Goal: Information Seeking & Learning: Learn about a topic

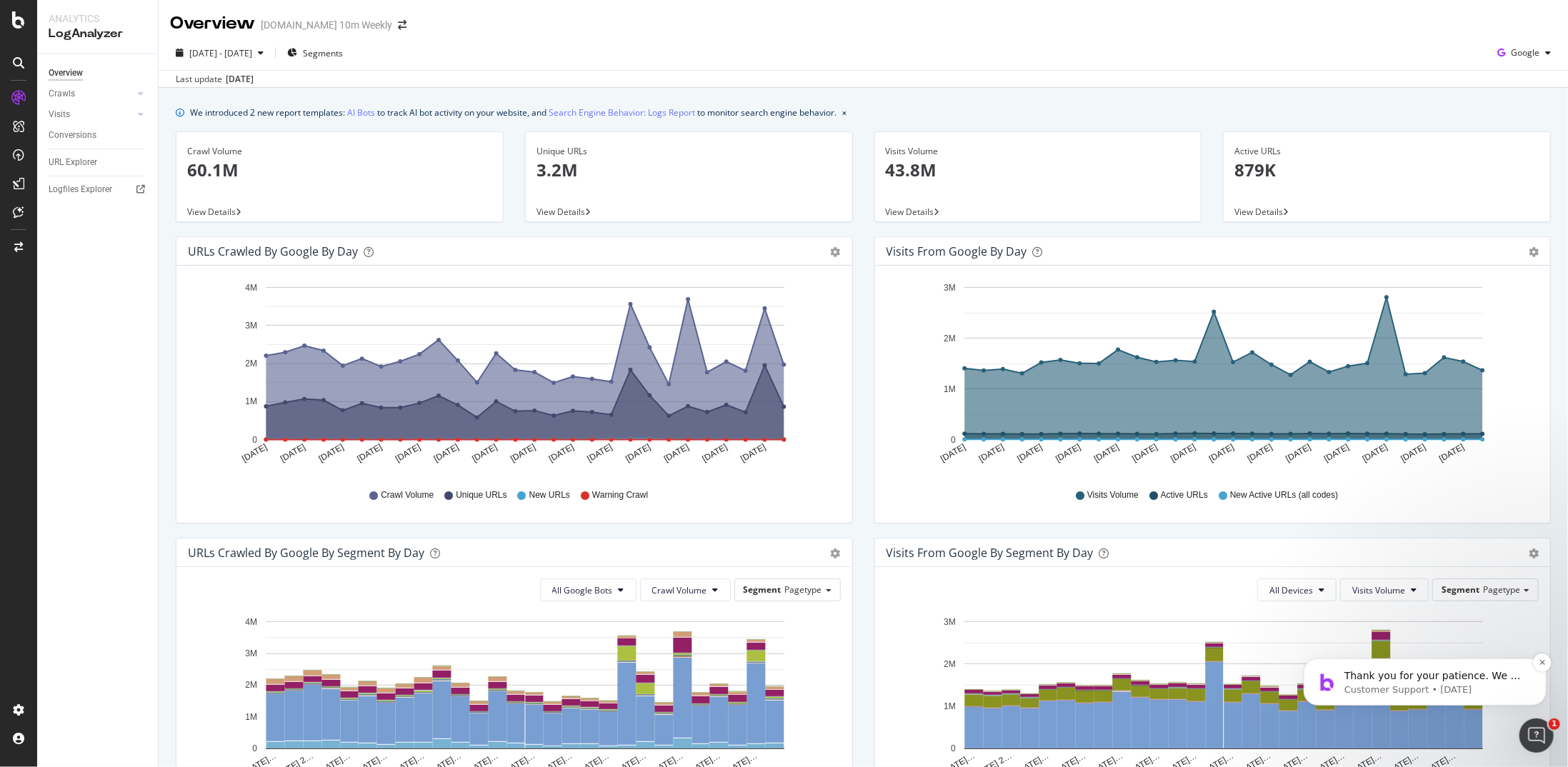
click at [1535, 679] on div "Thank you for your patience. We will try to get back to you as soon as possible…" at bounding box center [1424, 681] width 222 height 29
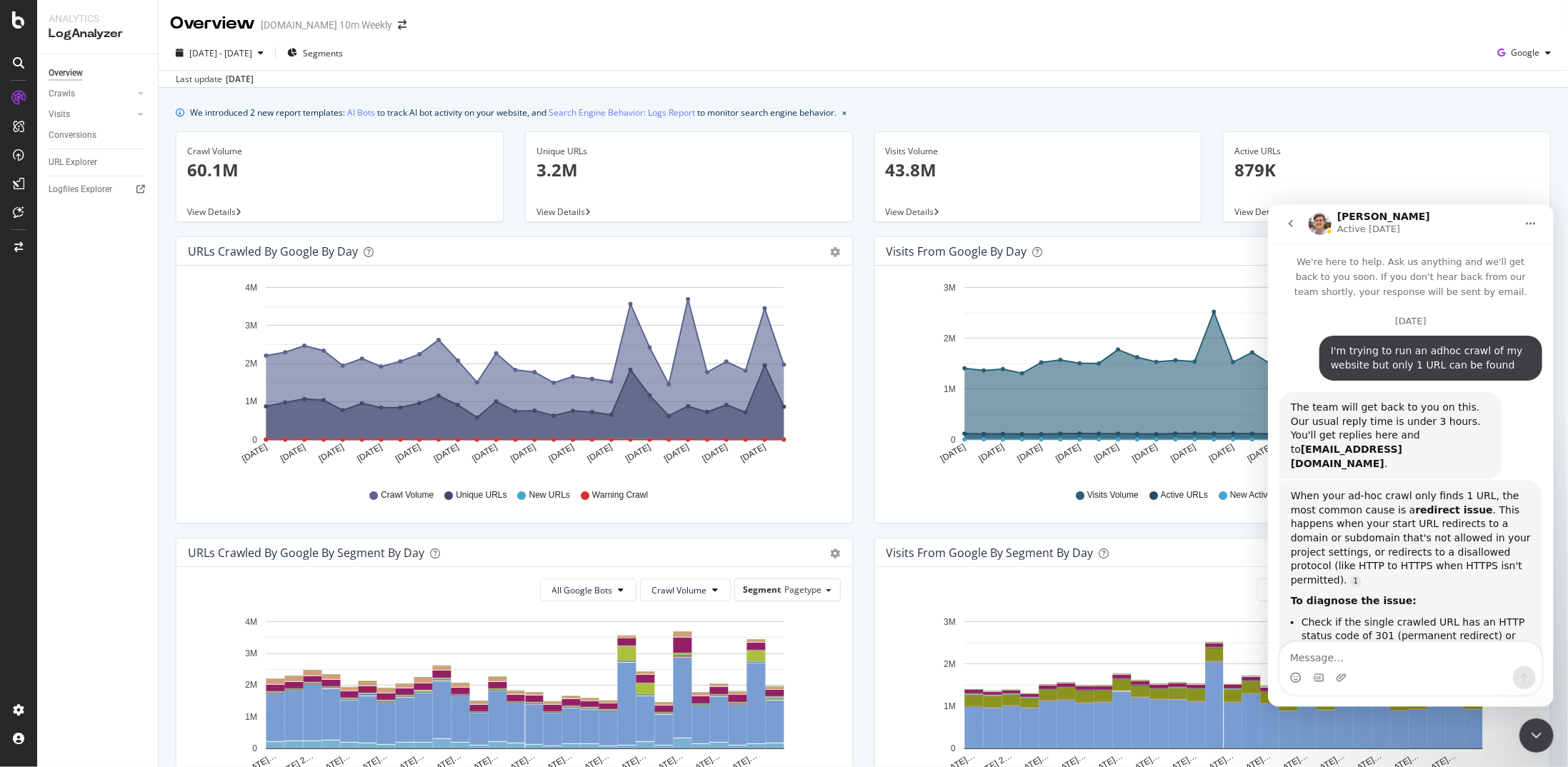
scroll to position [1627, 0]
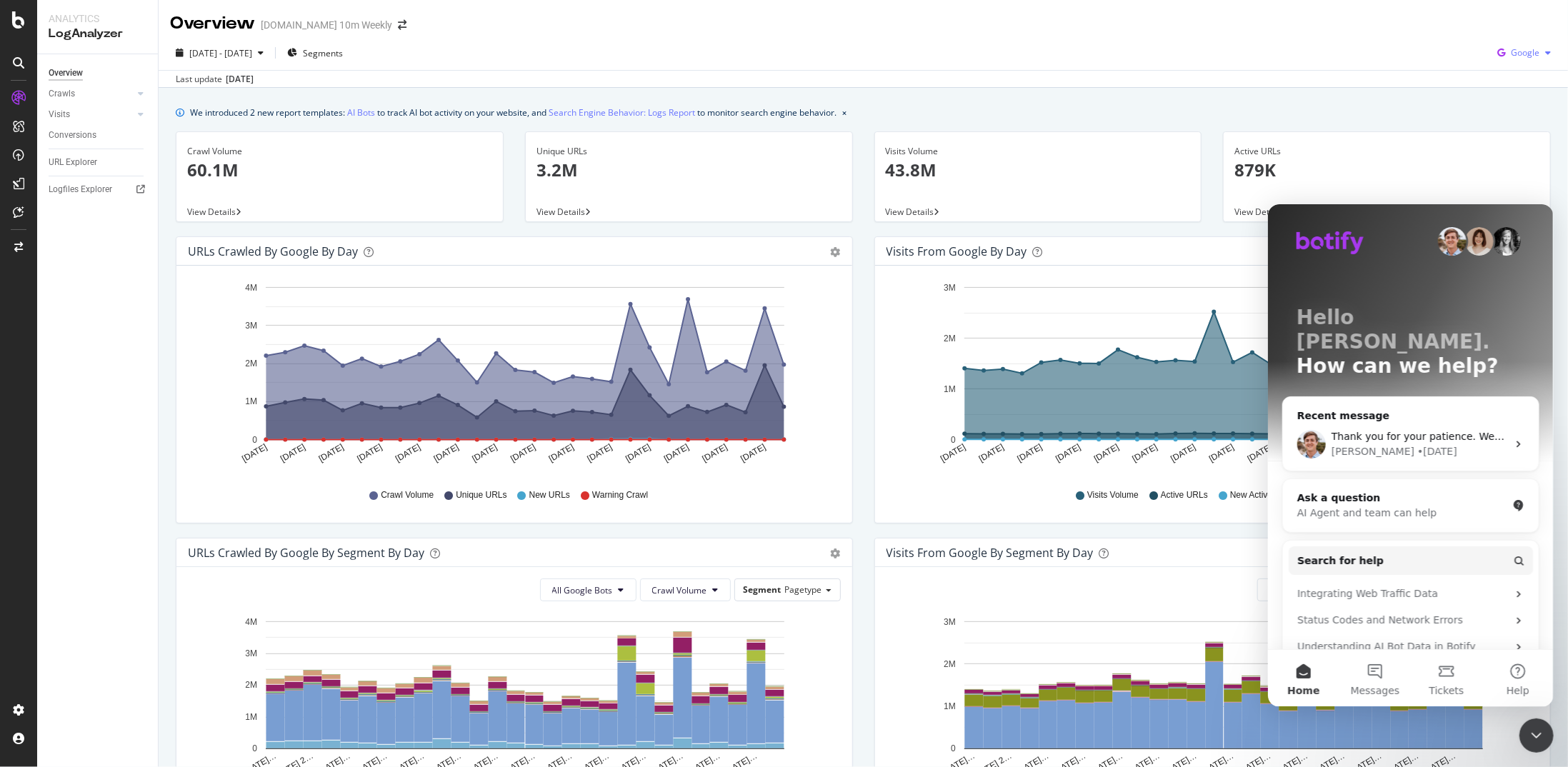
click at [1511, 49] on span "Google" at bounding box center [1525, 52] width 29 height 12
click at [1511, 128] on span "OpenAI" at bounding box center [1525, 135] width 53 height 13
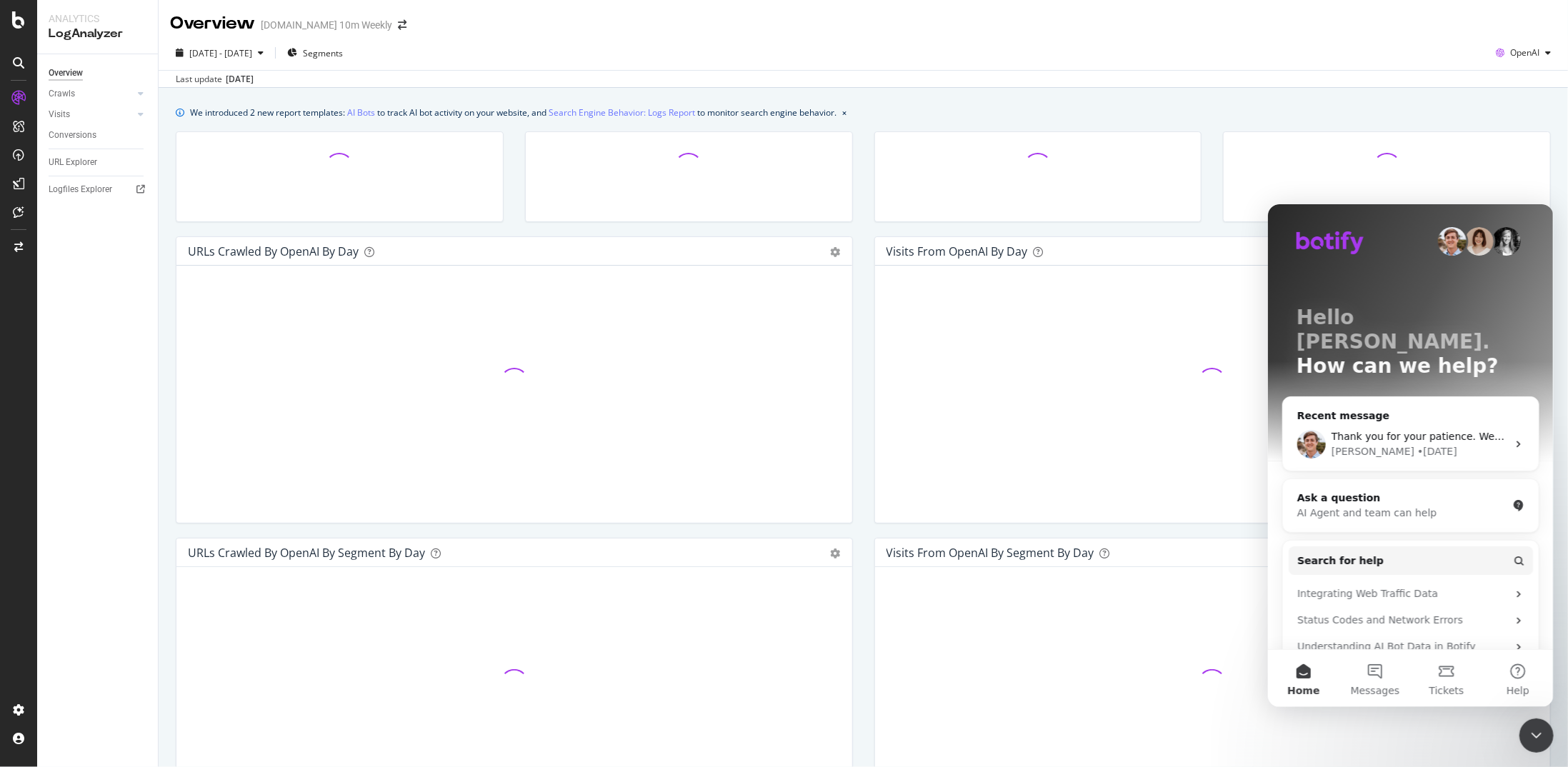
click at [1522, 735] on div "Close Intercom Messenger" at bounding box center [1535, 734] width 34 height 34
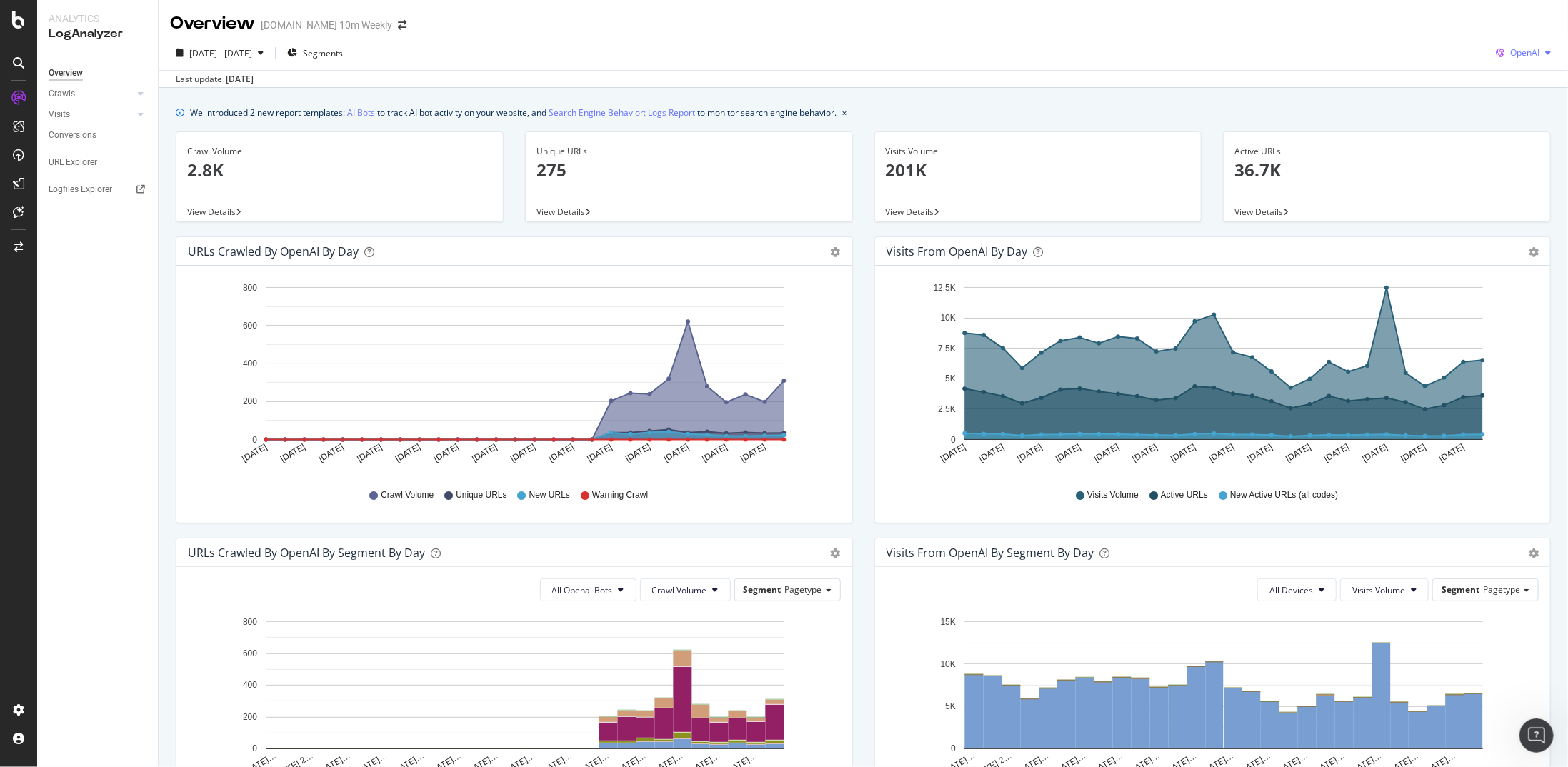
click at [1518, 55] on span "OpenAI" at bounding box center [1524, 52] width 29 height 12
click at [1510, 78] on span "Google" at bounding box center [1524, 82] width 53 height 13
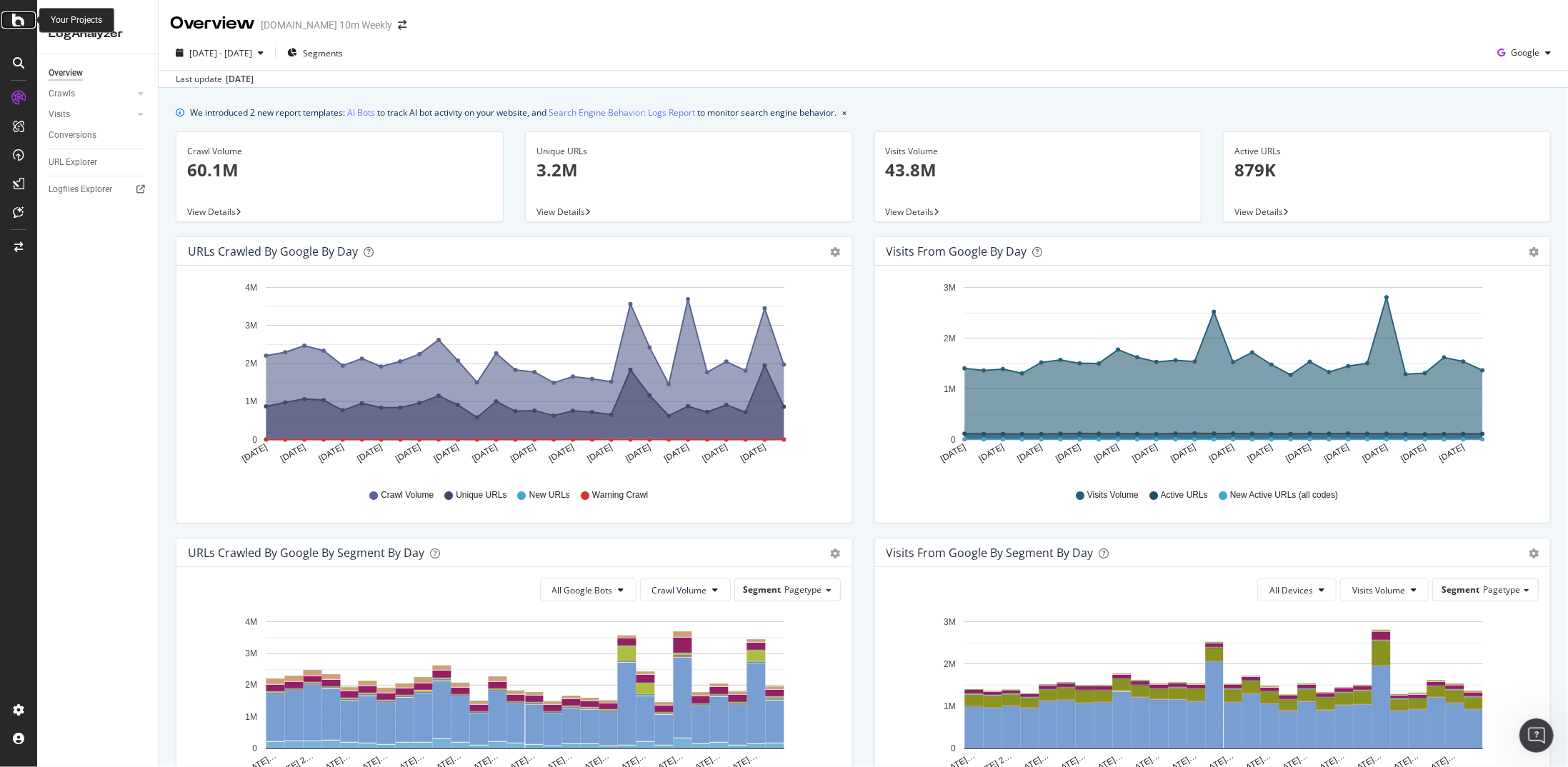
click at [18, 24] on icon at bounding box center [19, 20] width 13 height 17
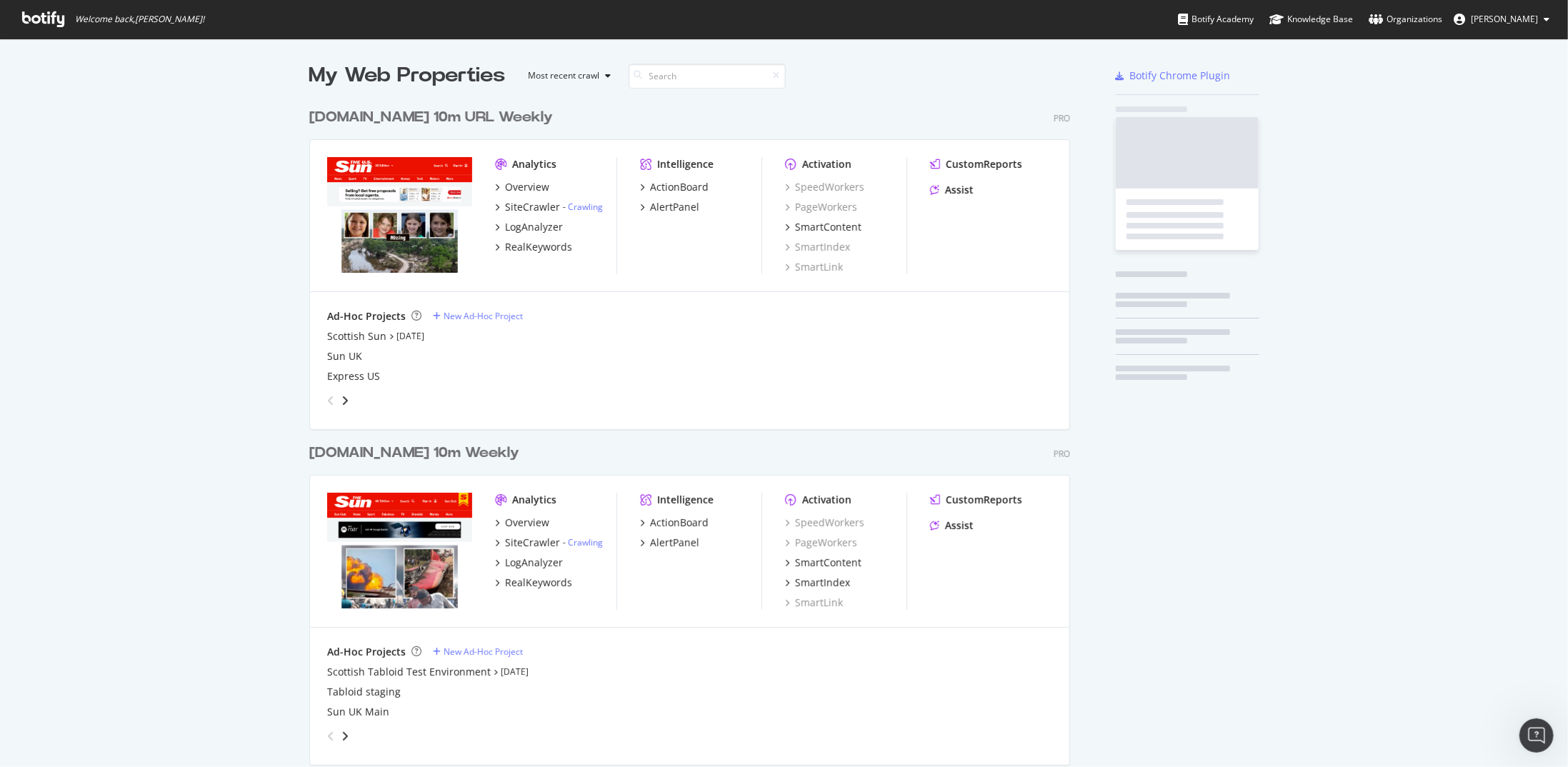
scroll to position [756, 1546]
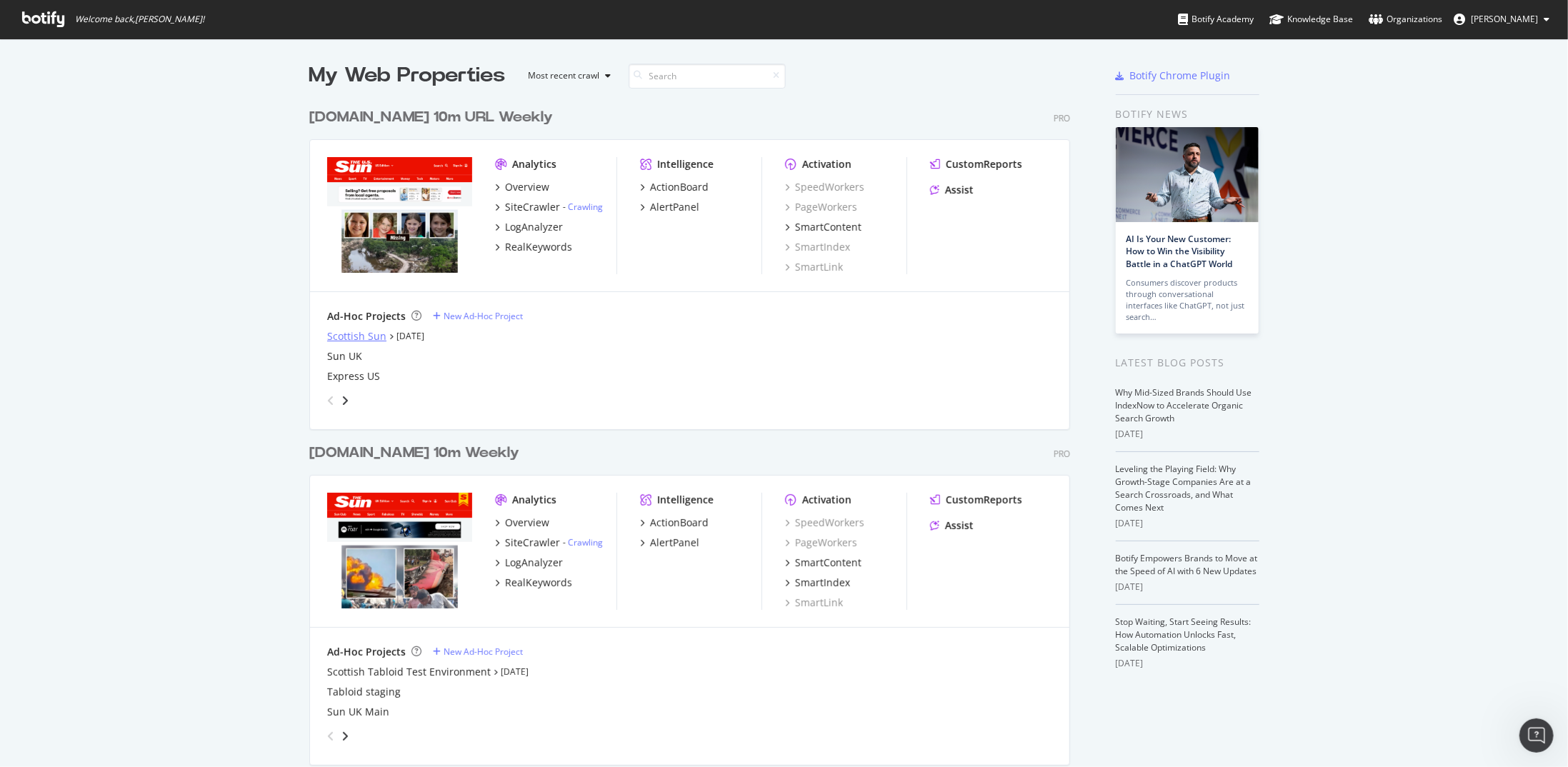
click at [364, 340] on div "Scottish Sun" at bounding box center [357, 336] width 60 height 14
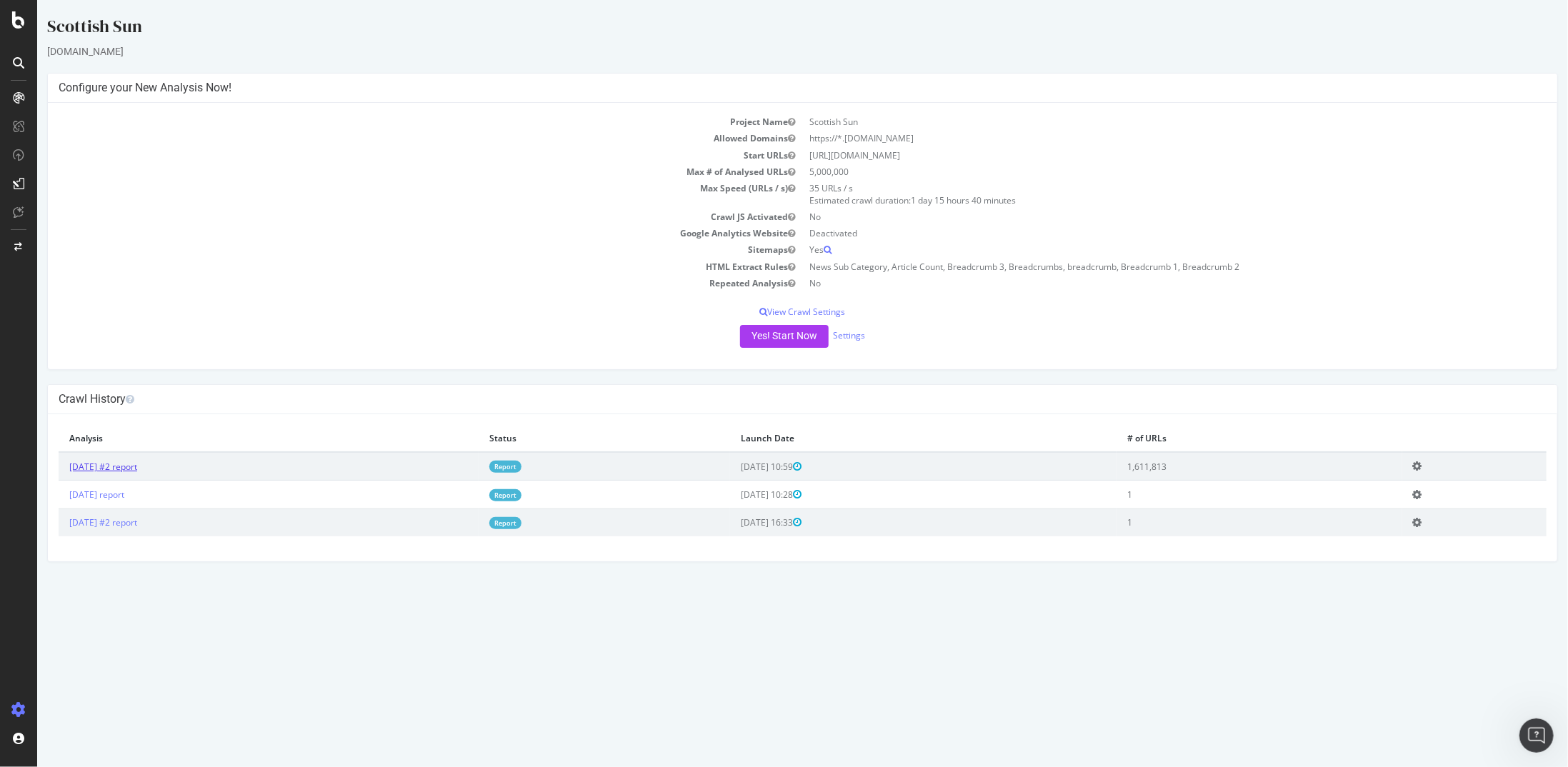
click at [136, 463] on link "2025 Aug. 8th #2 report" at bounding box center [103, 466] width 68 height 12
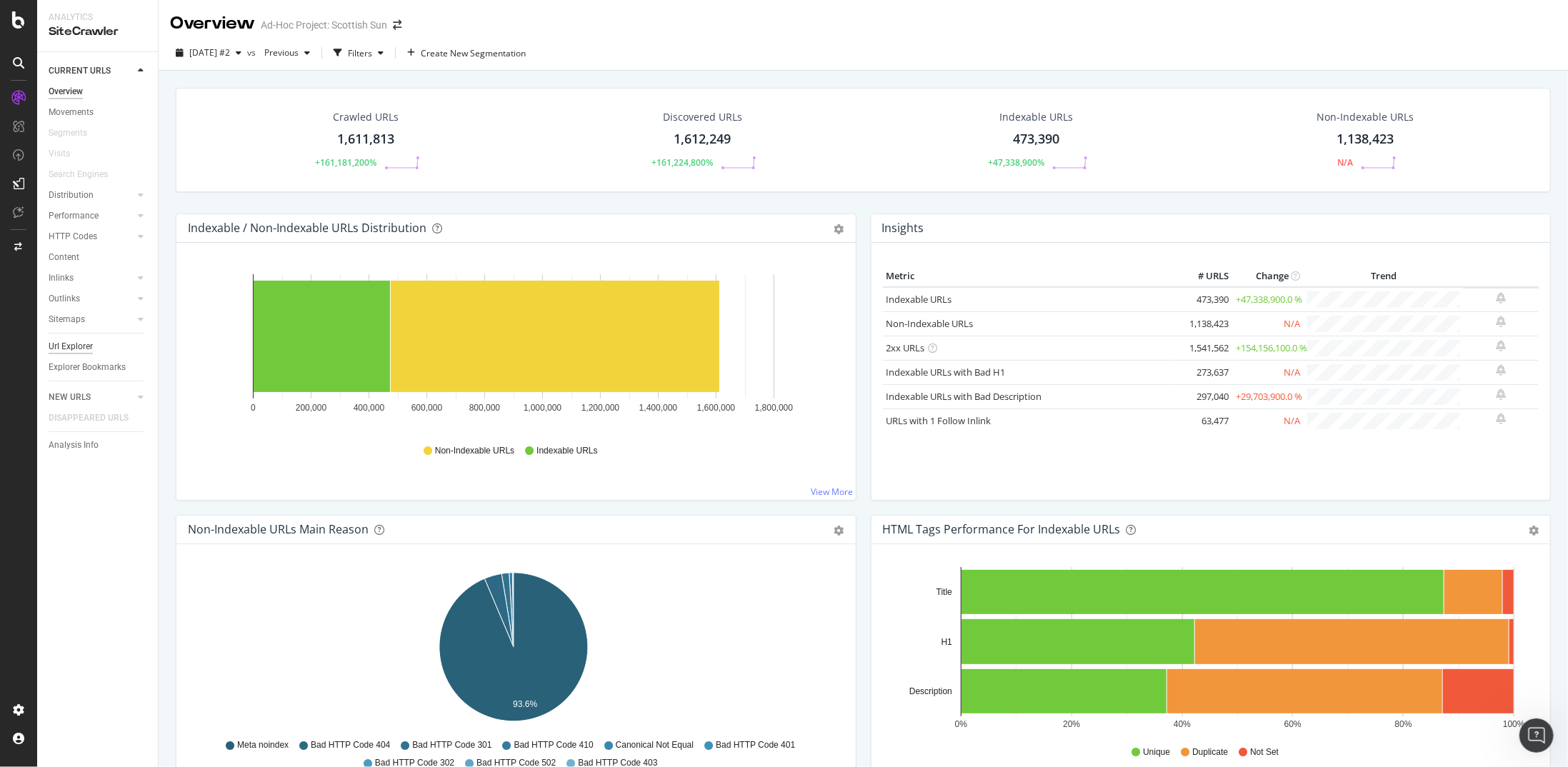
click at [84, 346] on div "Url Explorer" at bounding box center [71, 346] width 45 height 15
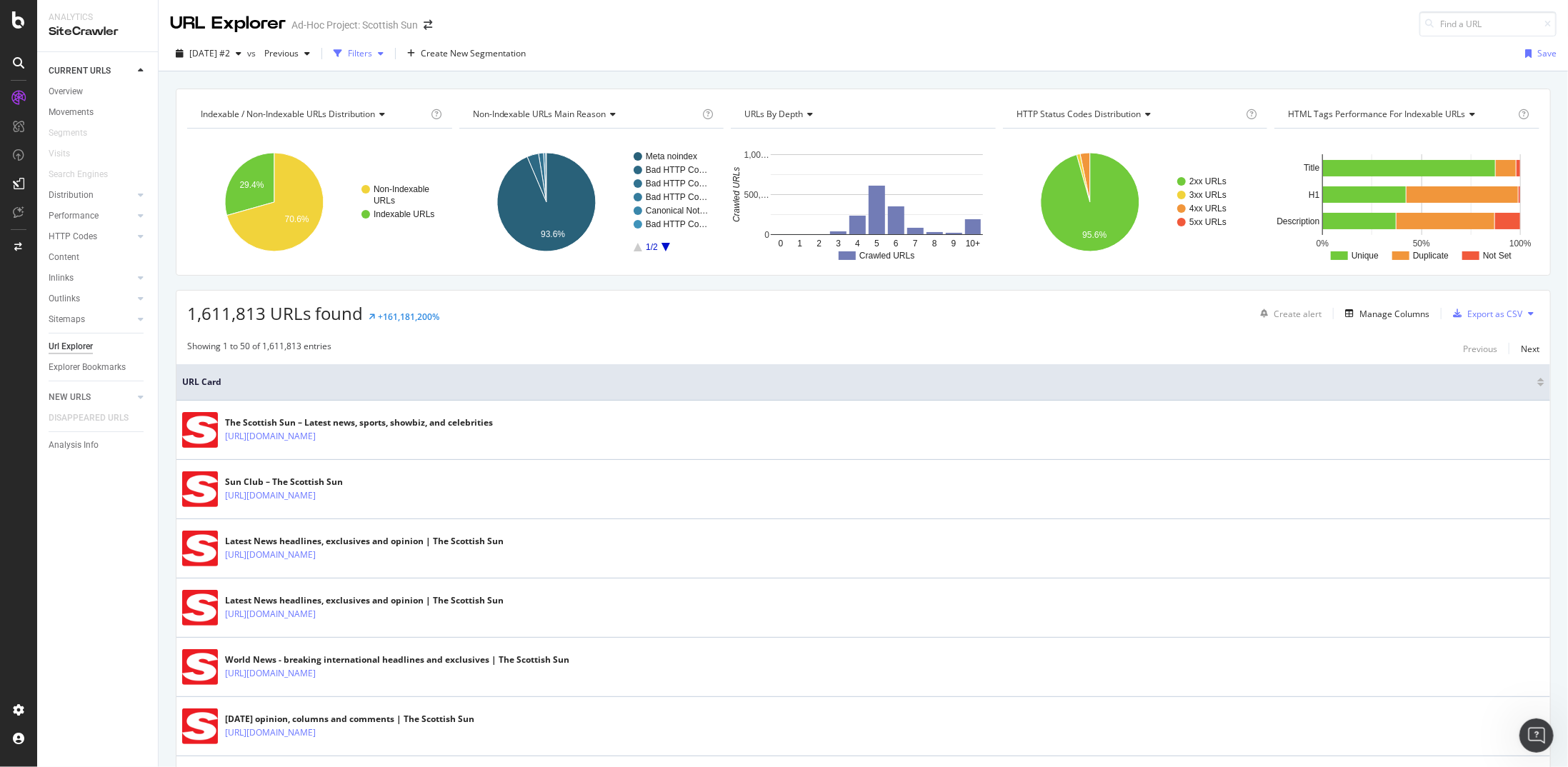
click at [372, 53] on div "Filters" at bounding box center [360, 53] width 24 height 12
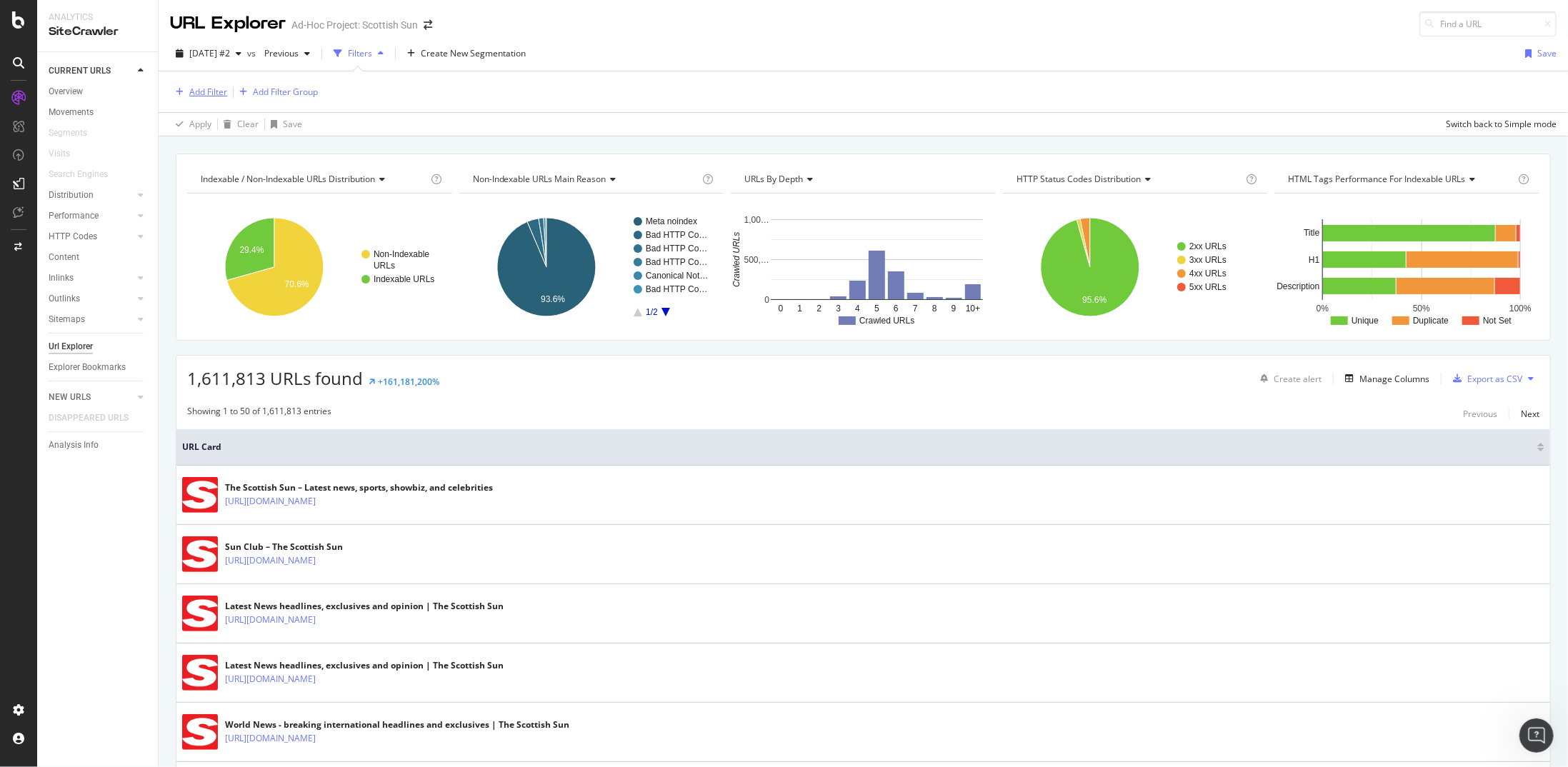
click at [218, 90] on div "Add Filter" at bounding box center [208, 92] width 38 height 12
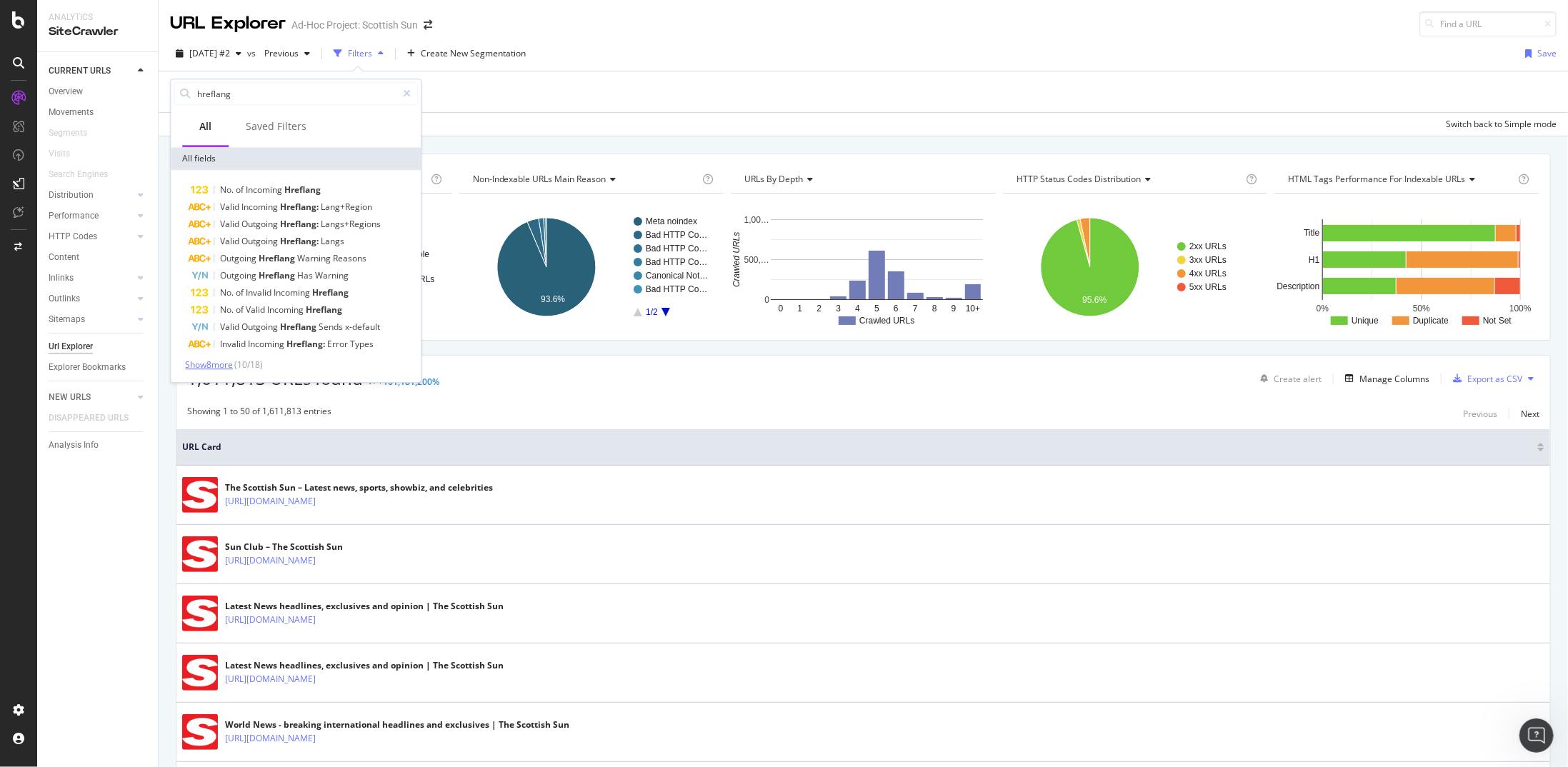
type input "hreflang"
click at [208, 363] on span "Show 8 more" at bounding box center [209, 364] width 48 height 12
click at [372, 212] on span "Lang+Region" at bounding box center [347, 207] width 51 height 12
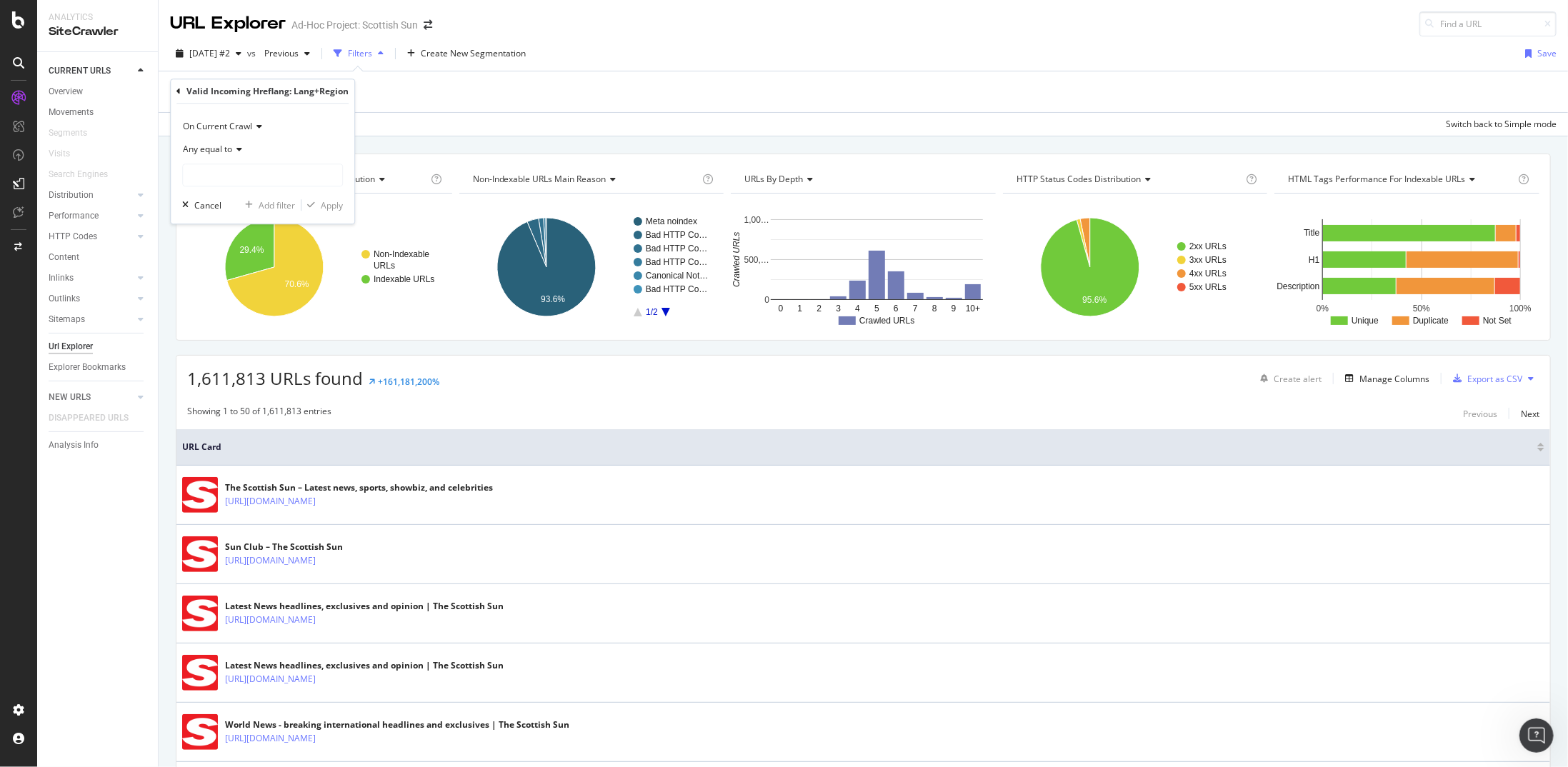
click at [175, 92] on div "Valid Incoming Hreflang: Lang+Region On Current Crawl Any equal to Cancel Add f…" at bounding box center [262, 151] width 184 height 144
click at [178, 91] on icon at bounding box center [178, 91] width 4 height 8
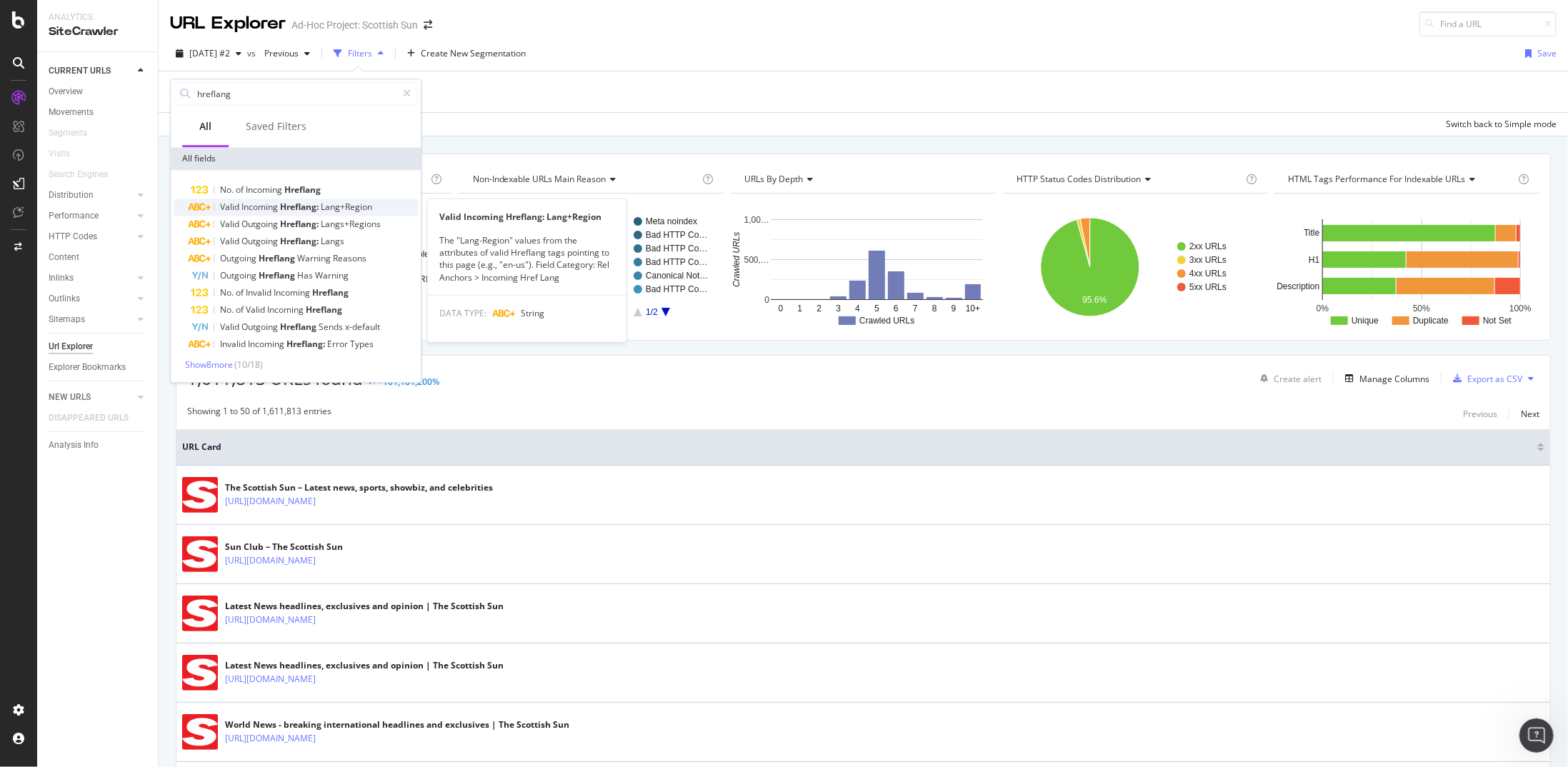
click at [293, 202] on span "Hreflang:" at bounding box center [300, 207] width 41 height 12
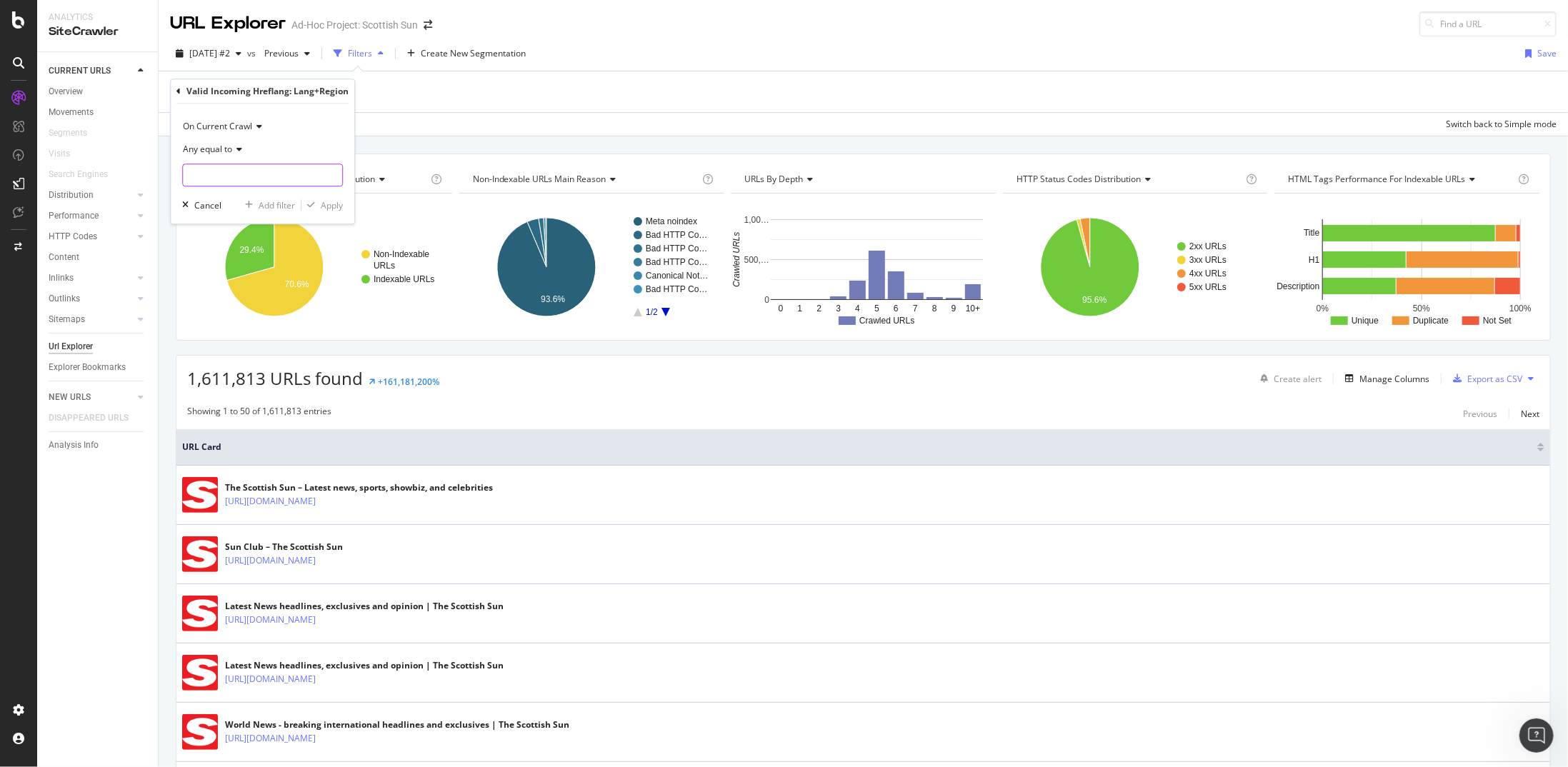
click at [289, 181] on input "text" at bounding box center [262, 175] width 160 height 23
click at [177, 94] on icon at bounding box center [178, 91] width 4 height 8
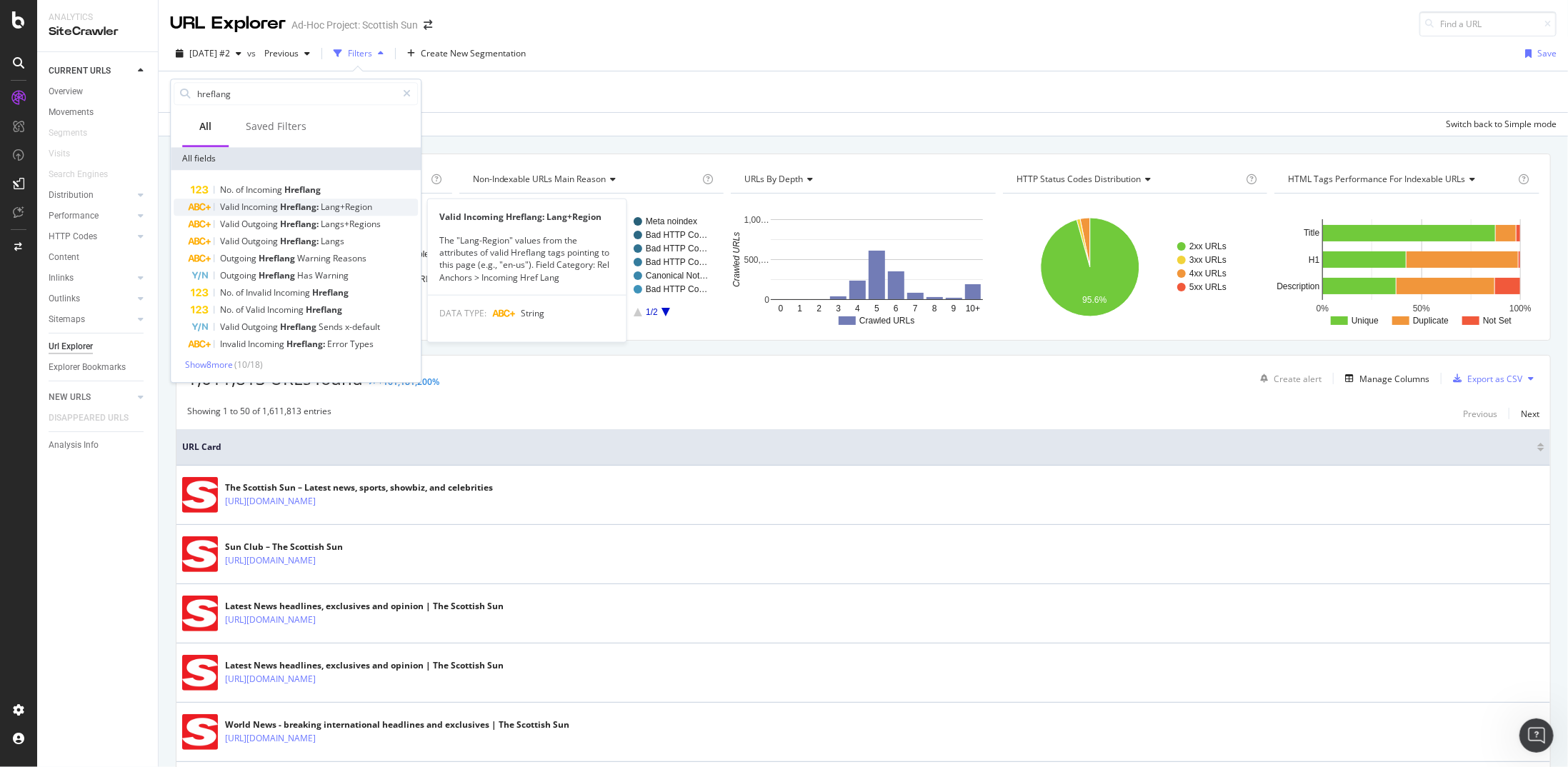
click at [275, 209] on span "Incoming" at bounding box center [261, 207] width 39 height 12
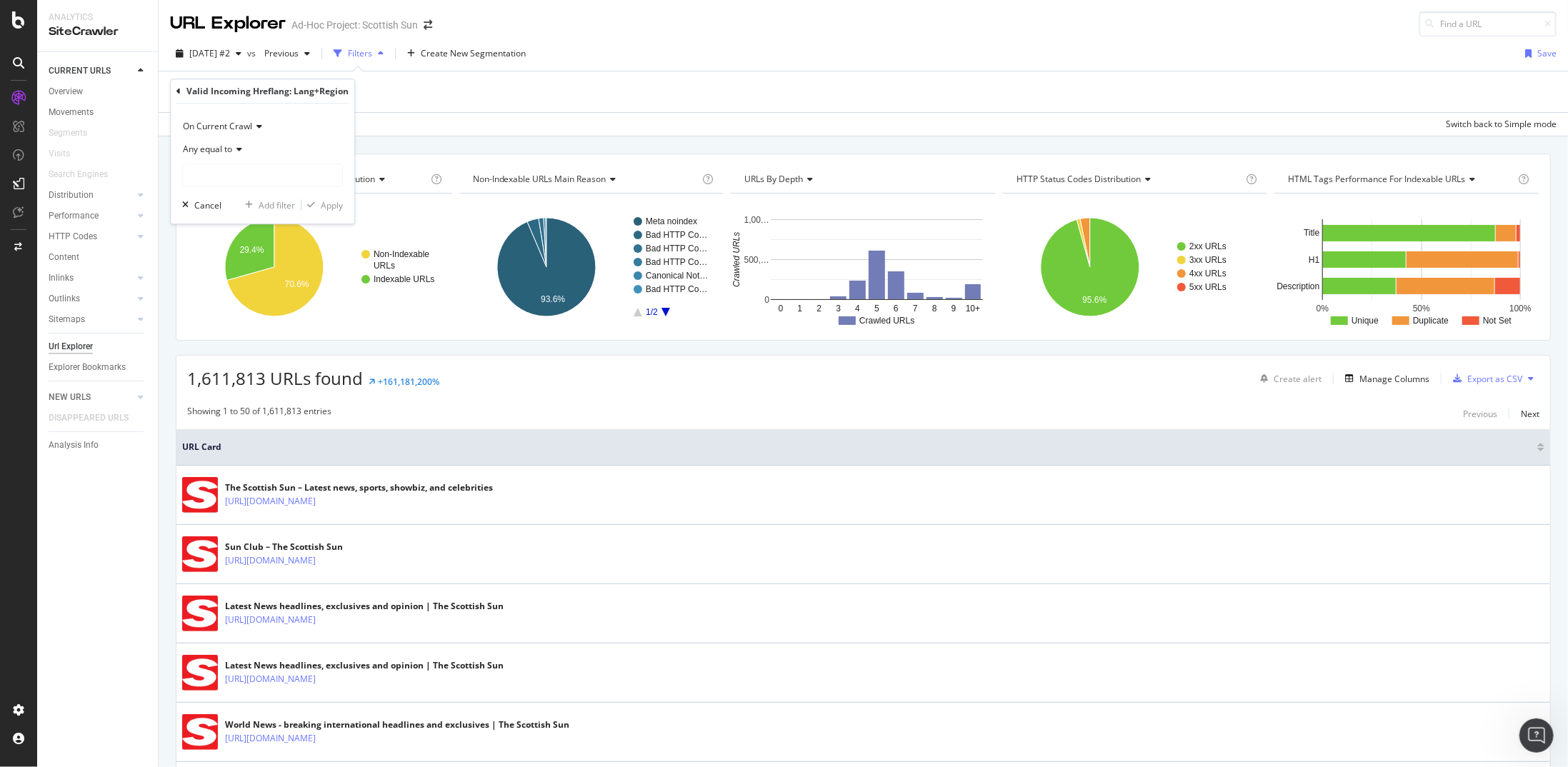
click at [235, 155] on div "Any equal to" at bounding box center [262, 150] width 160 height 23
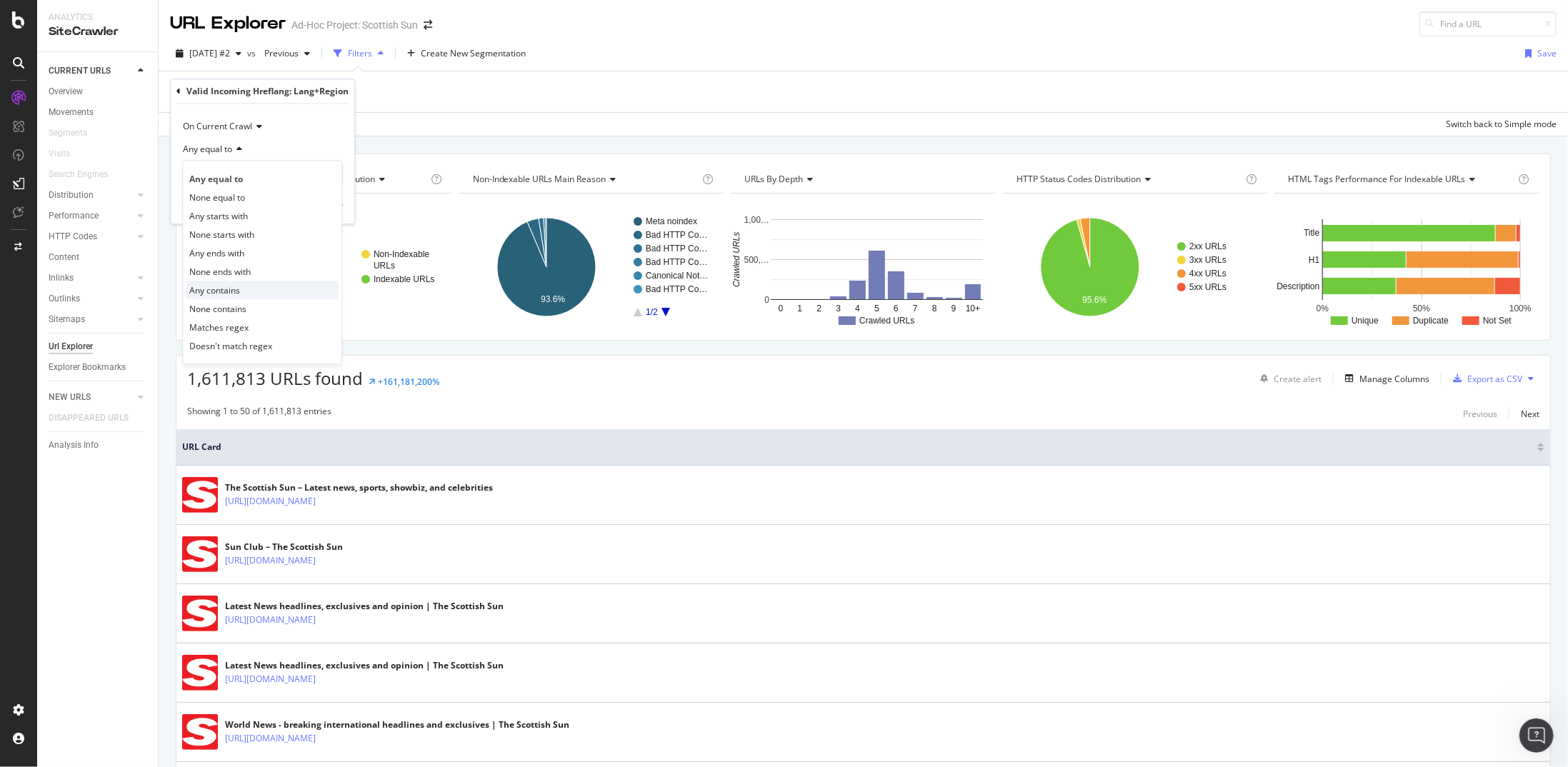
click at [244, 285] on div "Any contains" at bounding box center [262, 289] width 153 height 18
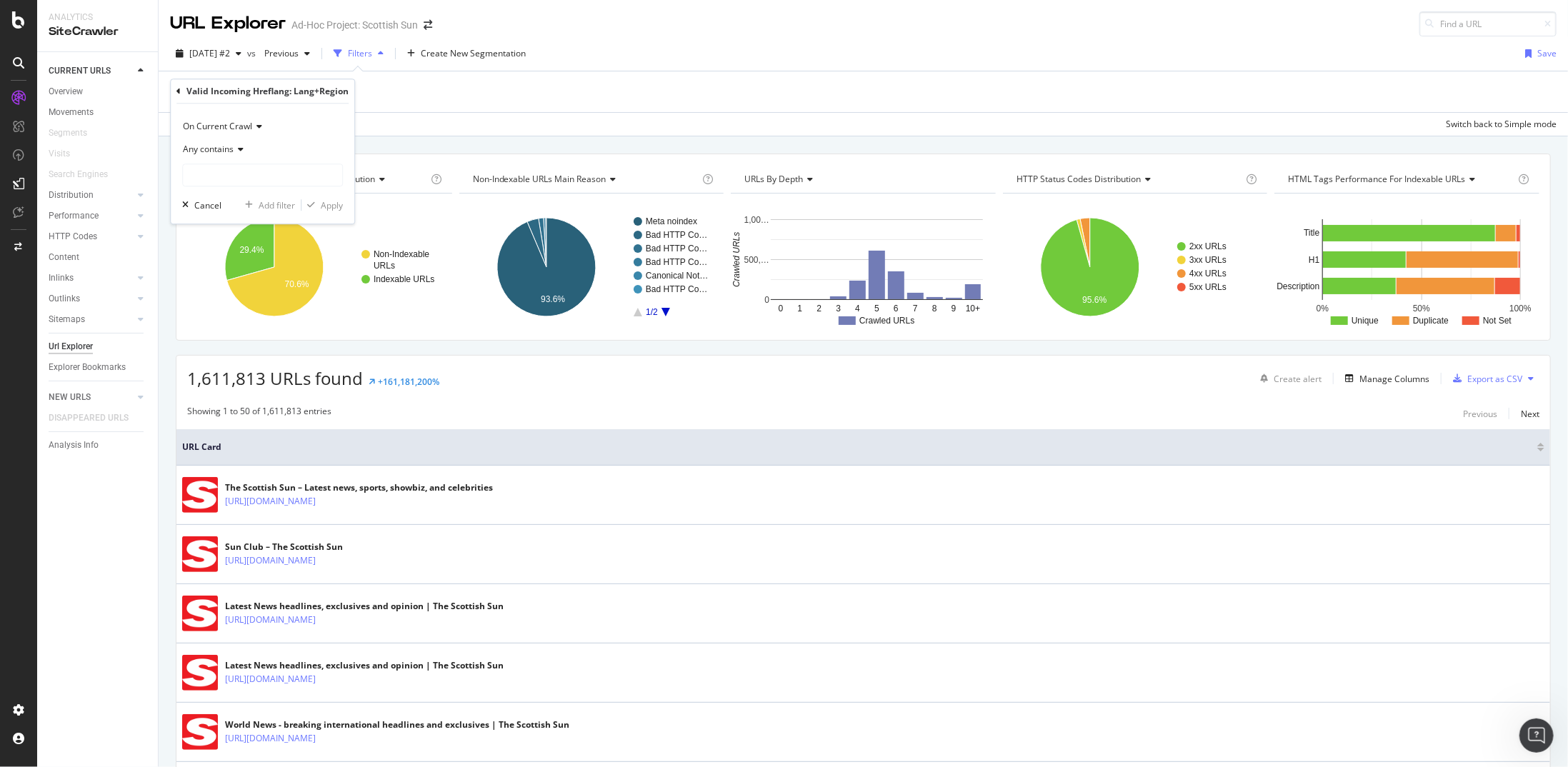
click at [184, 91] on div "Valid Incoming Hreflang: Lang+Region" at bounding box center [262, 91] width 172 height 24
click at [181, 91] on div "Valid Incoming Hreflang: Lang+Region" at bounding box center [262, 91] width 172 height 24
click at [179, 89] on icon at bounding box center [178, 91] width 4 height 8
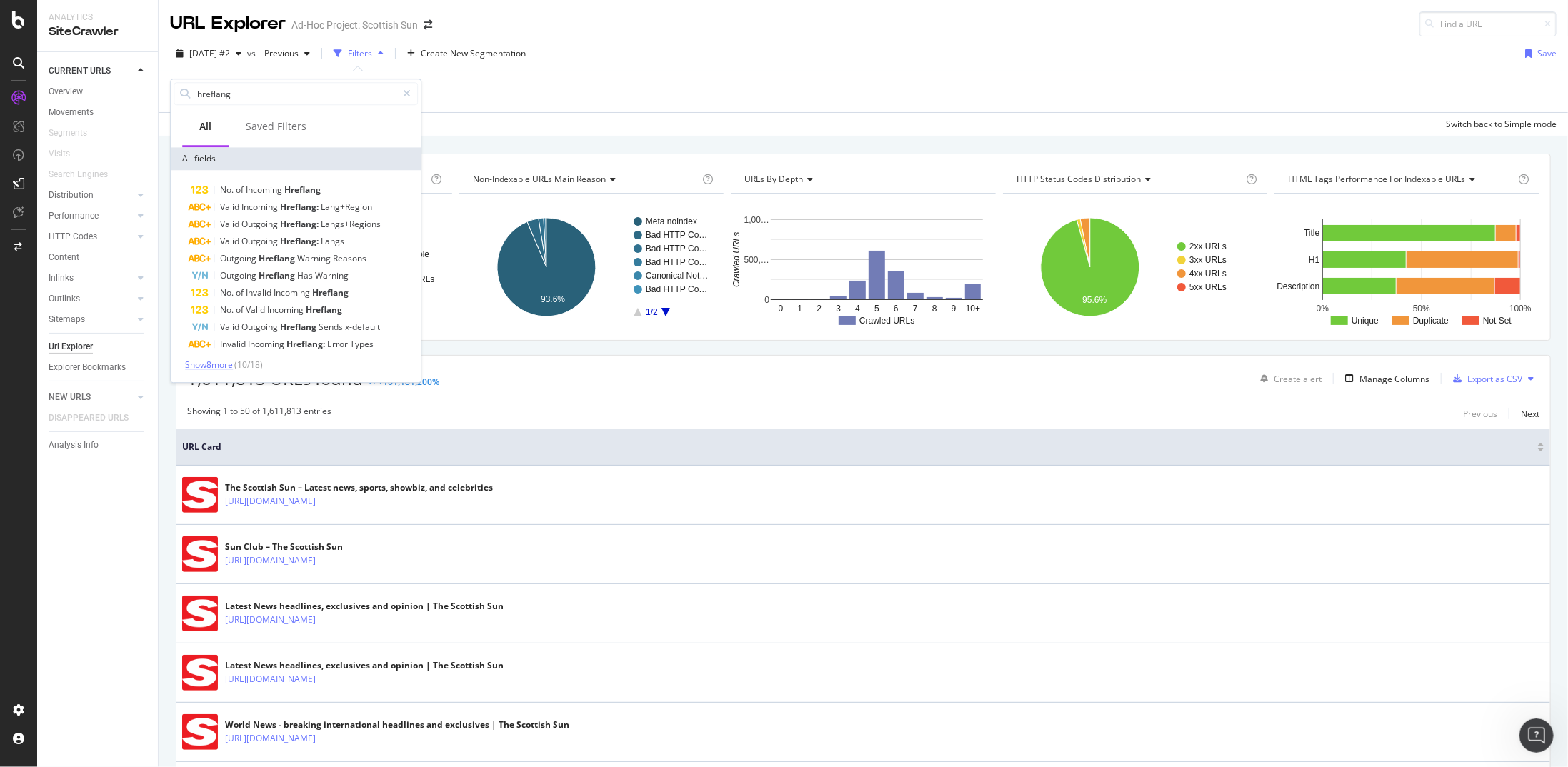
click at [215, 366] on span "Show 8 more" at bounding box center [209, 364] width 48 height 12
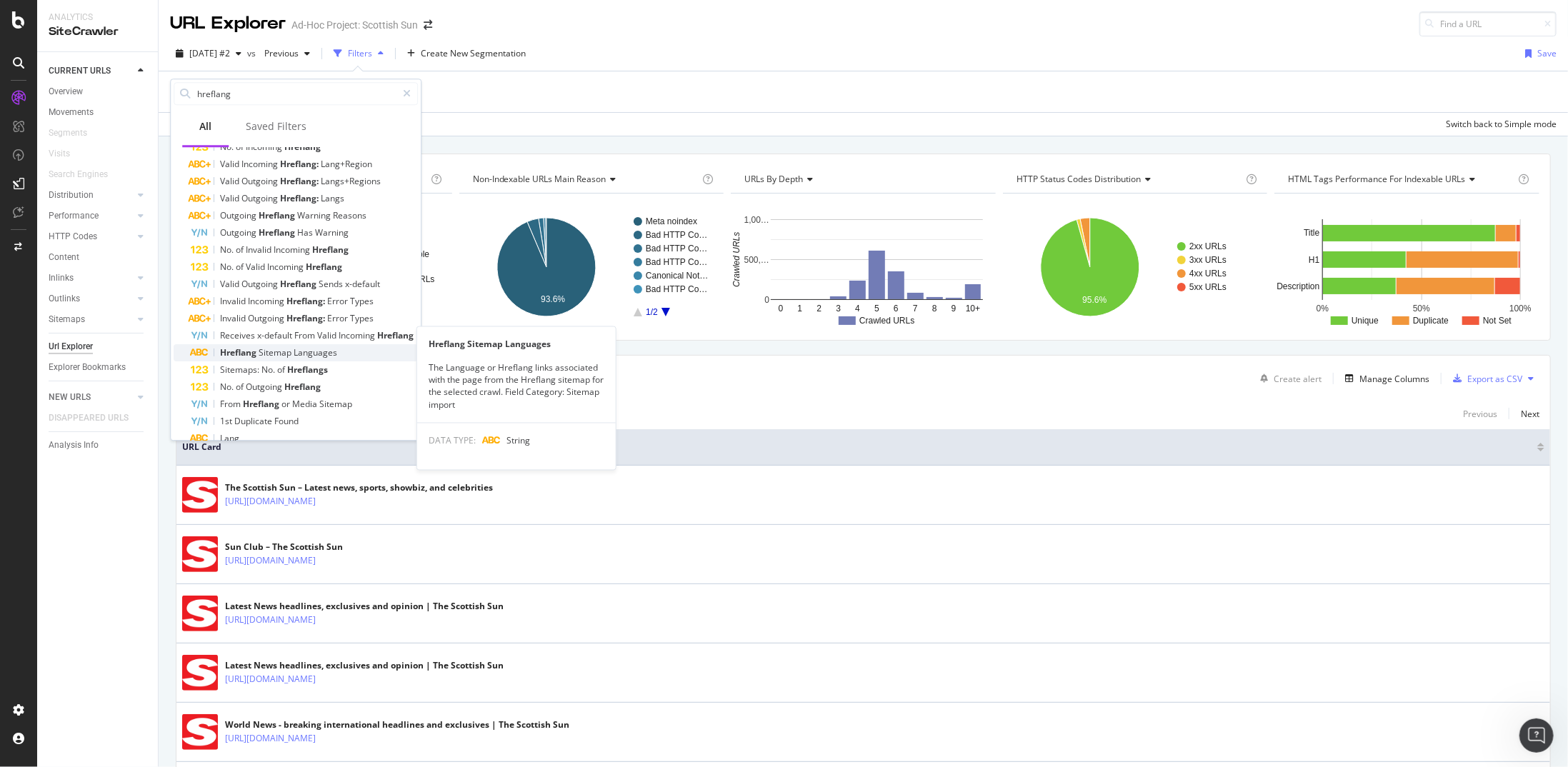
scroll to position [60, 0]
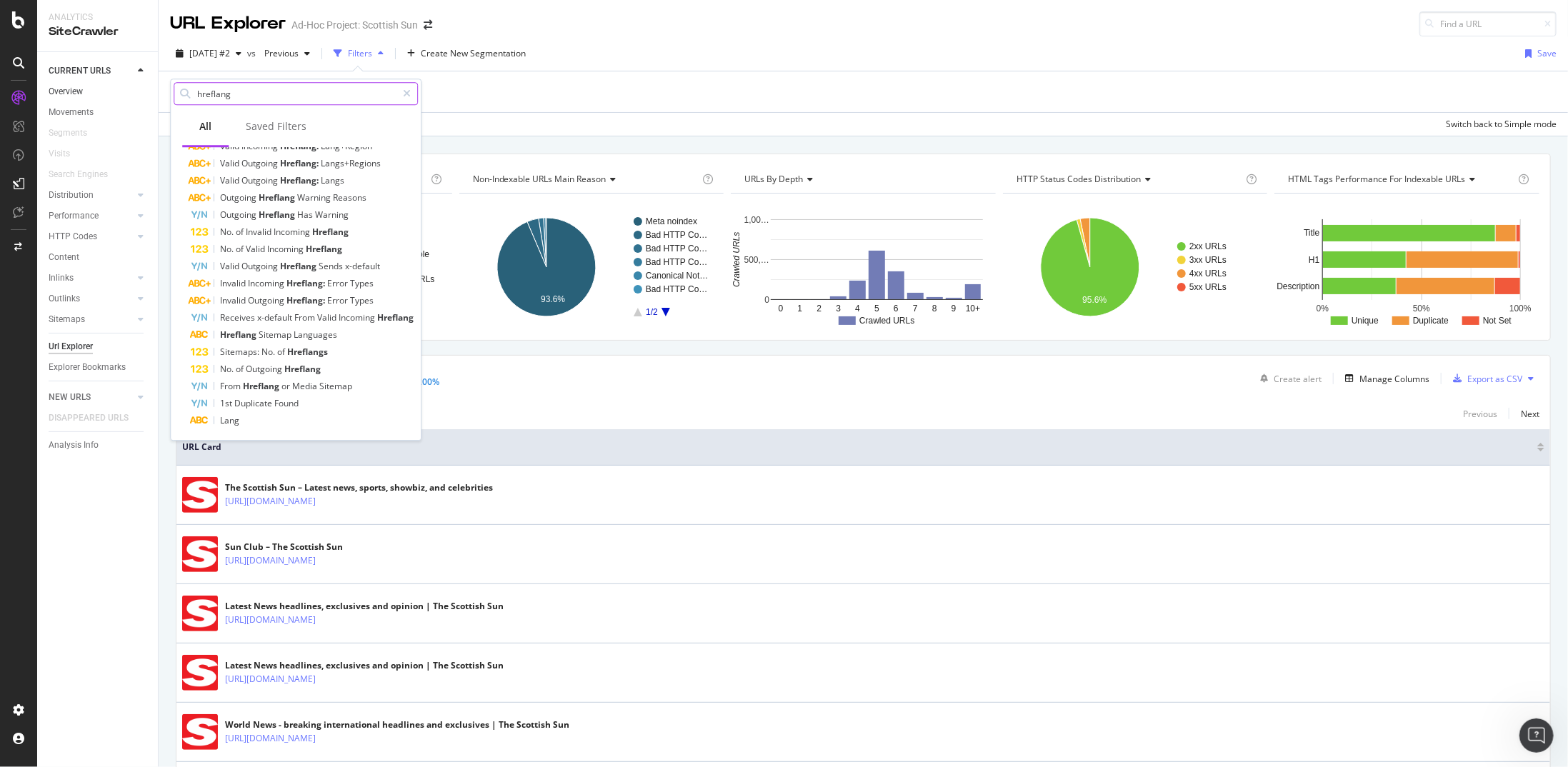
paste input "Has"
type input "Has hreflang"
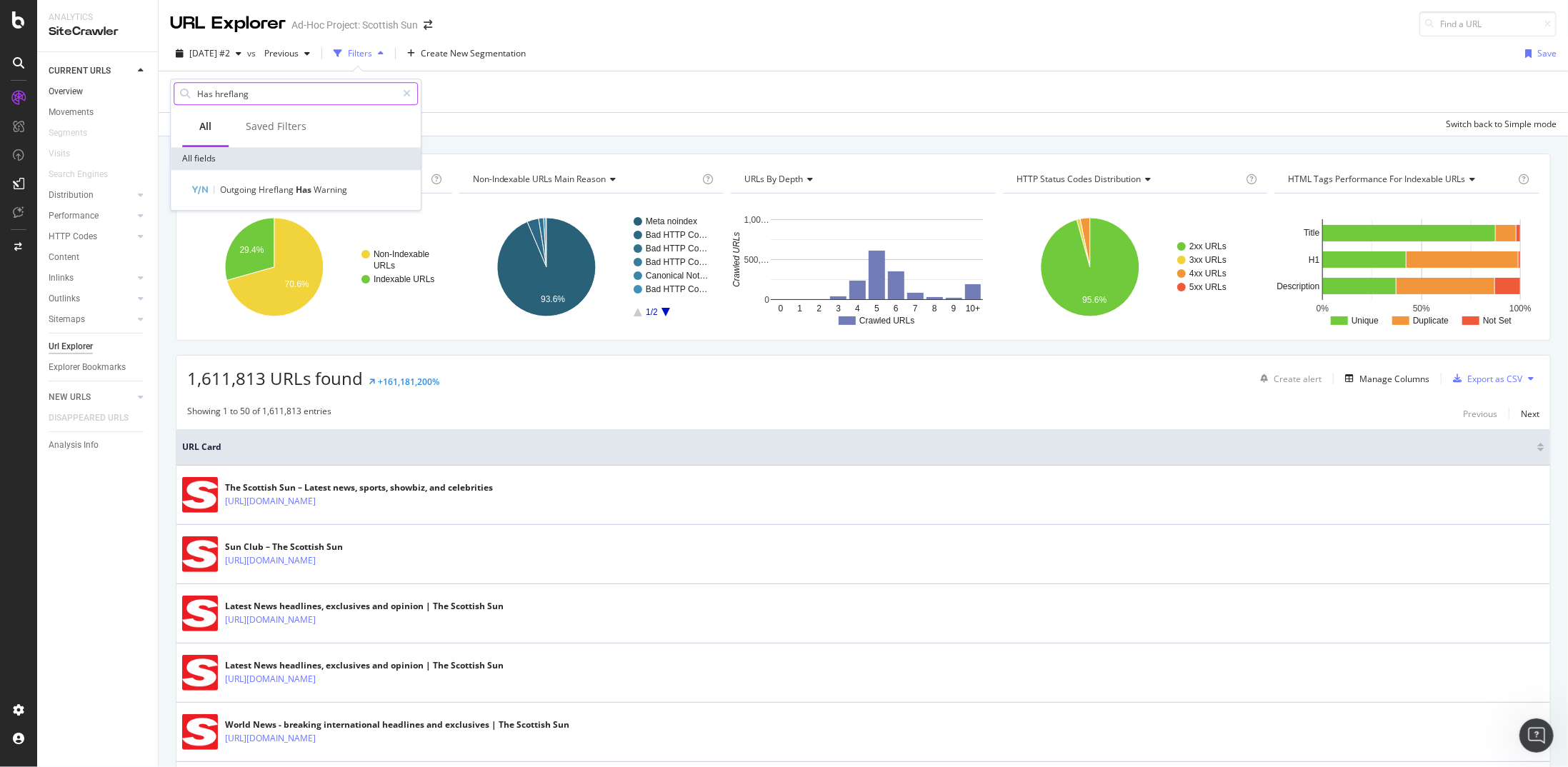
scroll to position [0, 0]
click at [21, 20] on icon at bounding box center [19, 20] width 13 height 17
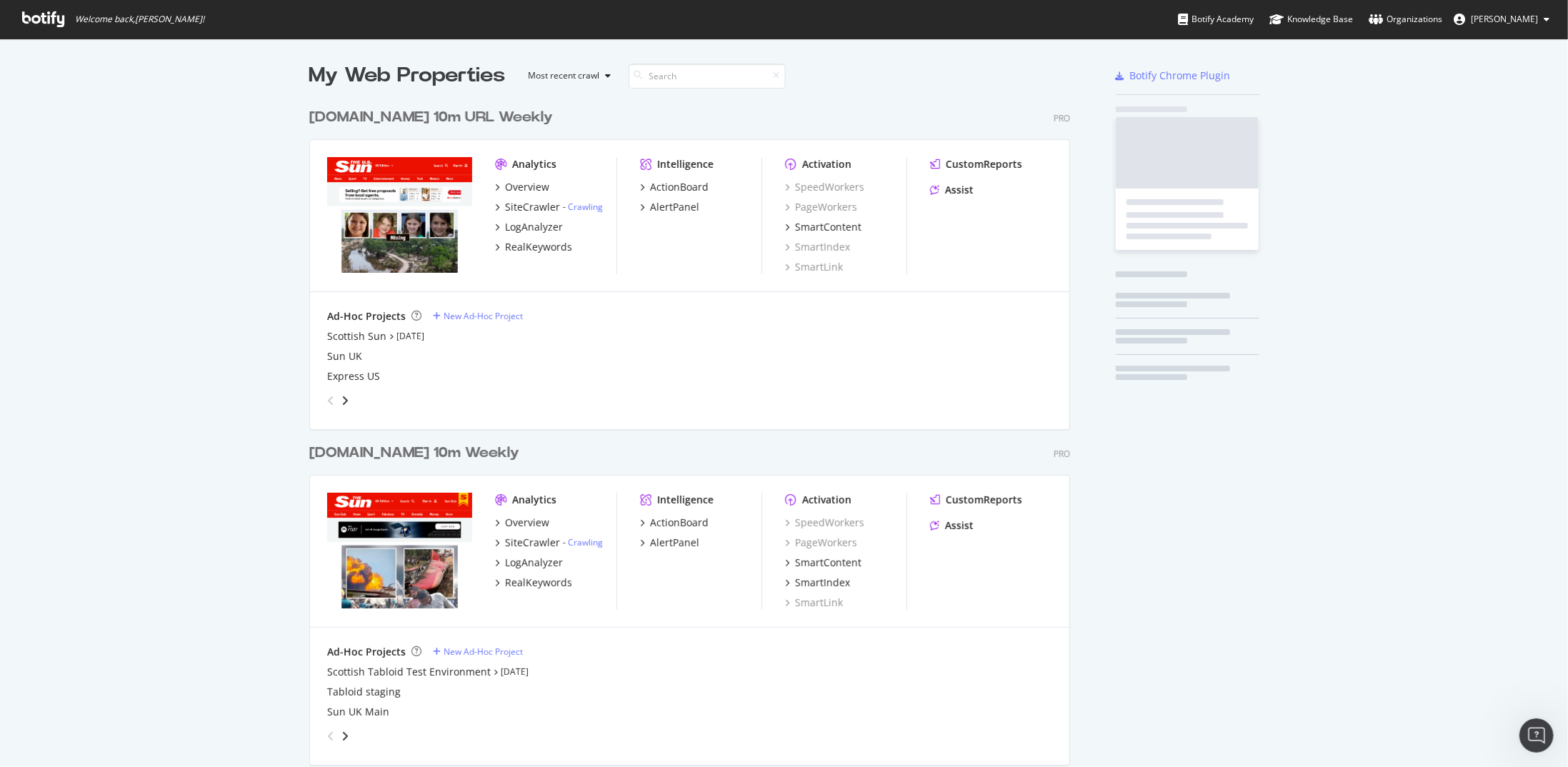
scroll to position [756, 1546]
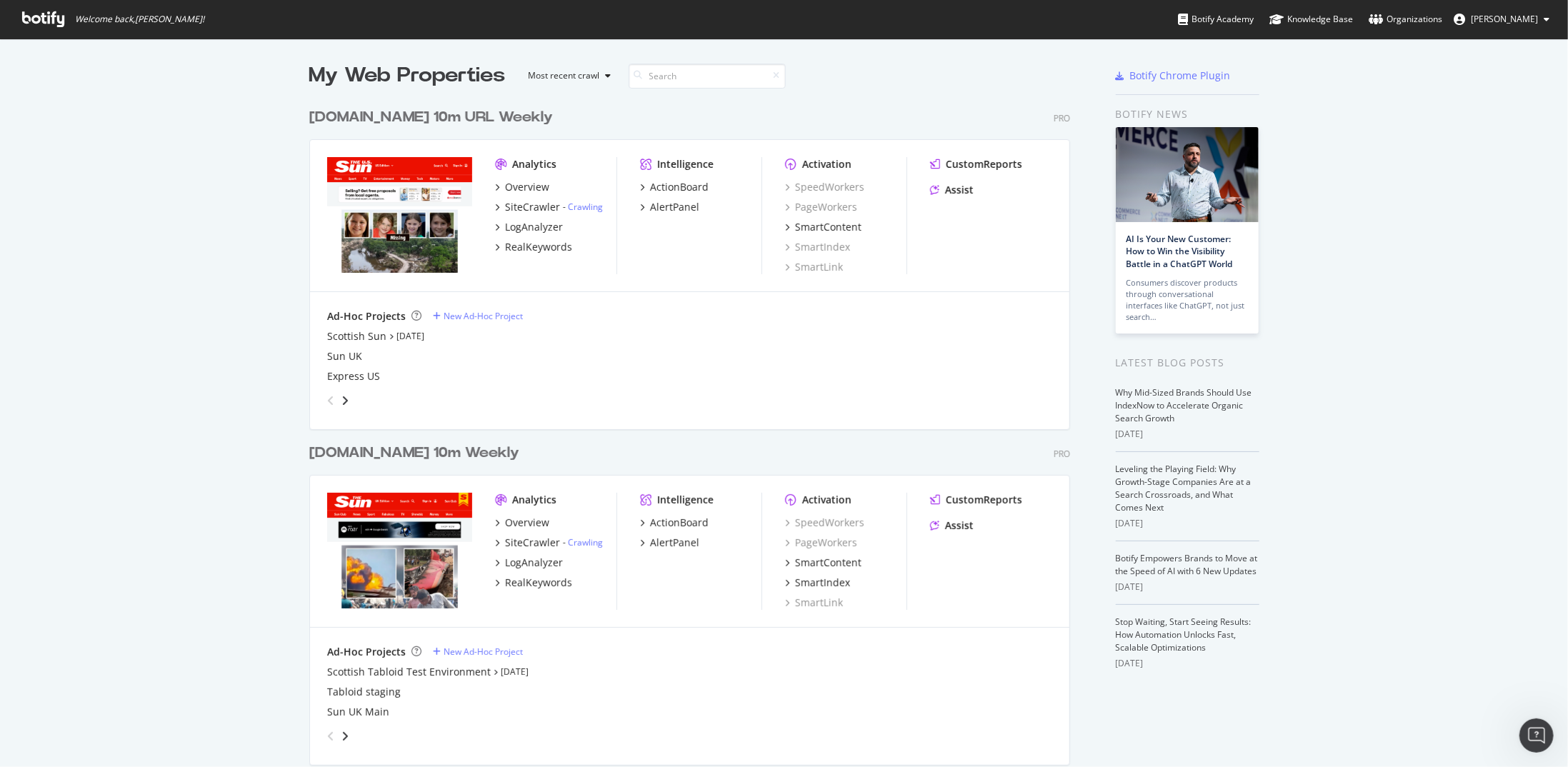
click at [493, 459] on div "TheSun.co.uk 10m Weekly" at bounding box center [417, 452] width 216 height 21
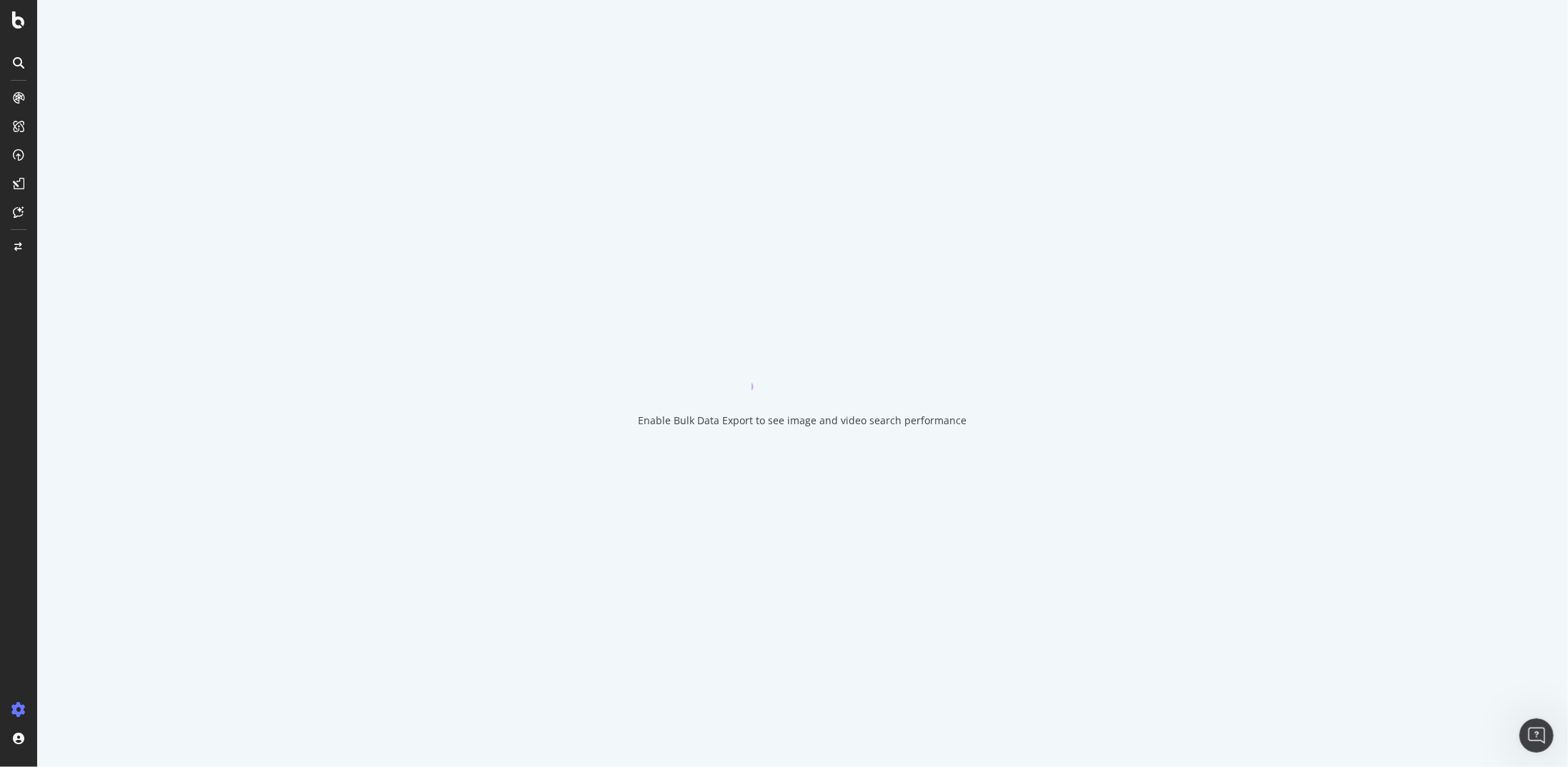
click at [485, 453] on div "Enable Bulk Data Export to see image and video search performance" at bounding box center [802, 384] width 1531 height 767
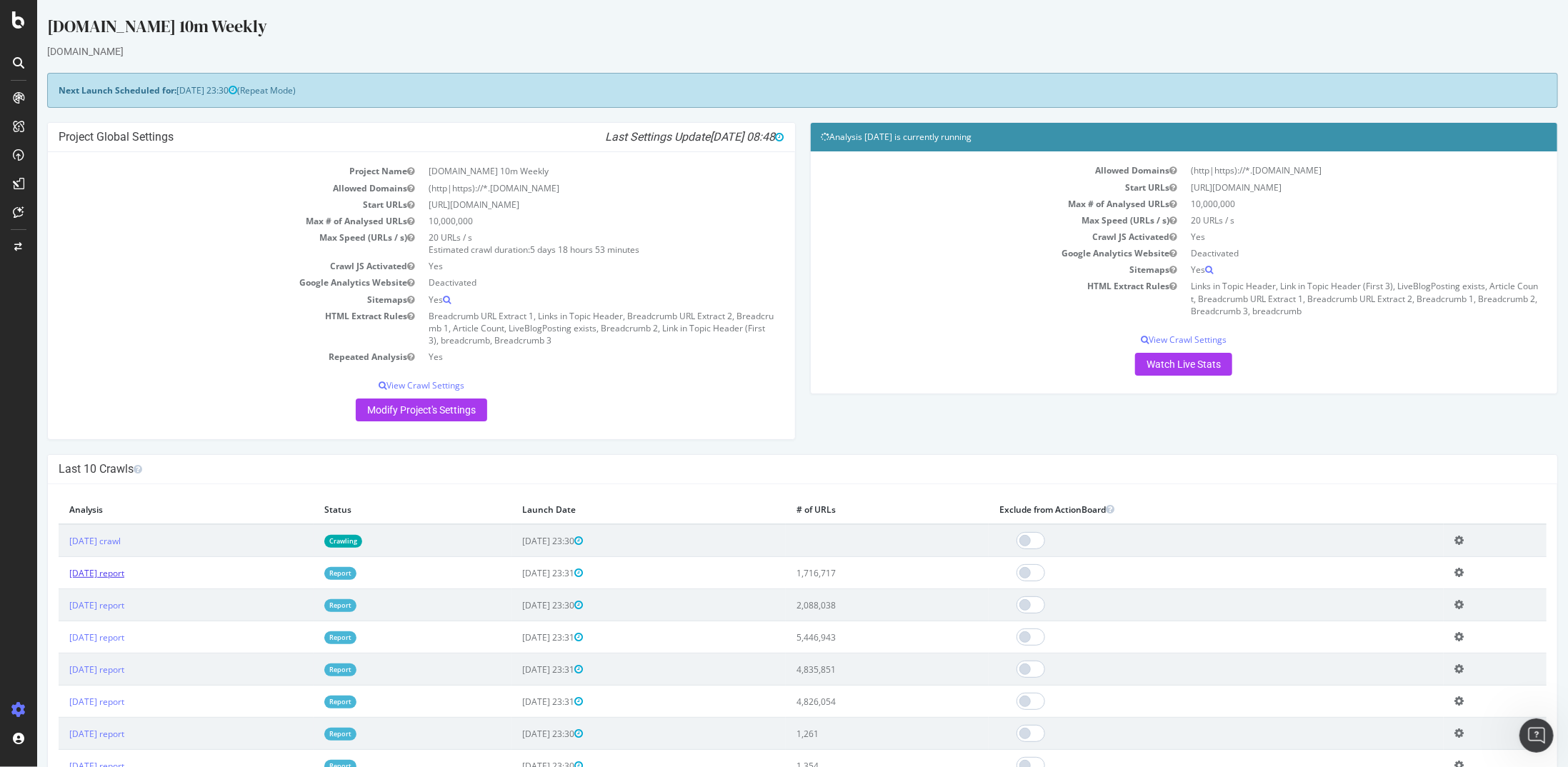
click at [112, 567] on link "2025 Aug. 3rd report" at bounding box center [96, 573] width 55 height 12
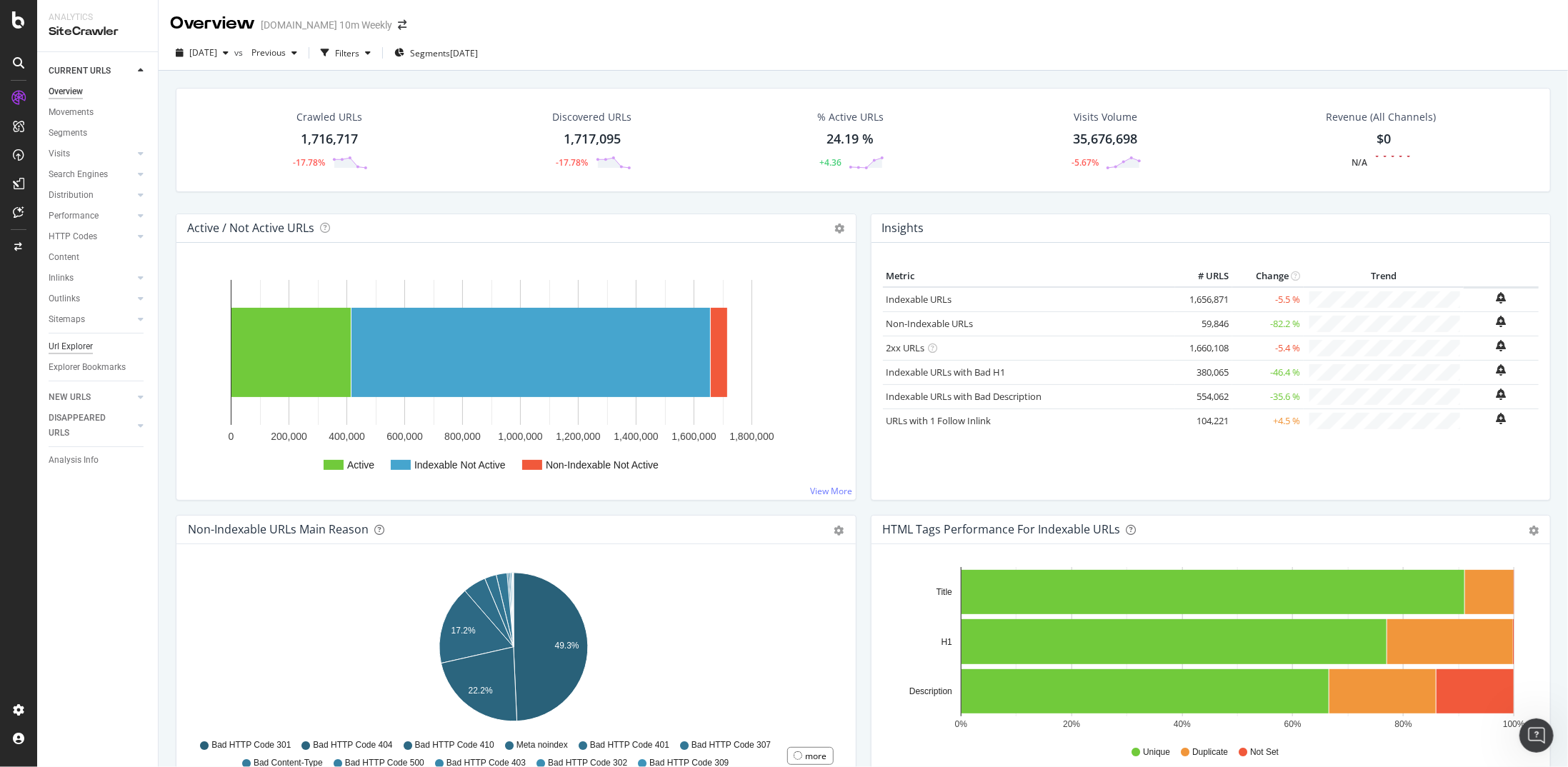
click at [89, 347] on div "Url Explorer" at bounding box center [71, 346] width 45 height 15
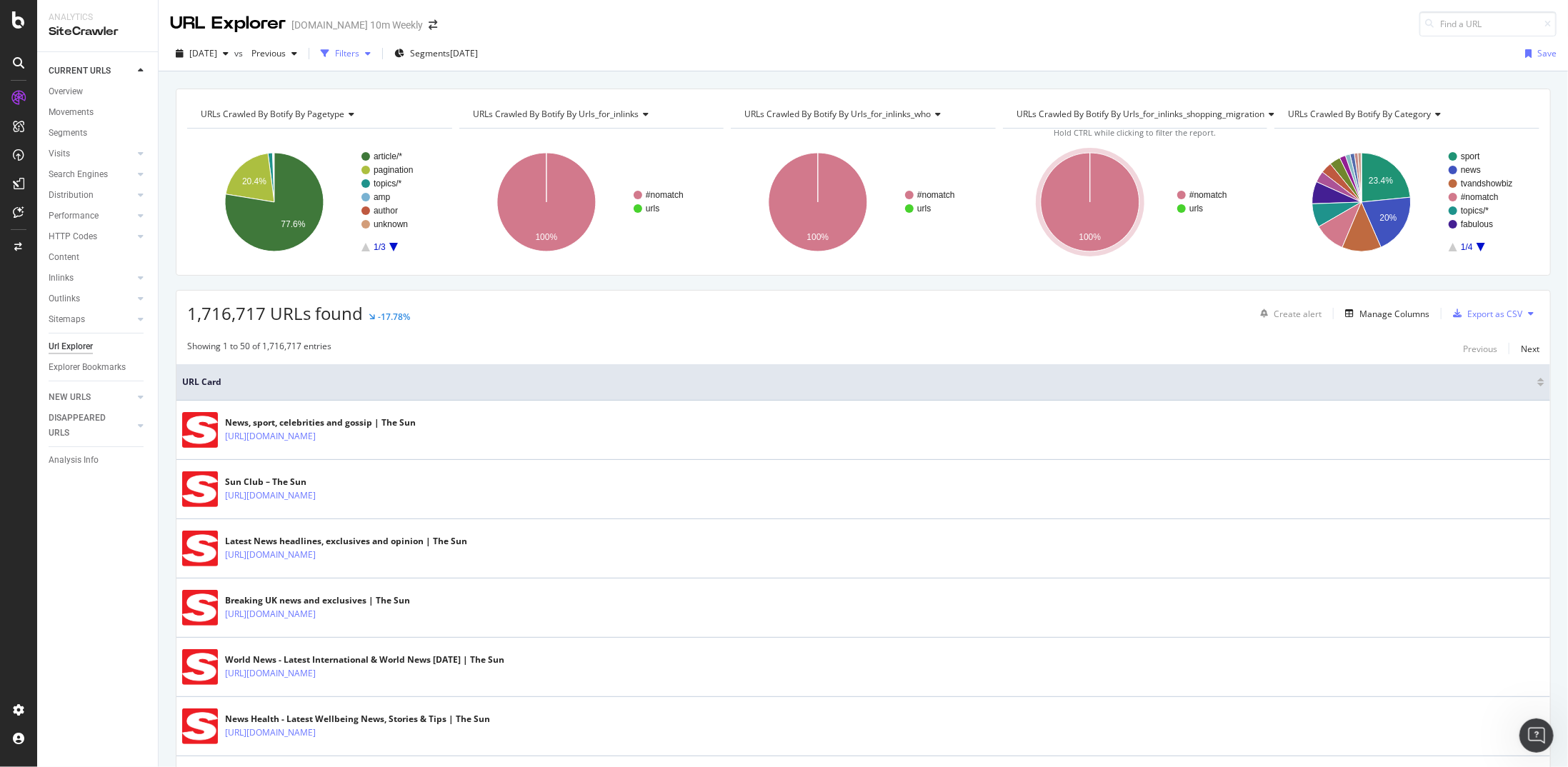
click at [359, 53] on div "Filters" at bounding box center [347, 53] width 24 height 12
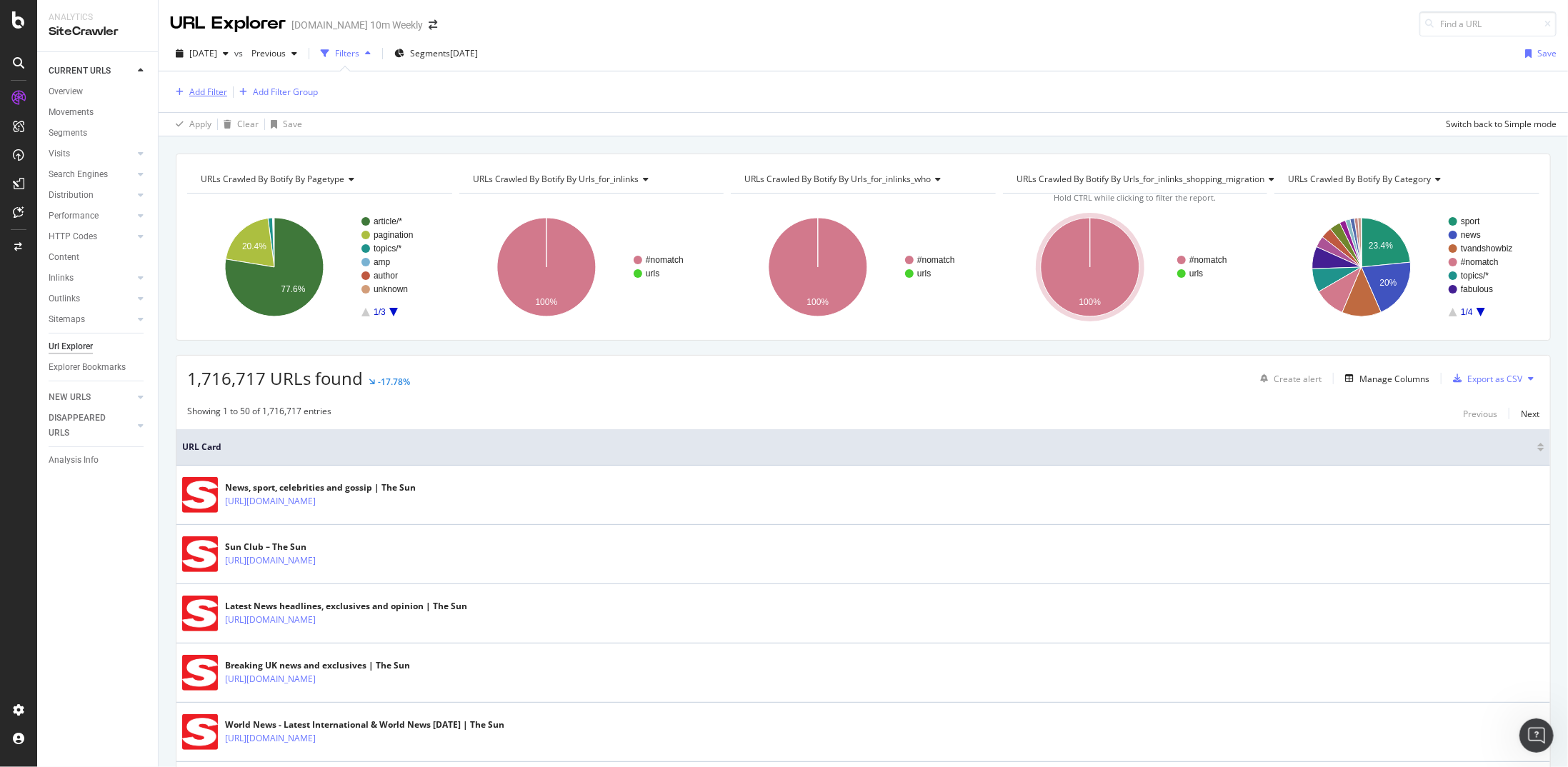
click at [219, 93] on div "Add Filter" at bounding box center [208, 92] width 38 height 12
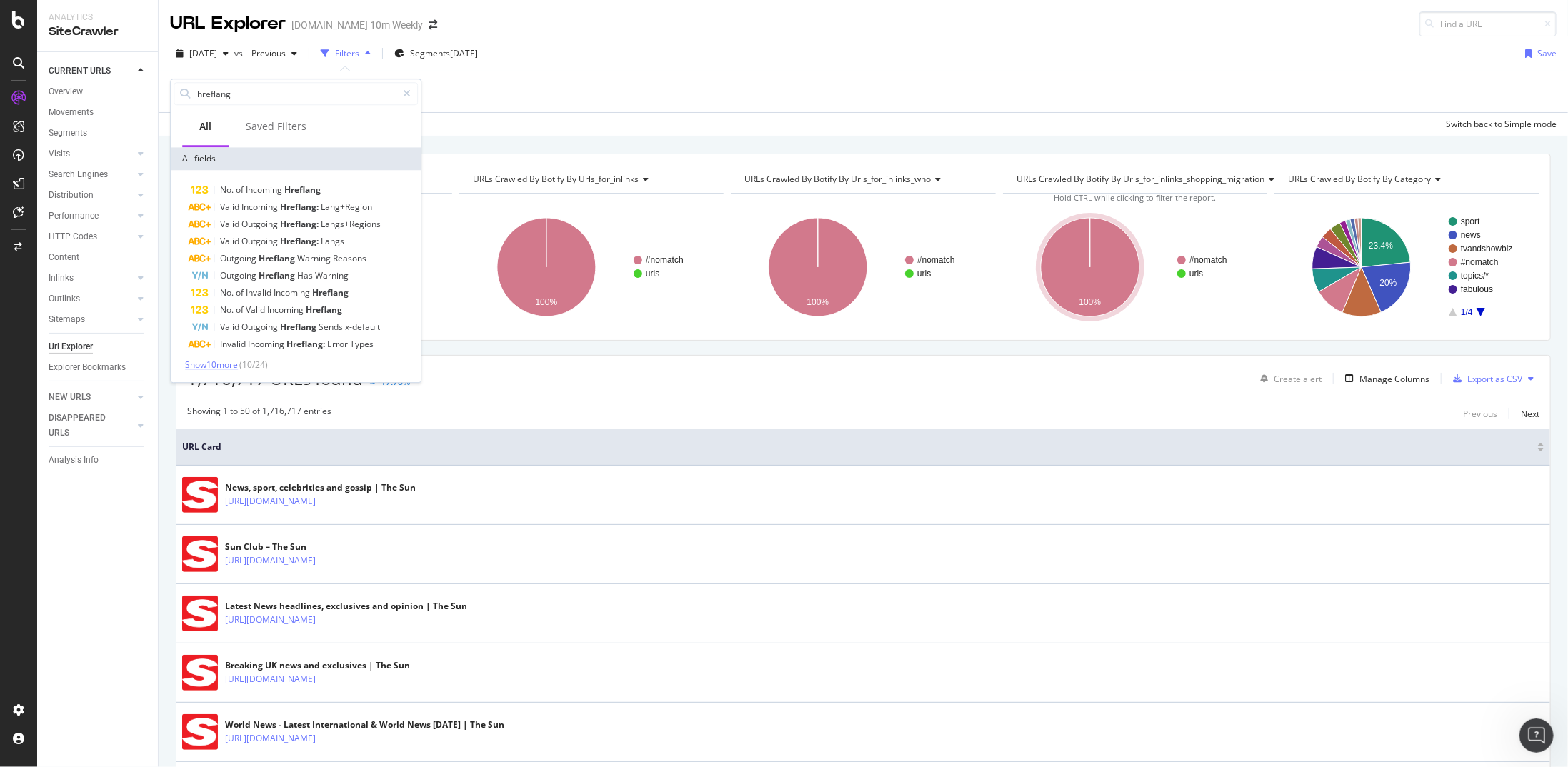
type input "hreflang"
click at [207, 362] on span "Show 10 more" at bounding box center [212, 364] width 53 height 12
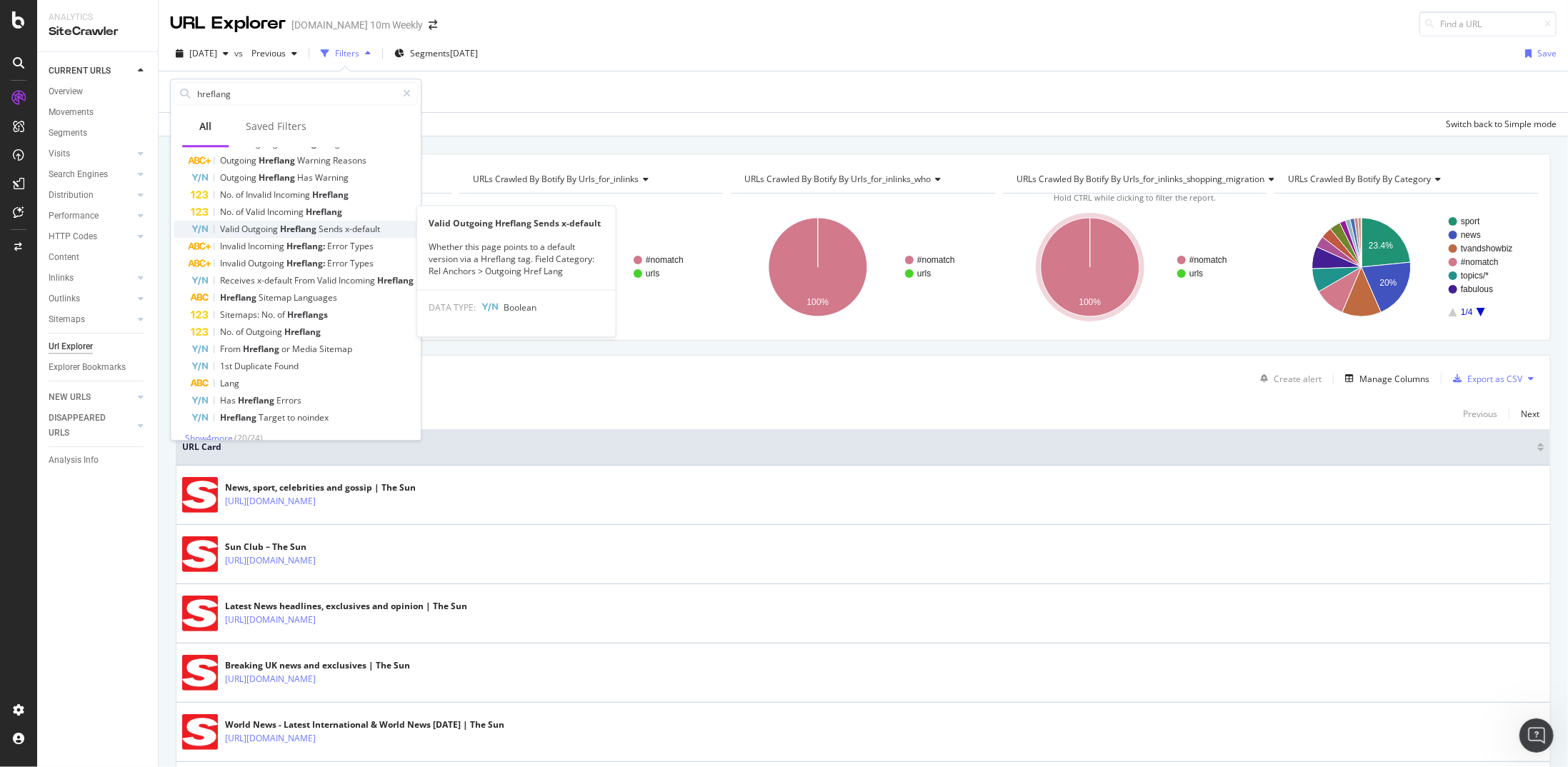
scroll to position [112, 0]
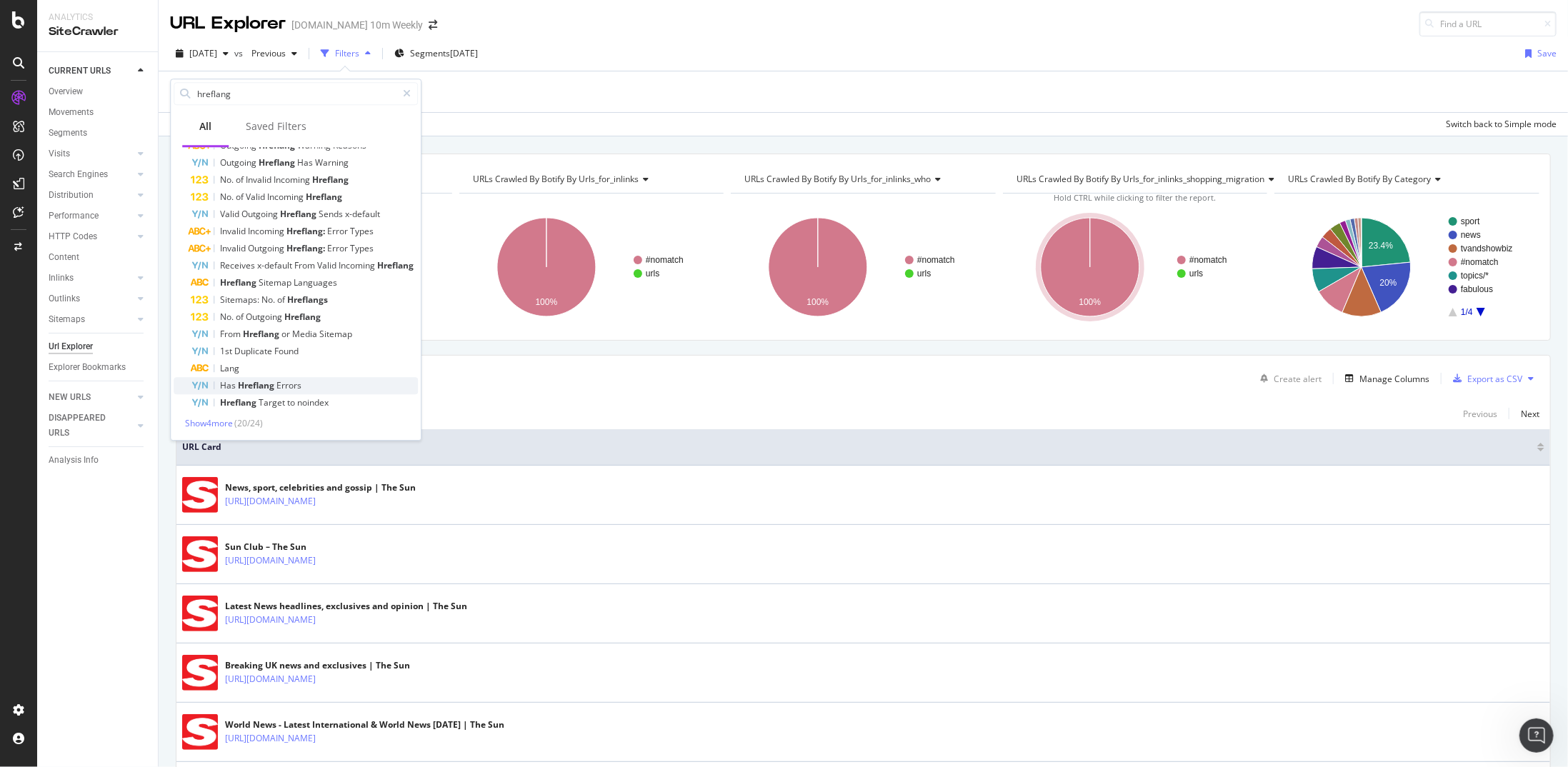
click at [275, 385] on span "Hreflang" at bounding box center [257, 385] width 39 height 12
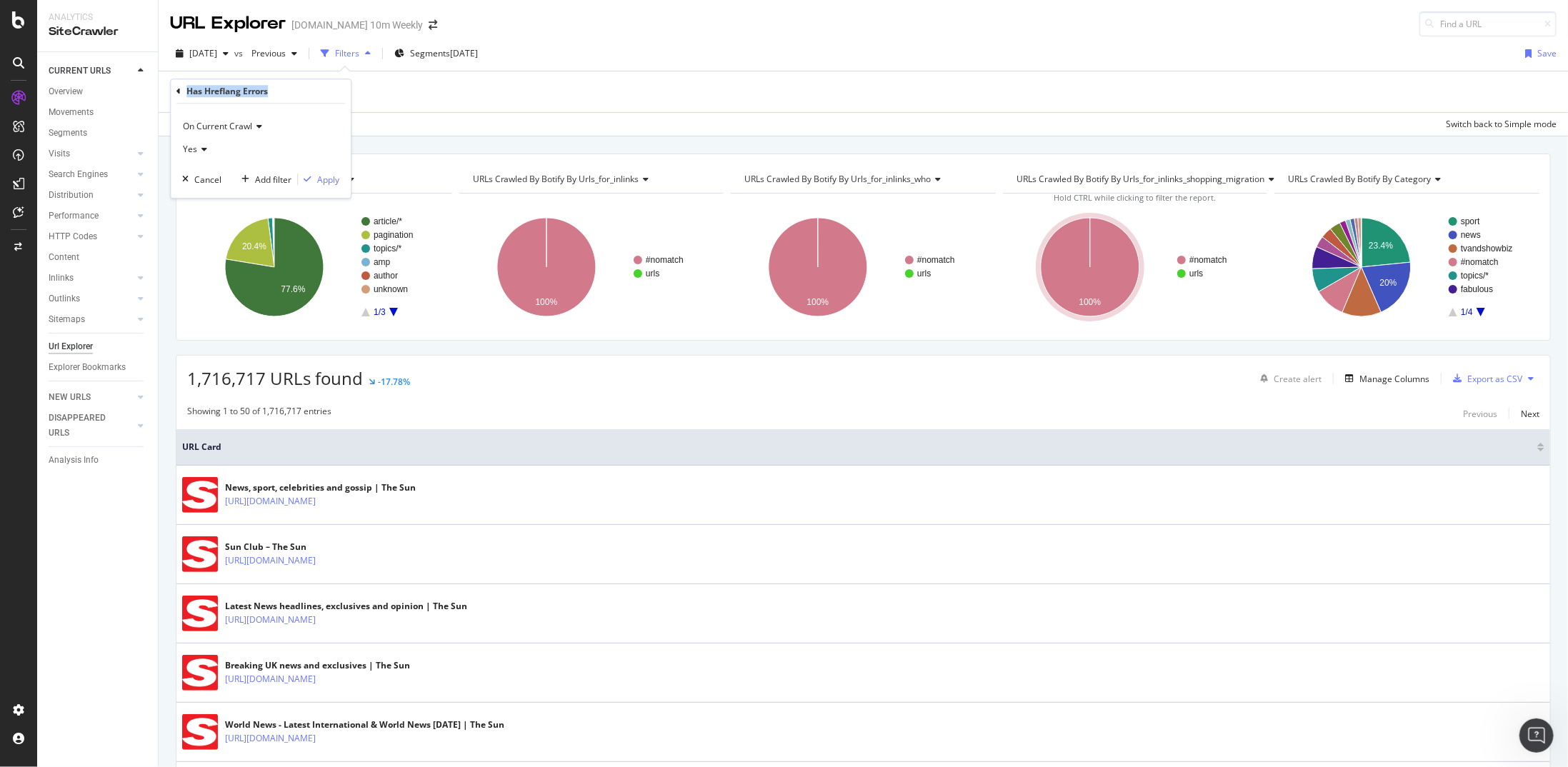
drag, startPoint x: 271, startPoint y: 92, endPoint x: 186, endPoint y: 91, distance: 85.0
click at [186, 91] on div "Has Hreflang Errors" at bounding box center [261, 91] width 169 height 24
copy div "Has Hreflang Errors"
click at [17, 20] on icon at bounding box center [19, 20] width 13 height 17
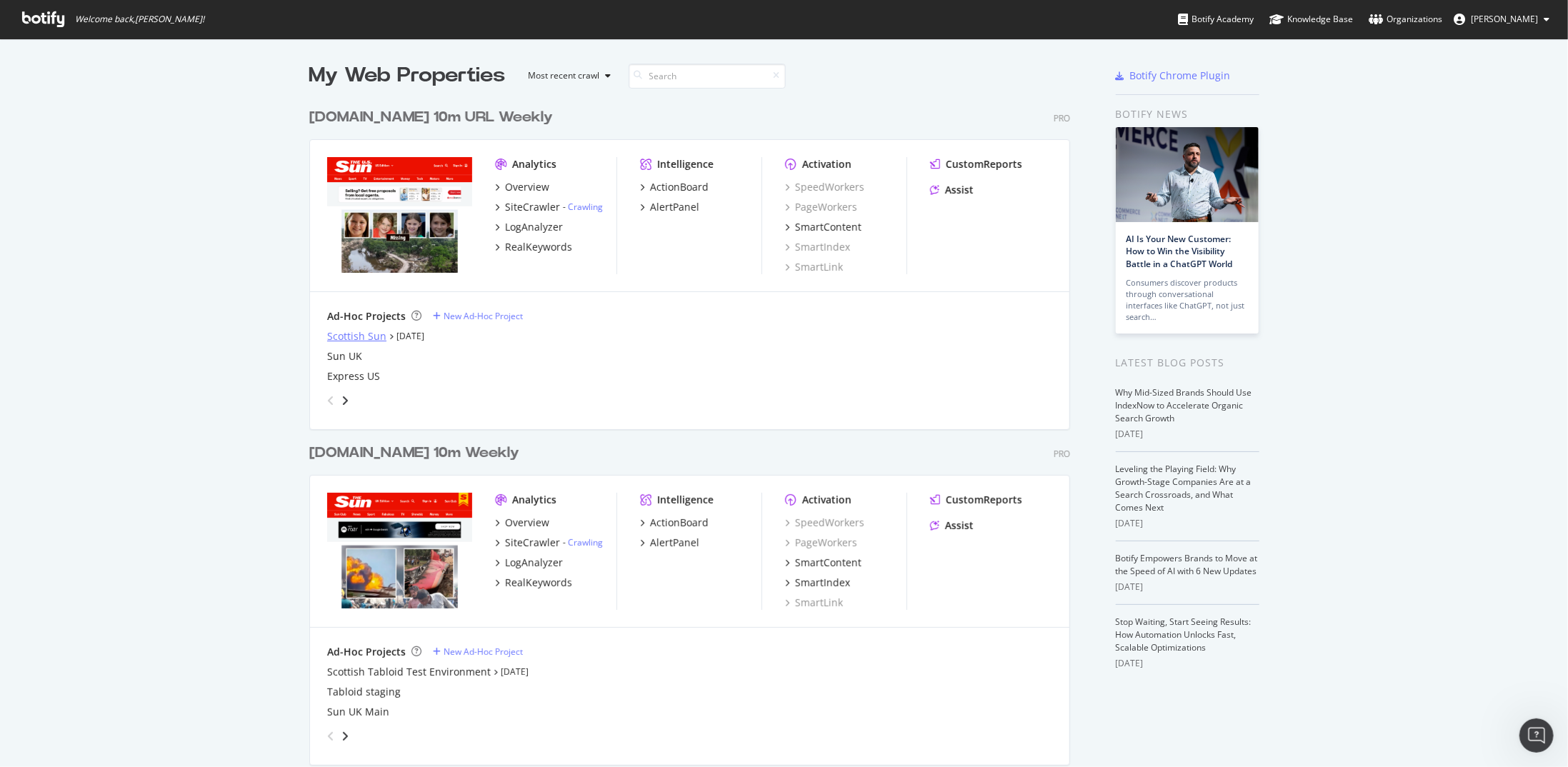
click at [330, 336] on div "Scottish Sun" at bounding box center [357, 336] width 60 height 14
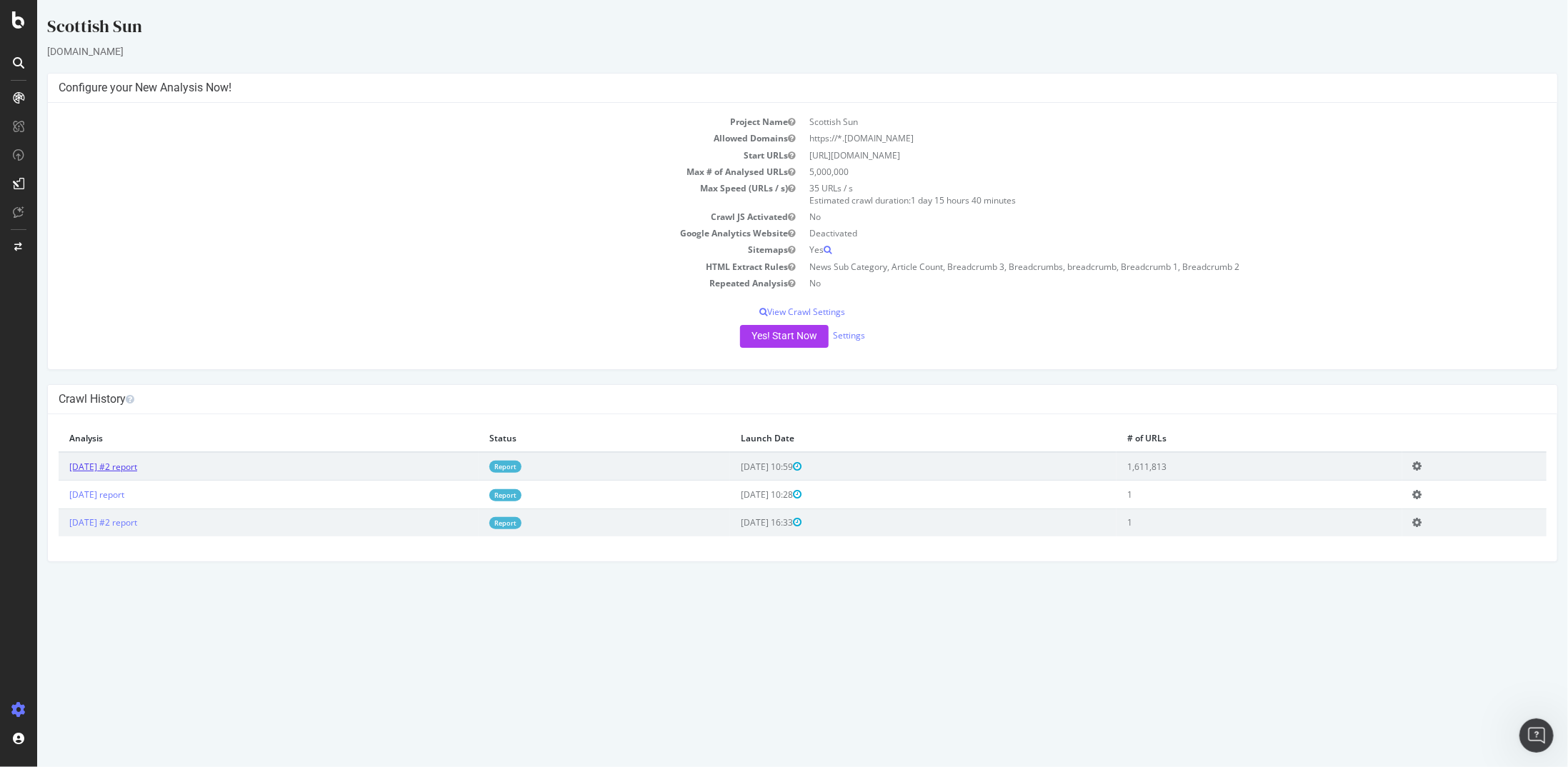
click at [136, 462] on link "2025 Aug. 8th #2 report" at bounding box center [103, 466] width 68 height 12
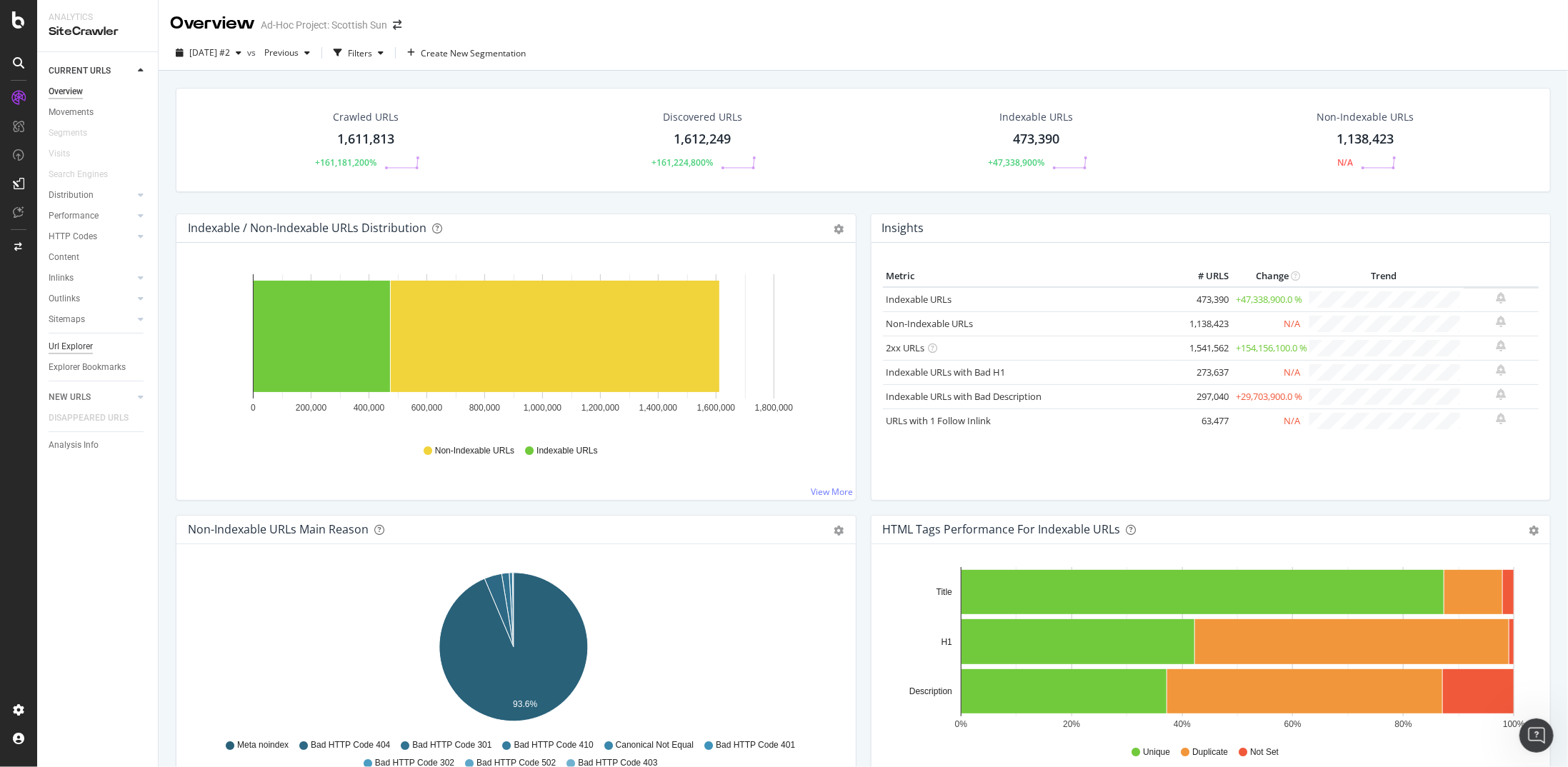
click at [83, 349] on div "Url Explorer" at bounding box center [71, 346] width 45 height 15
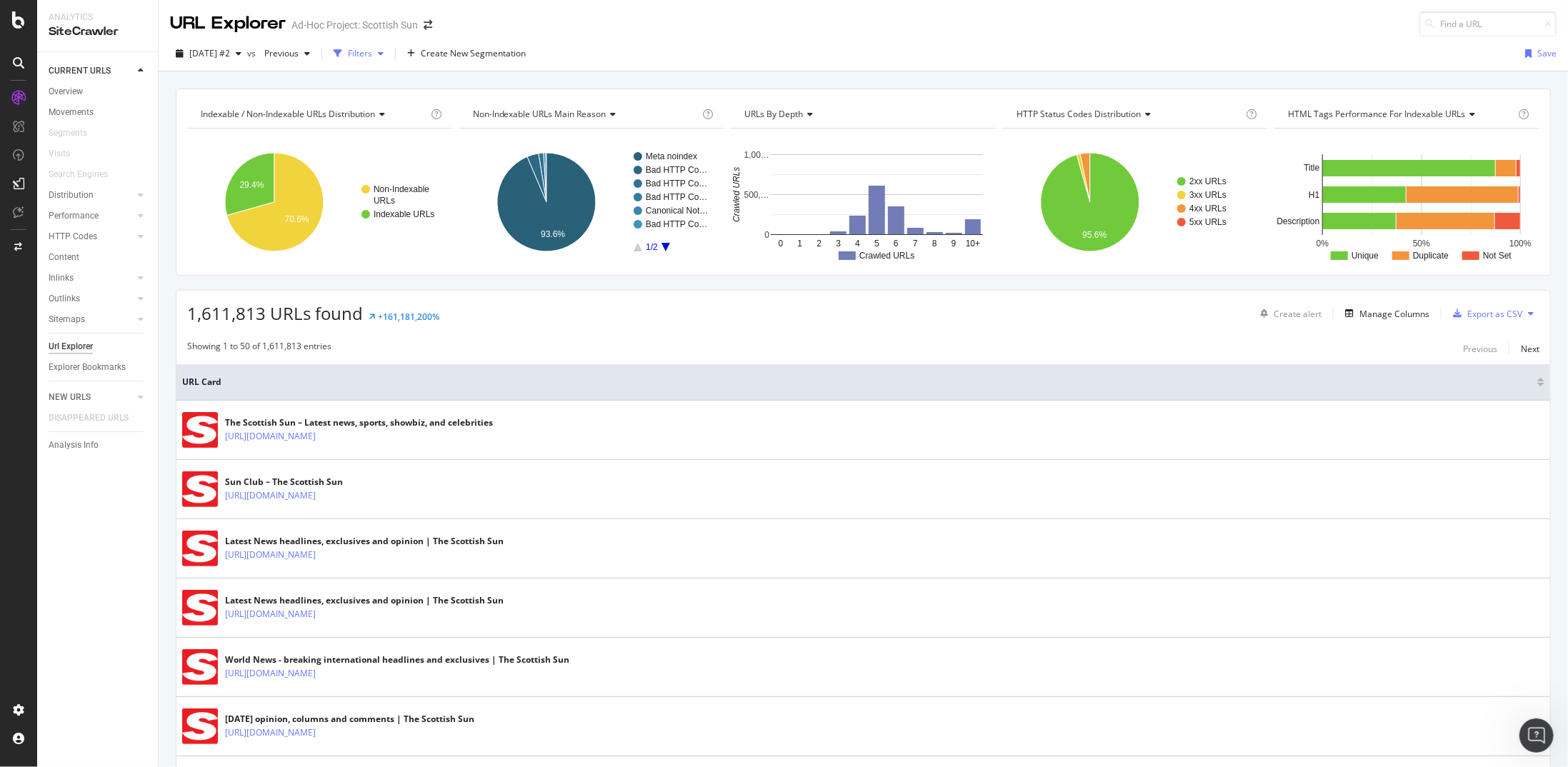
click at [342, 50] on icon "button" at bounding box center [337, 54] width 8 height 8
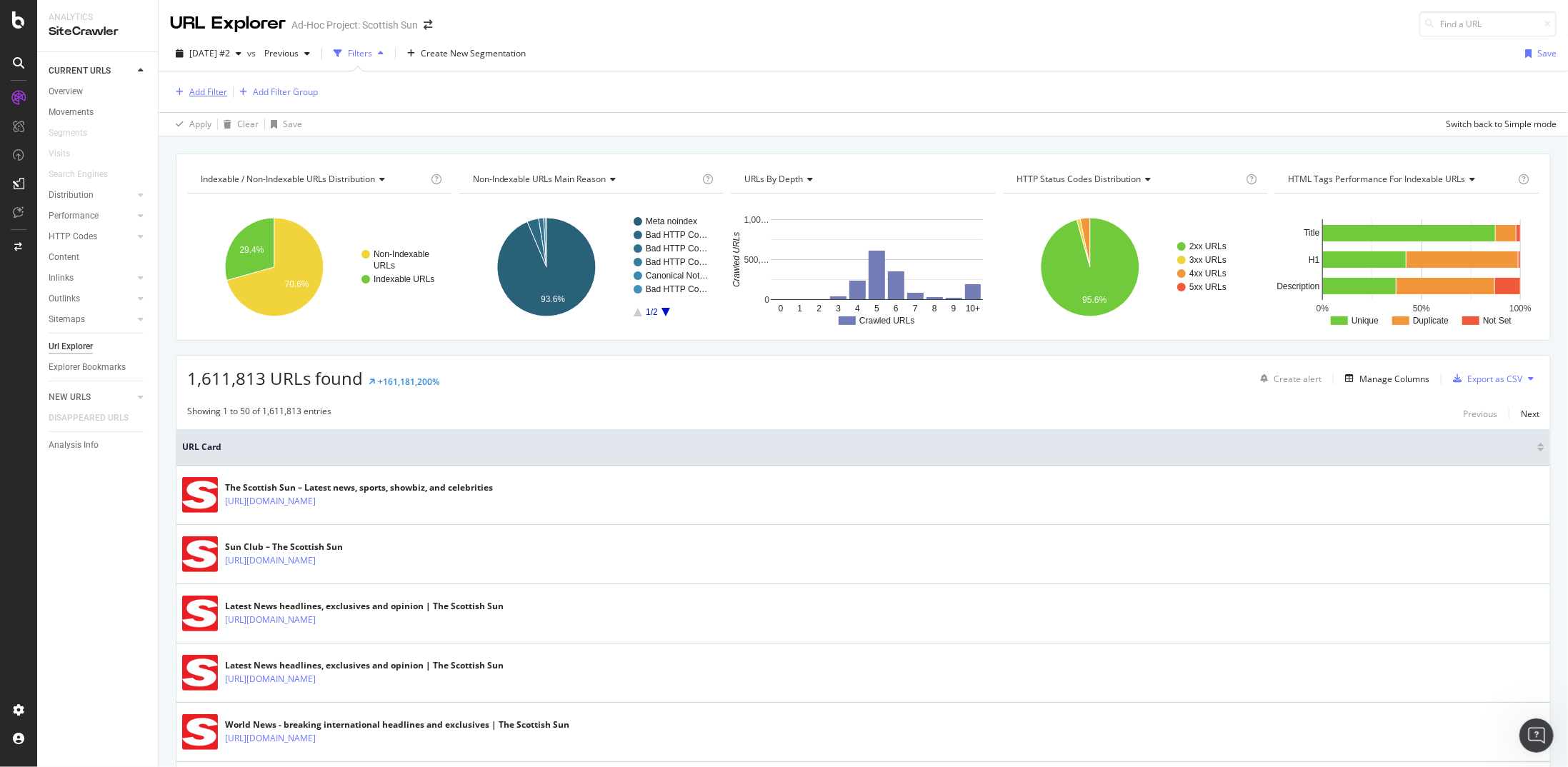
click at [189, 84] on div "Add Filter" at bounding box center [198, 92] width 57 height 16
drag, startPoint x: 215, startPoint y: 89, endPoint x: 123, endPoint y: 91, distance: 92.0
click at [123, 91] on body "Analytics SiteCrawler CURRENT URLS Overview Movements Segments Visits Search En…" at bounding box center [784, 384] width 1568 height 767
click at [178, 92] on div at bounding box center [185, 93] width 22 height 21
click at [216, 92] on input "Has Hreflang Errors" at bounding box center [296, 93] width 201 height 21
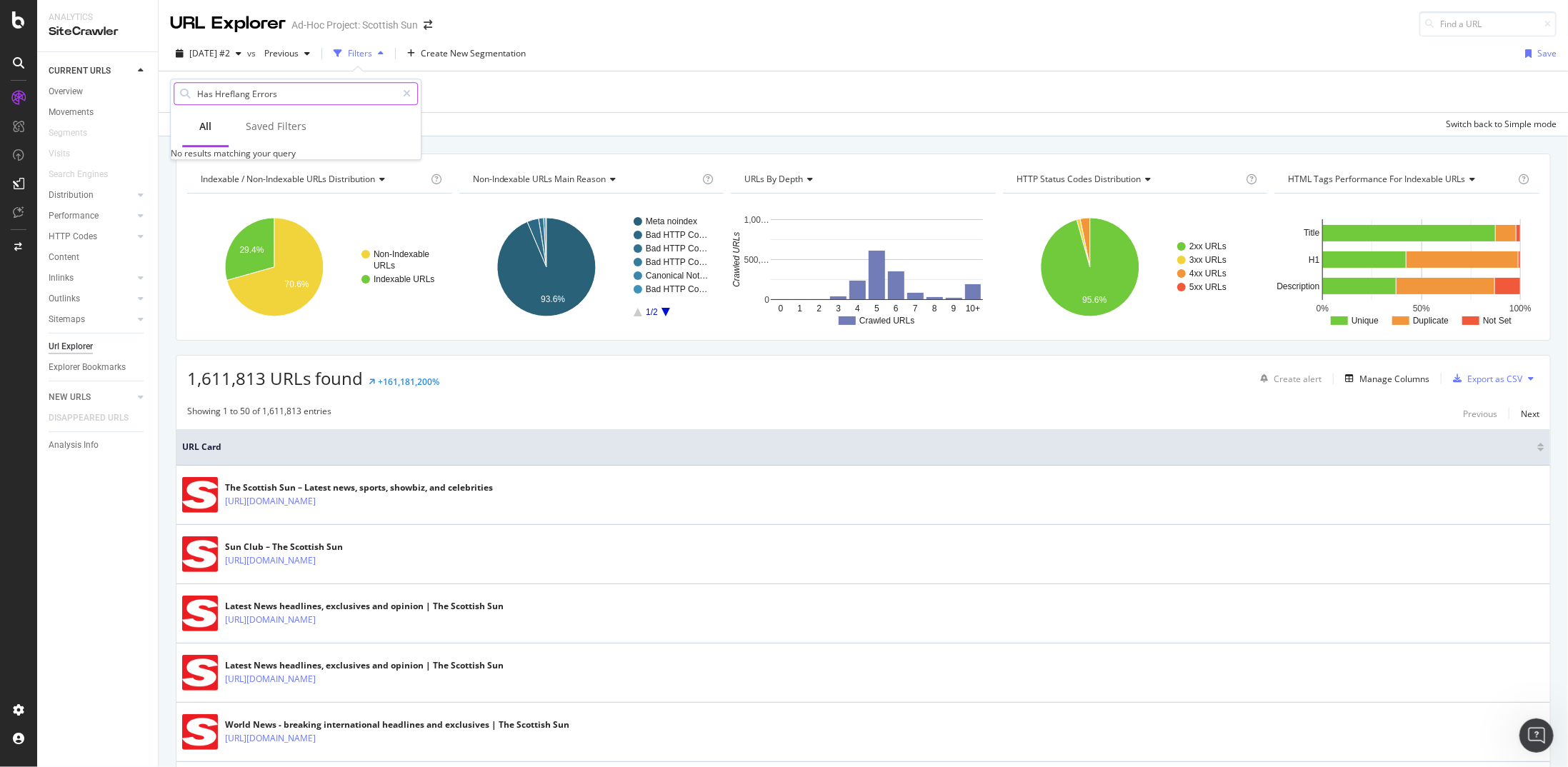
drag, startPoint x: 215, startPoint y: 95, endPoint x: 196, endPoint y: 95, distance: 19.0
click at [196, 95] on input "Has Hreflang Errors" at bounding box center [296, 93] width 201 height 21
drag, startPoint x: 231, startPoint y: 91, endPoint x: 280, endPoint y: 97, distance: 49.4
click at [275, 97] on input "Hreflang Errors" at bounding box center [296, 93] width 201 height 21
type input "Hreflang"
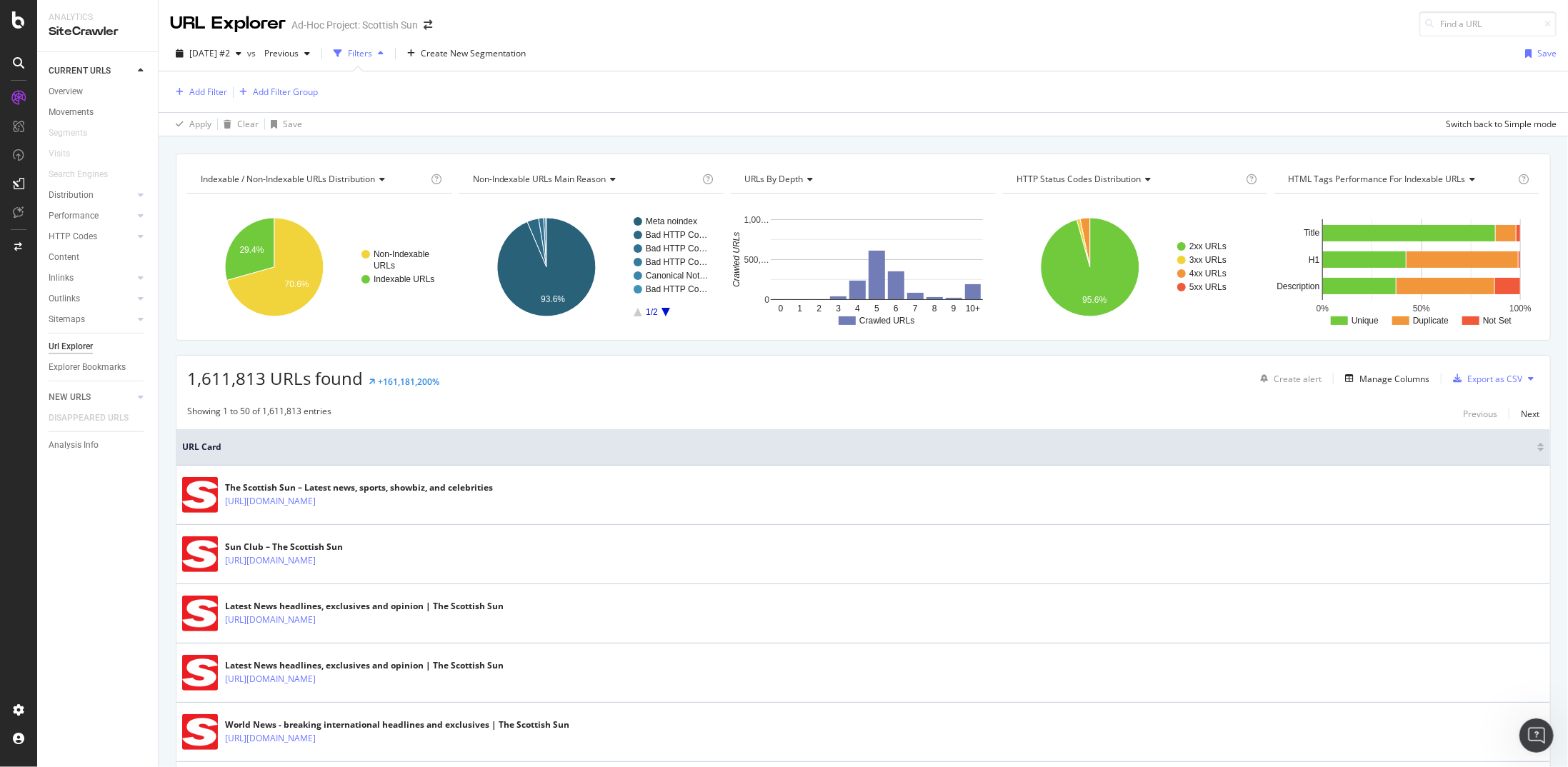
click at [780, 358] on div "1,611,813 URLs found +161,181,200% Create alert Manage Columns Export as CSV" at bounding box center [863, 373] width 1374 height 35
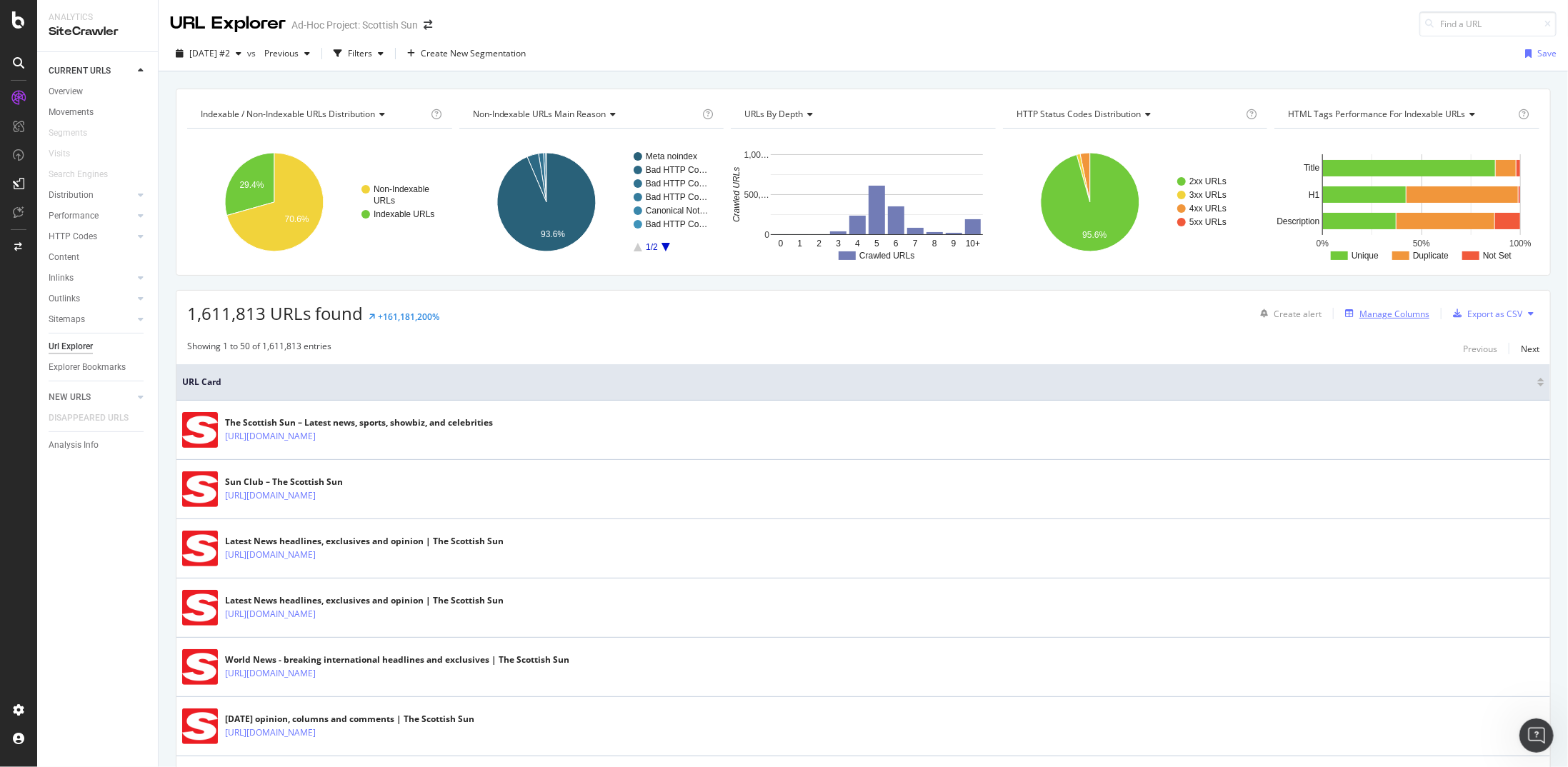
click at [1365, 313] on div "Manage Columns" at bounding box center [1394, 313] width 70 height 12
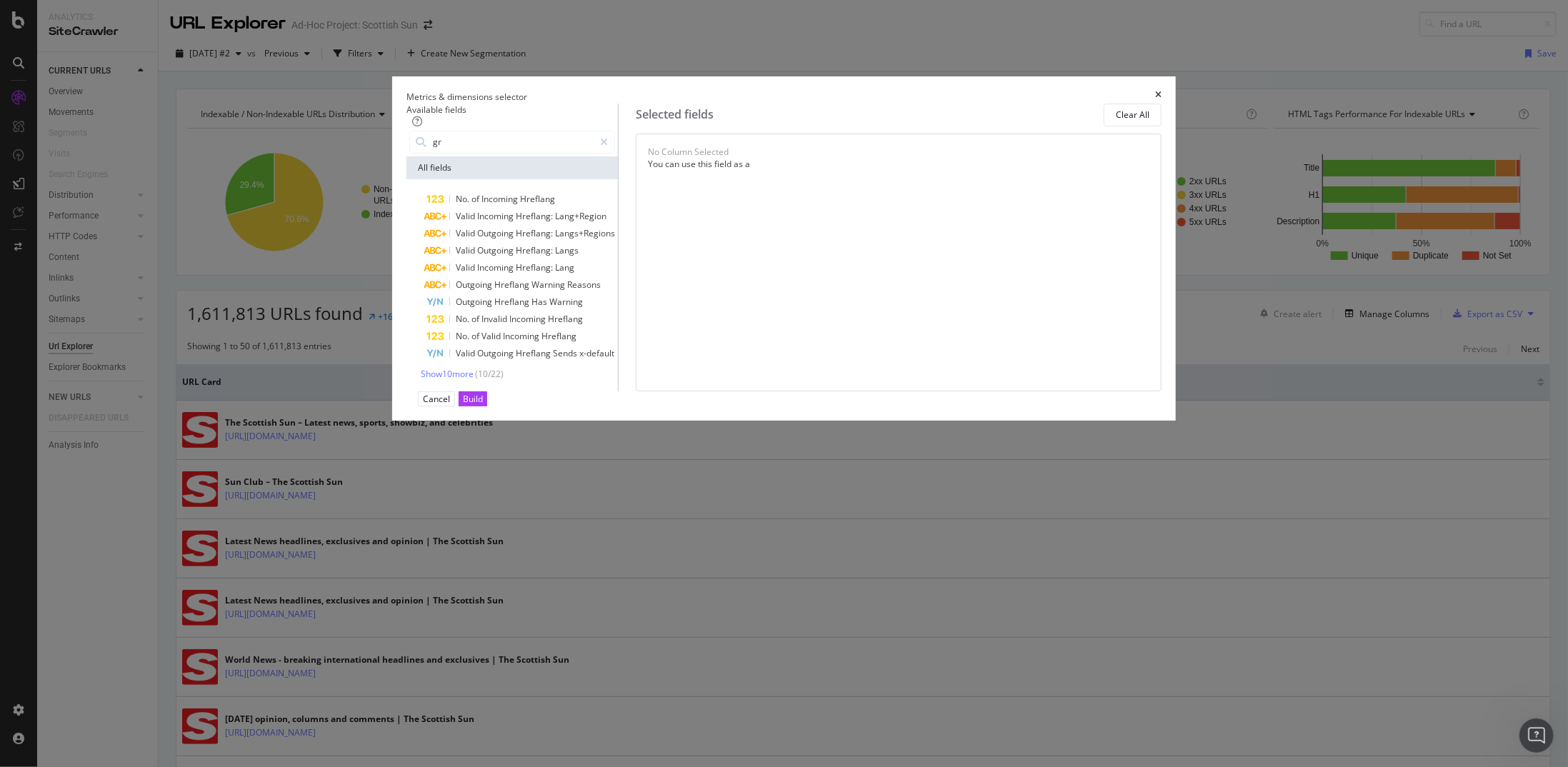
type input "g"
type input "hrefla"
click at [474, 379] on span "Show 10 more" at bounding box center [447, 374] width 53 height 12
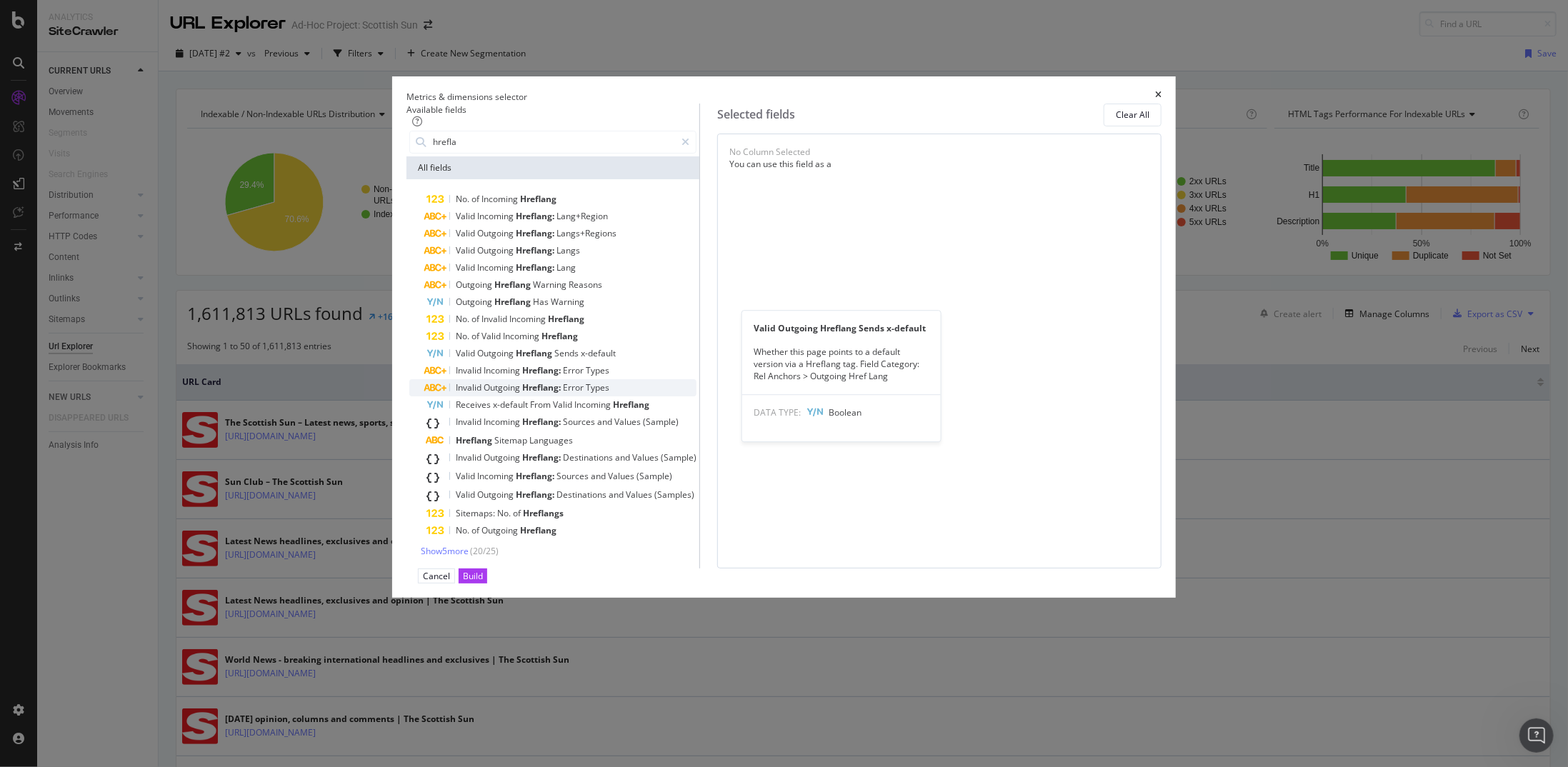
scroll to position [26, 0]
click at [469, 557] on span "Show 5 more" at bounding box center [445, 550] width 48 height 12
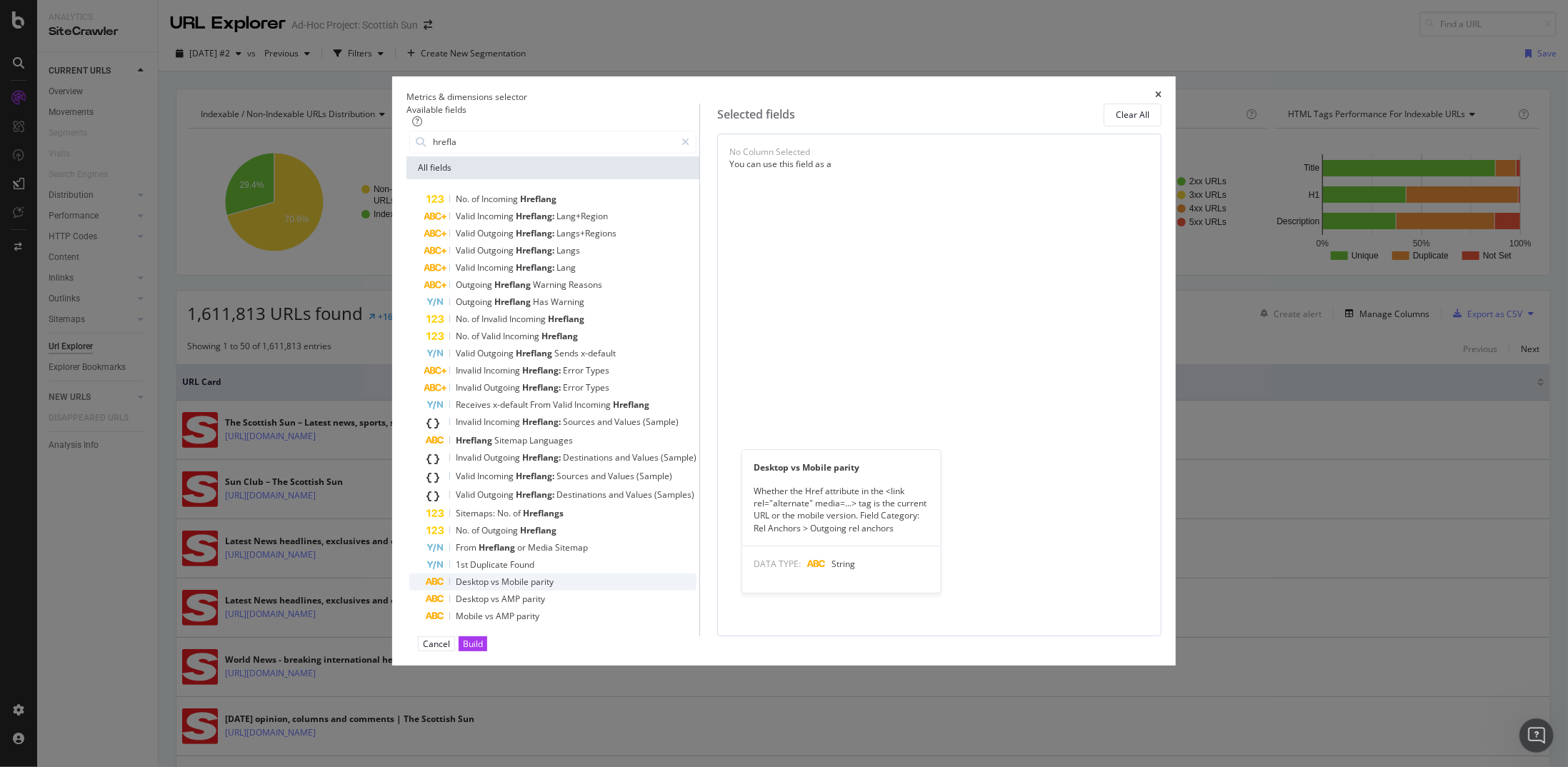
scroll to position [0, 0]
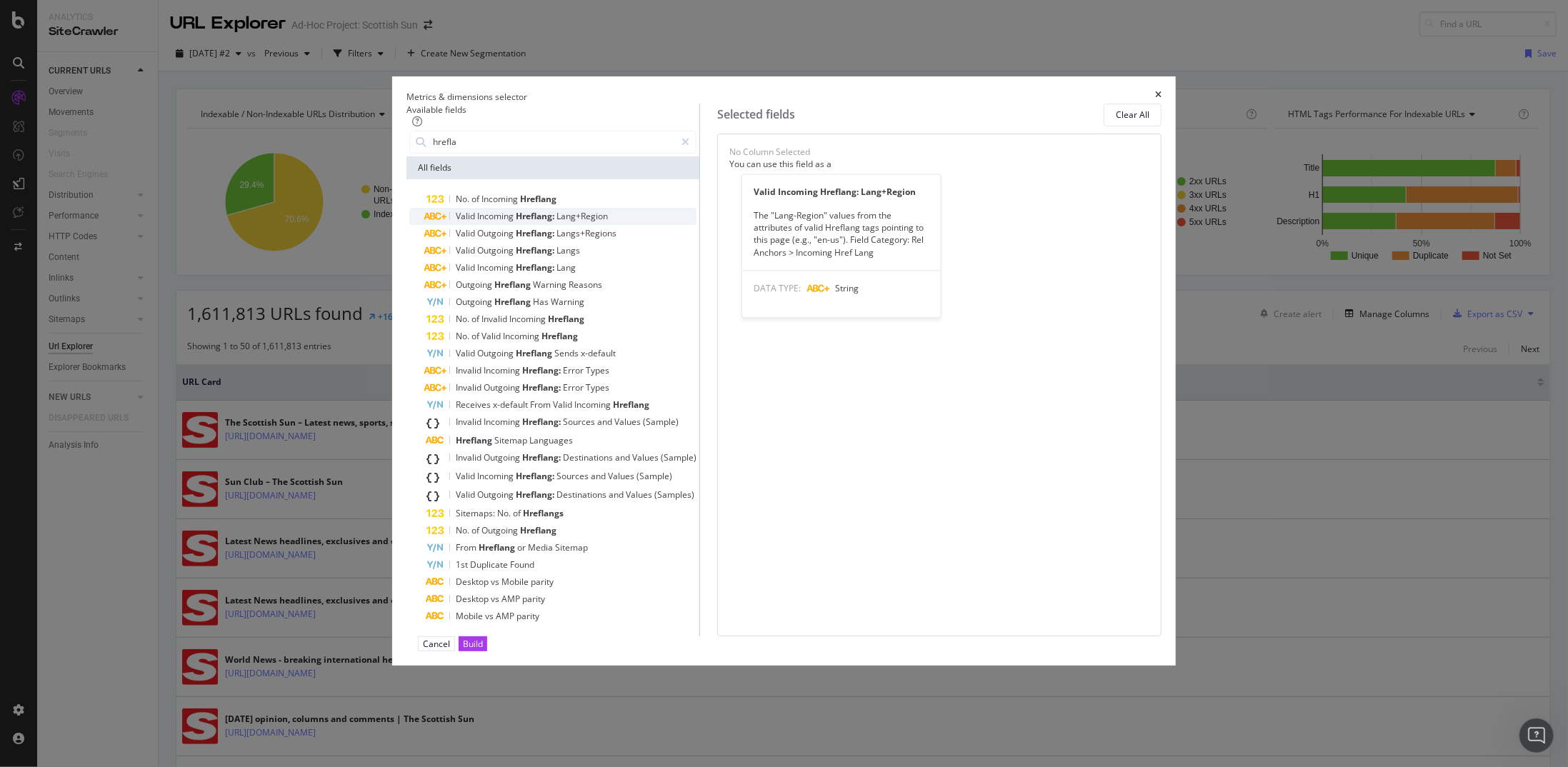
click at [516, 222] on span "Incoming" at bounding box center [496, 216] width 39 height 12
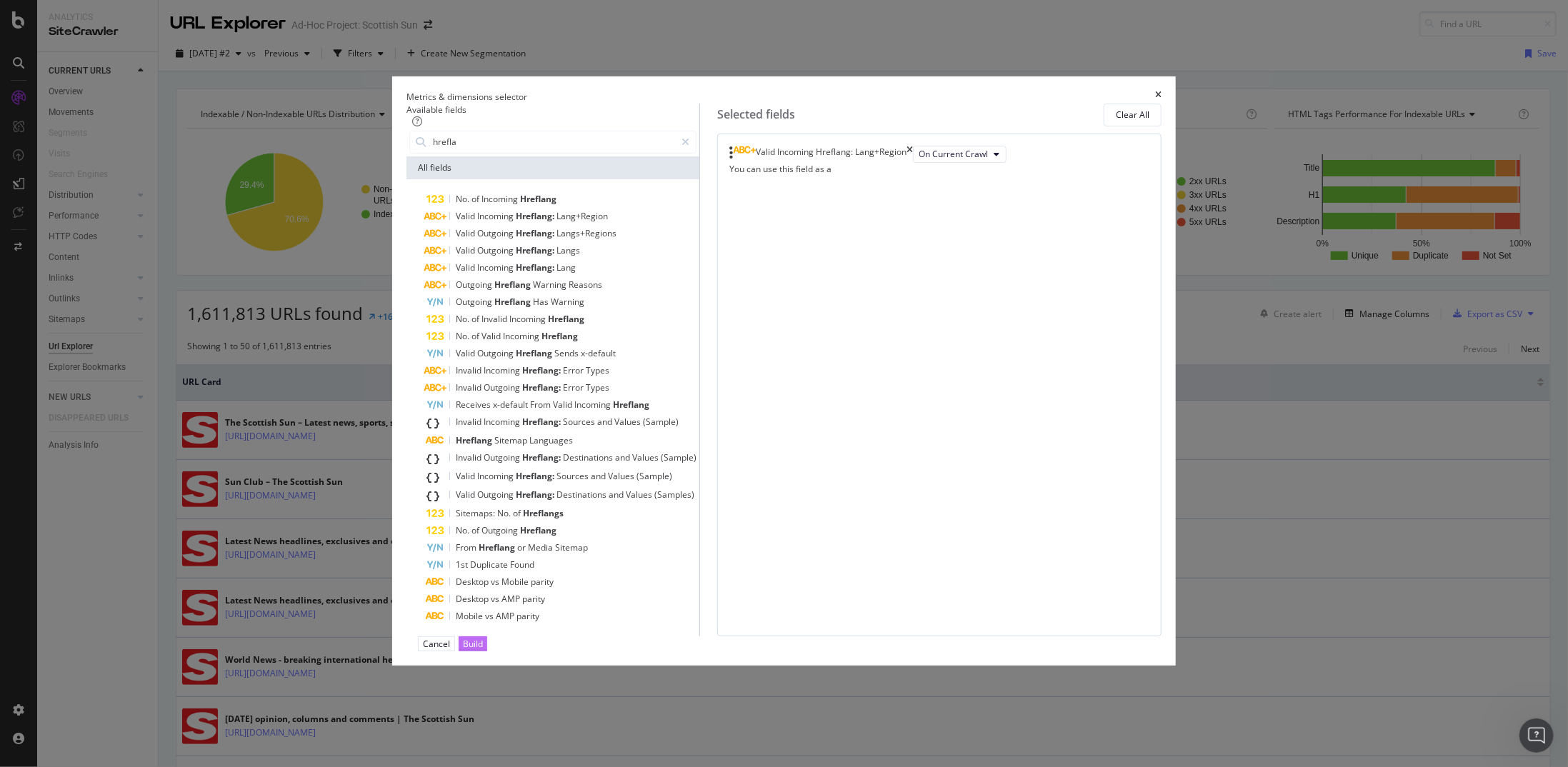
click at [483, 647] on div "Build" at bounding box center [473, 643] width 20 height 12
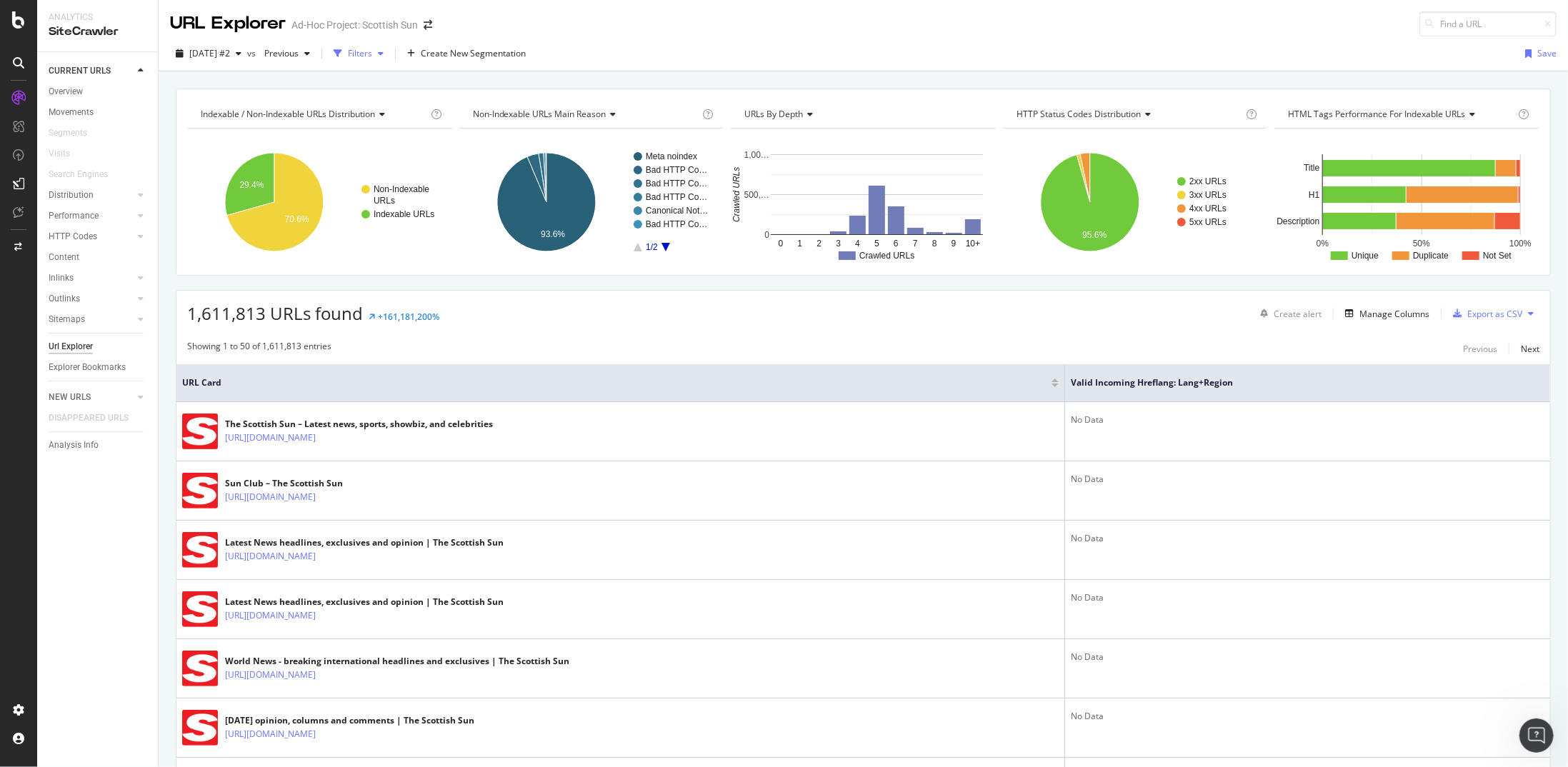
click at [372, 51] on div "Filters" at bounding box center [360, 53] width 24 height 12
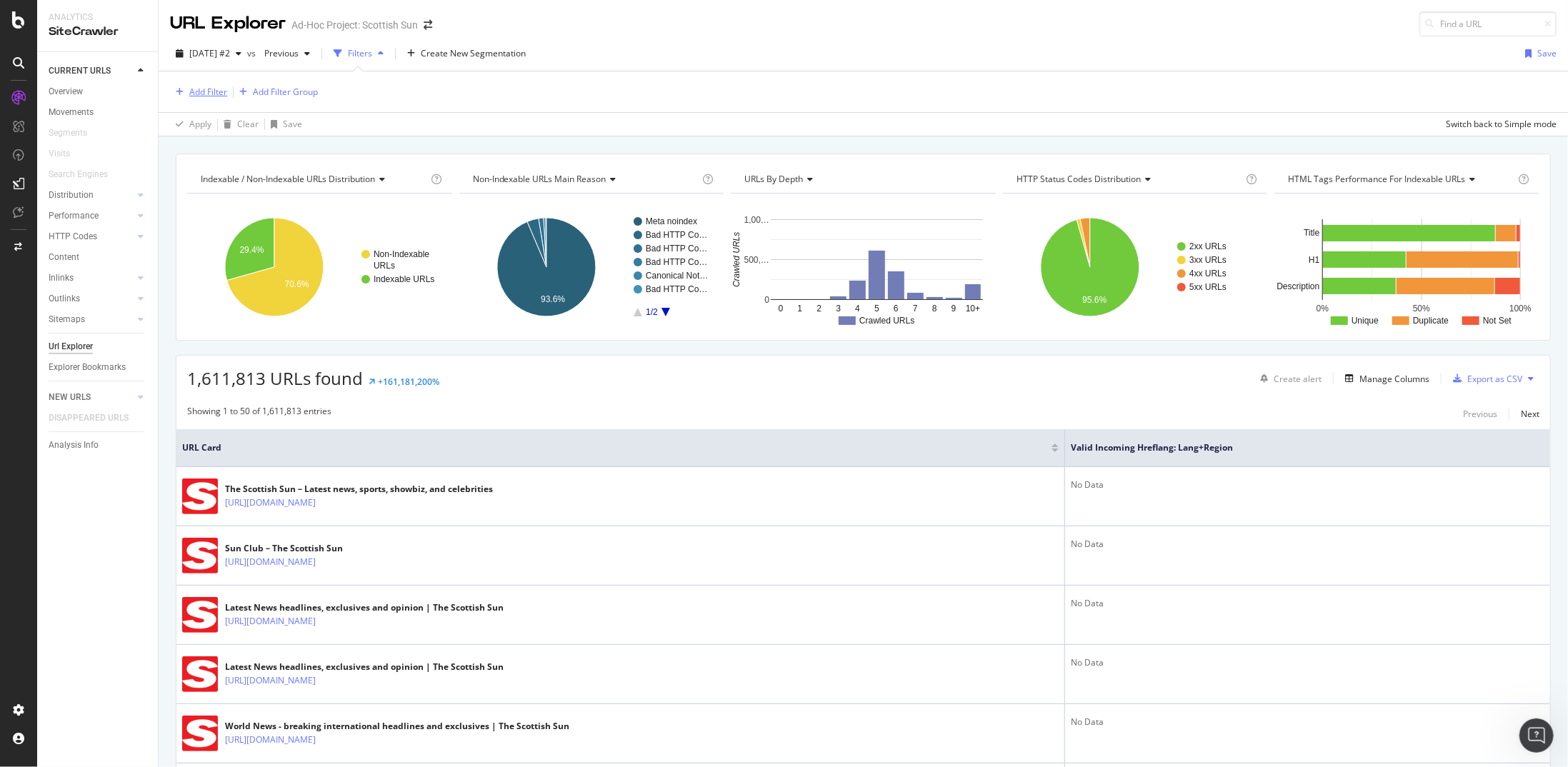
click at [214, 95] on div "Add Filter" at bounding box center [208, 92] width 38 height 12
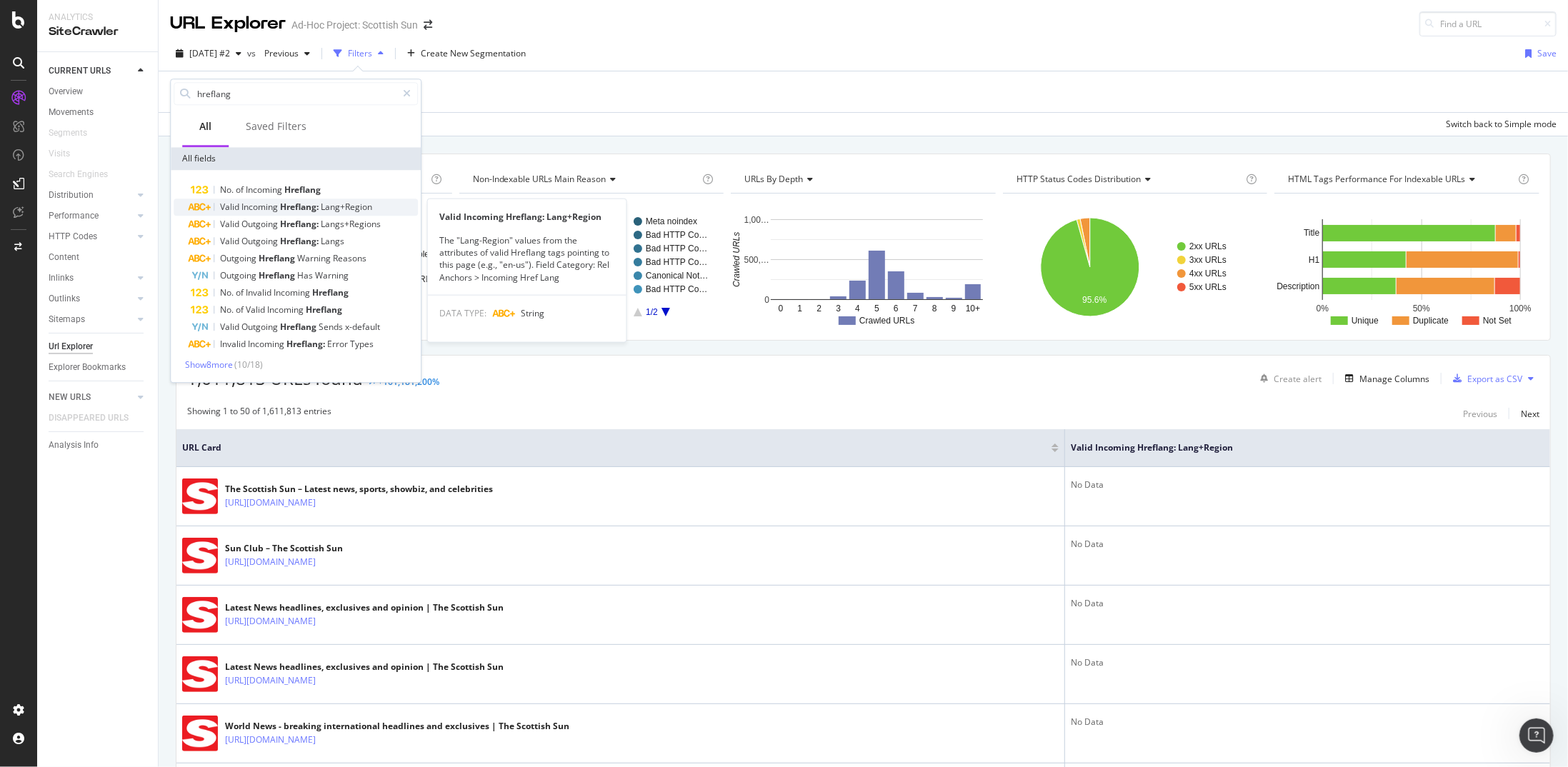
type input "hreflang"
click at [291, 213] on div "Valid Incoming Hreflang: Lang+Region" at bounding box center [304, 207] width 227 height 17
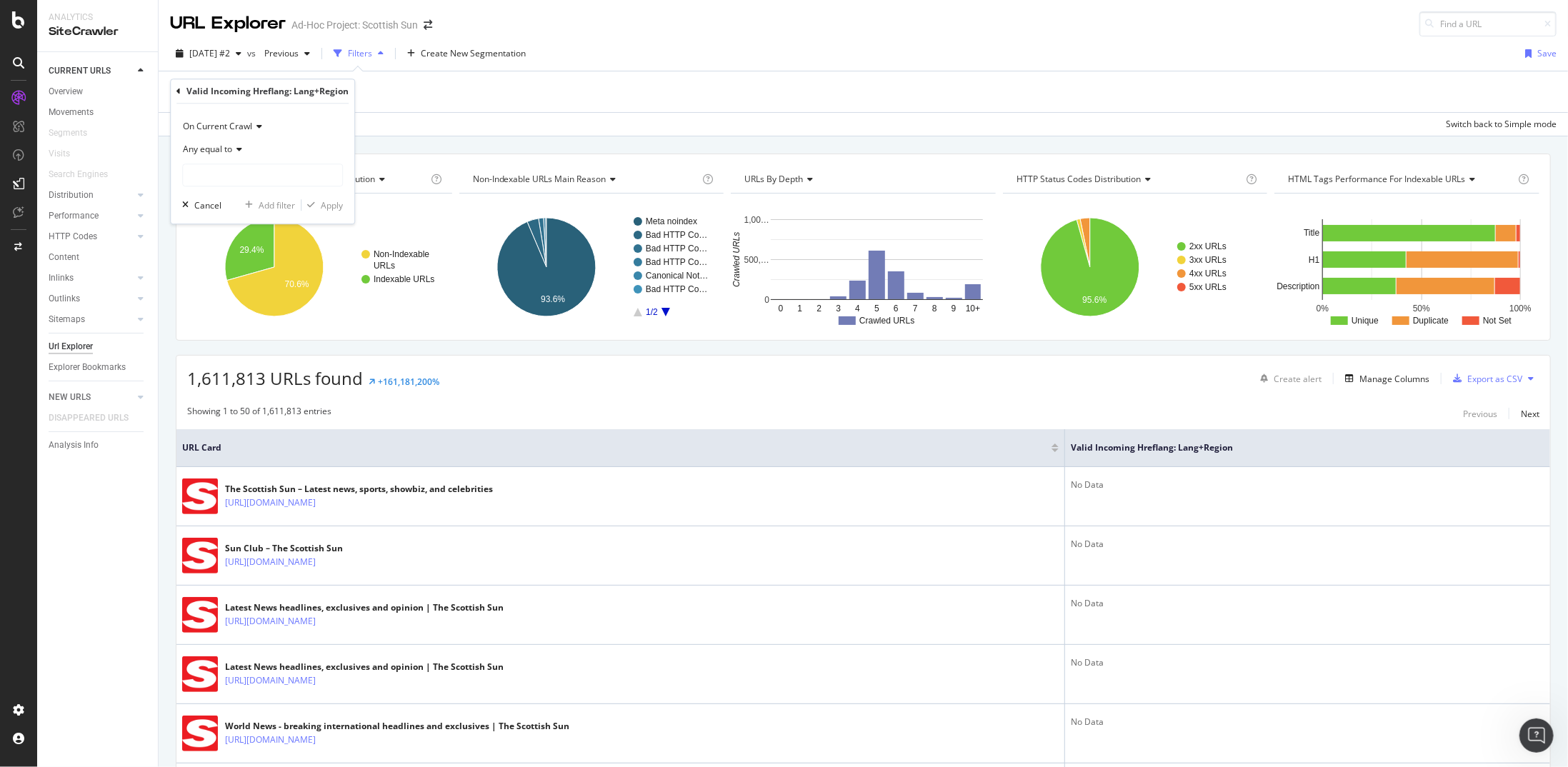
click at [236, 151] on icon at bounding box center [237, 149] width 10 height 8
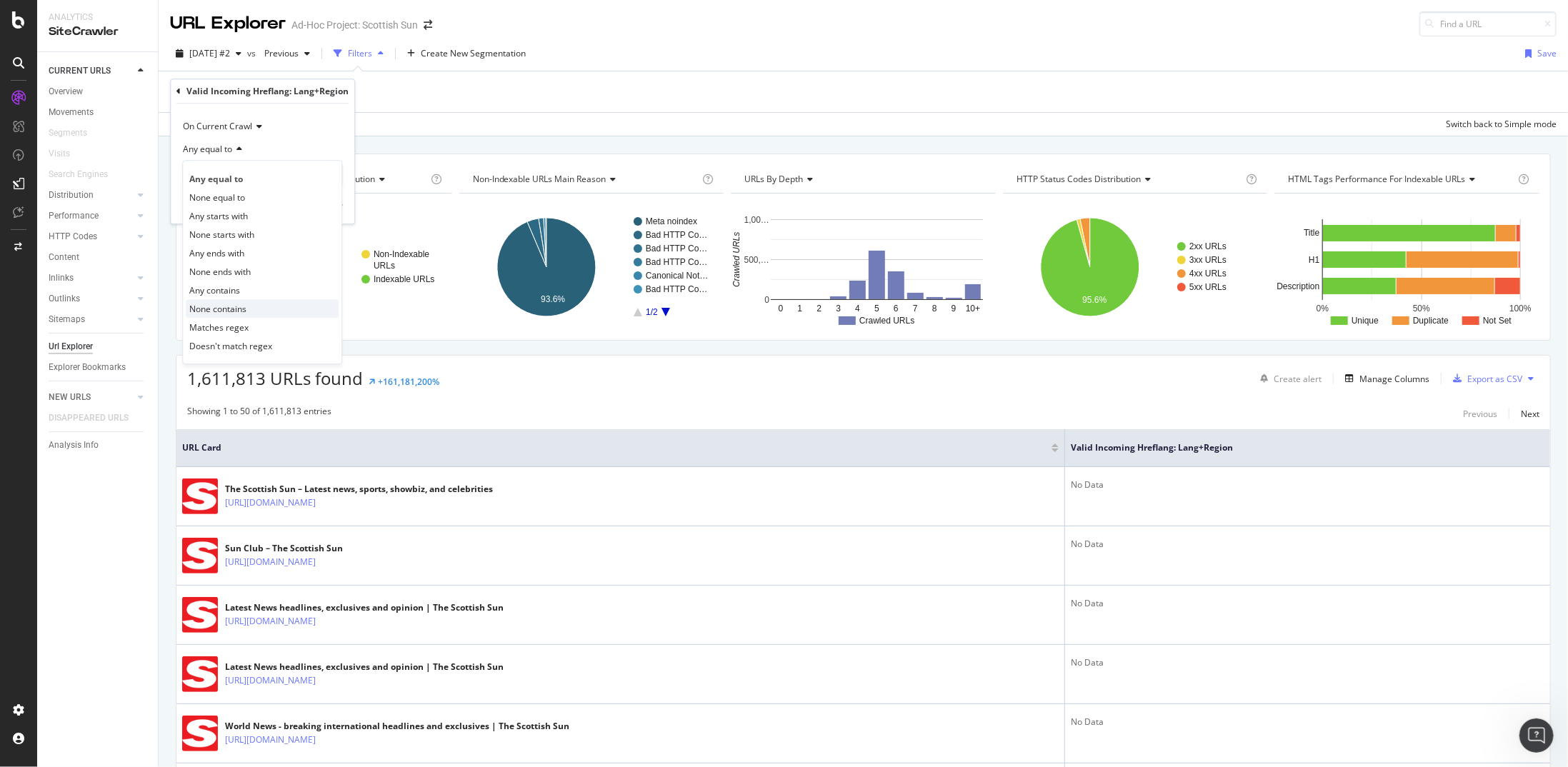
click at [244, 307] on span "None contains" at bounding box center [218, 308] width 57 height 12
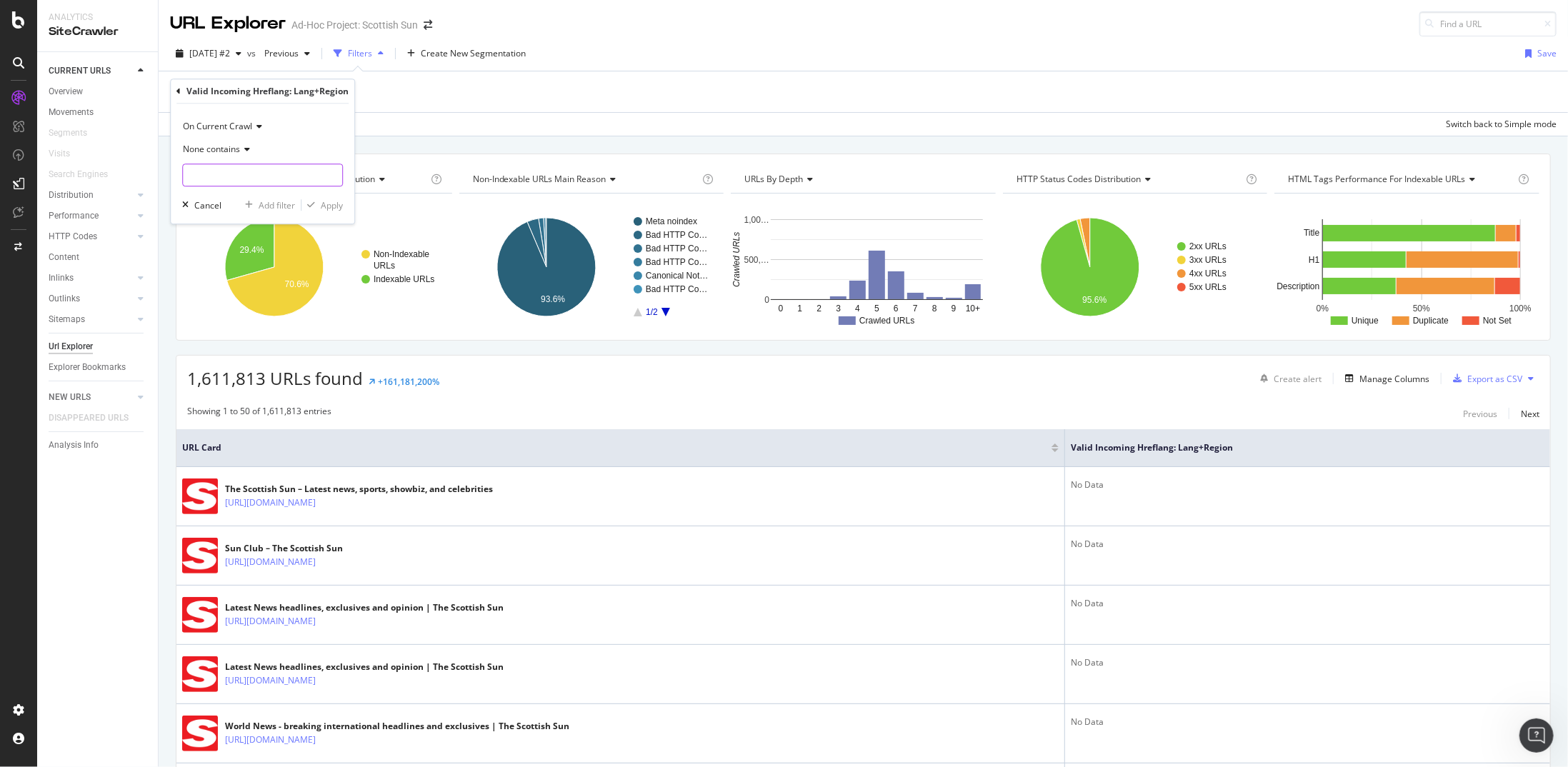
click at [228, 174] on input "text" at bounding box center [262, 175] width 160 height 23
type input "No data"
drag, startPoint x: 203, startPoint y: 186, endPoint x: 221, endPoint y: 155, distance: 35.8
click at [221, 155] on span "None contains" at bounding box center [211, 149] width 57 height 12
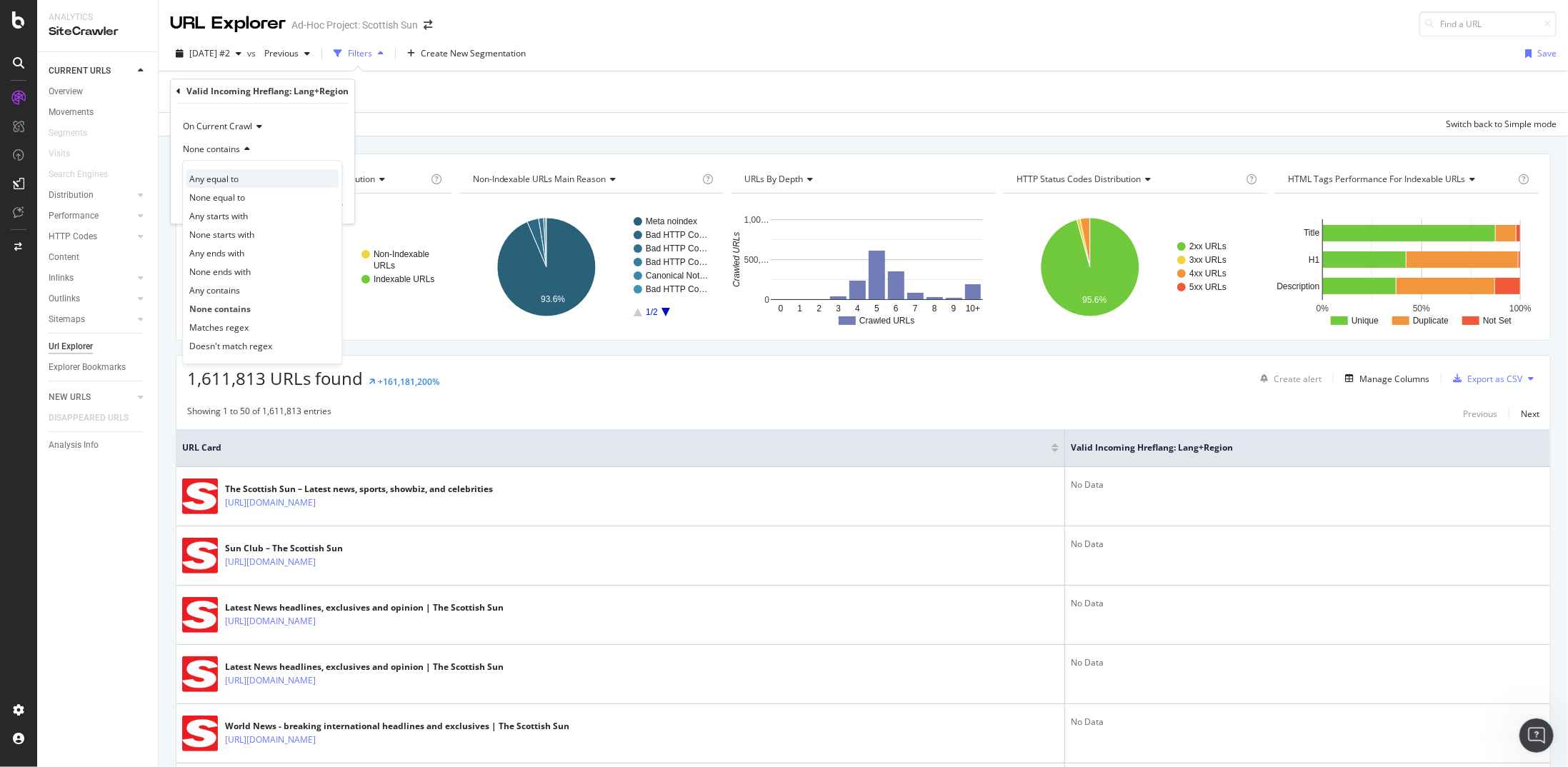
click at [234, 176] on span "Any equal to" at bounding box center [214, 179] width 50 height 12
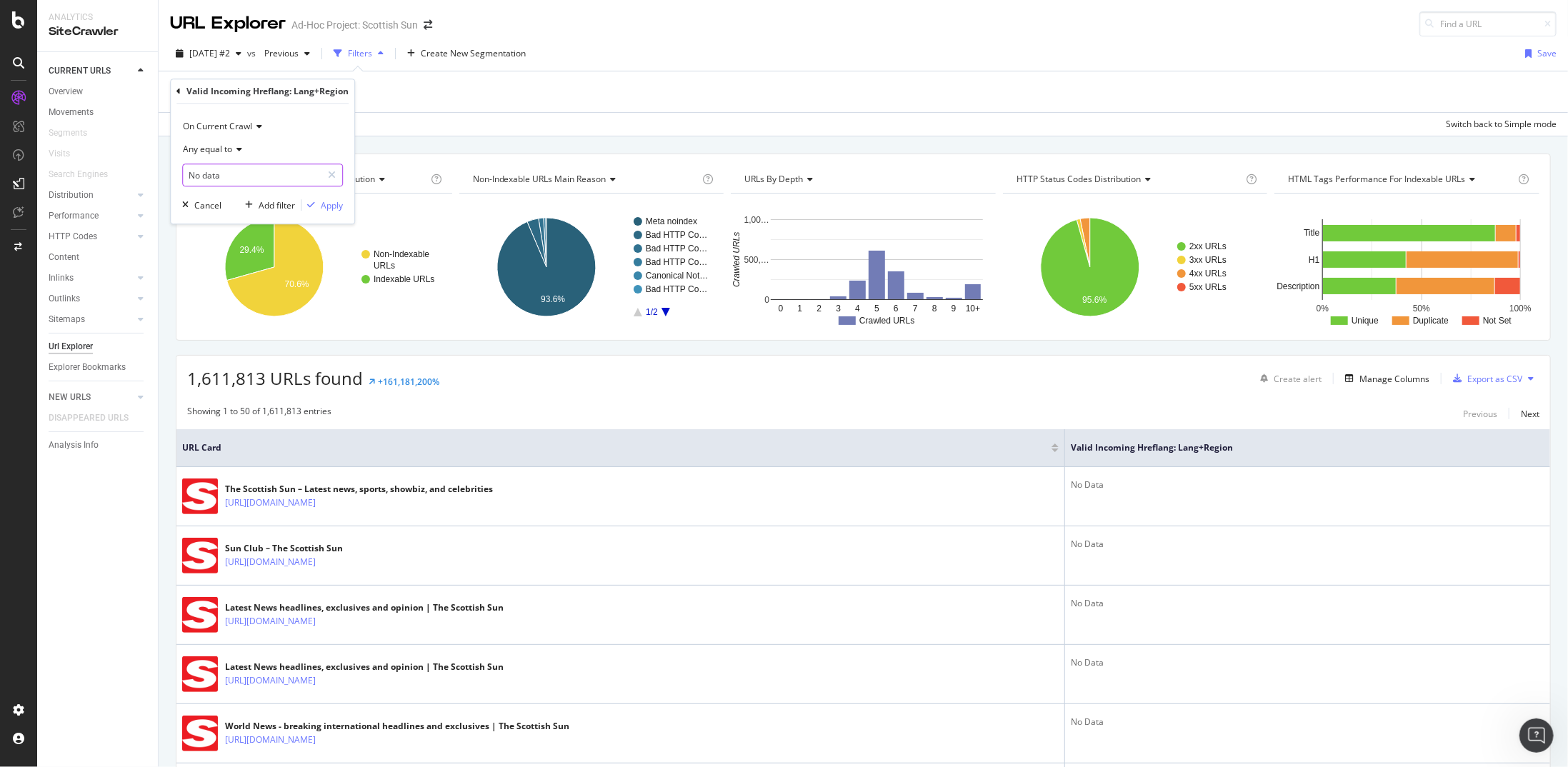
click at [232, 175] on input "No data" at bounding box center [252, 175] width 139 height 23
click at [236, 154] on div "Any equal to" at bounding box center [262, 150] width 160 height 23
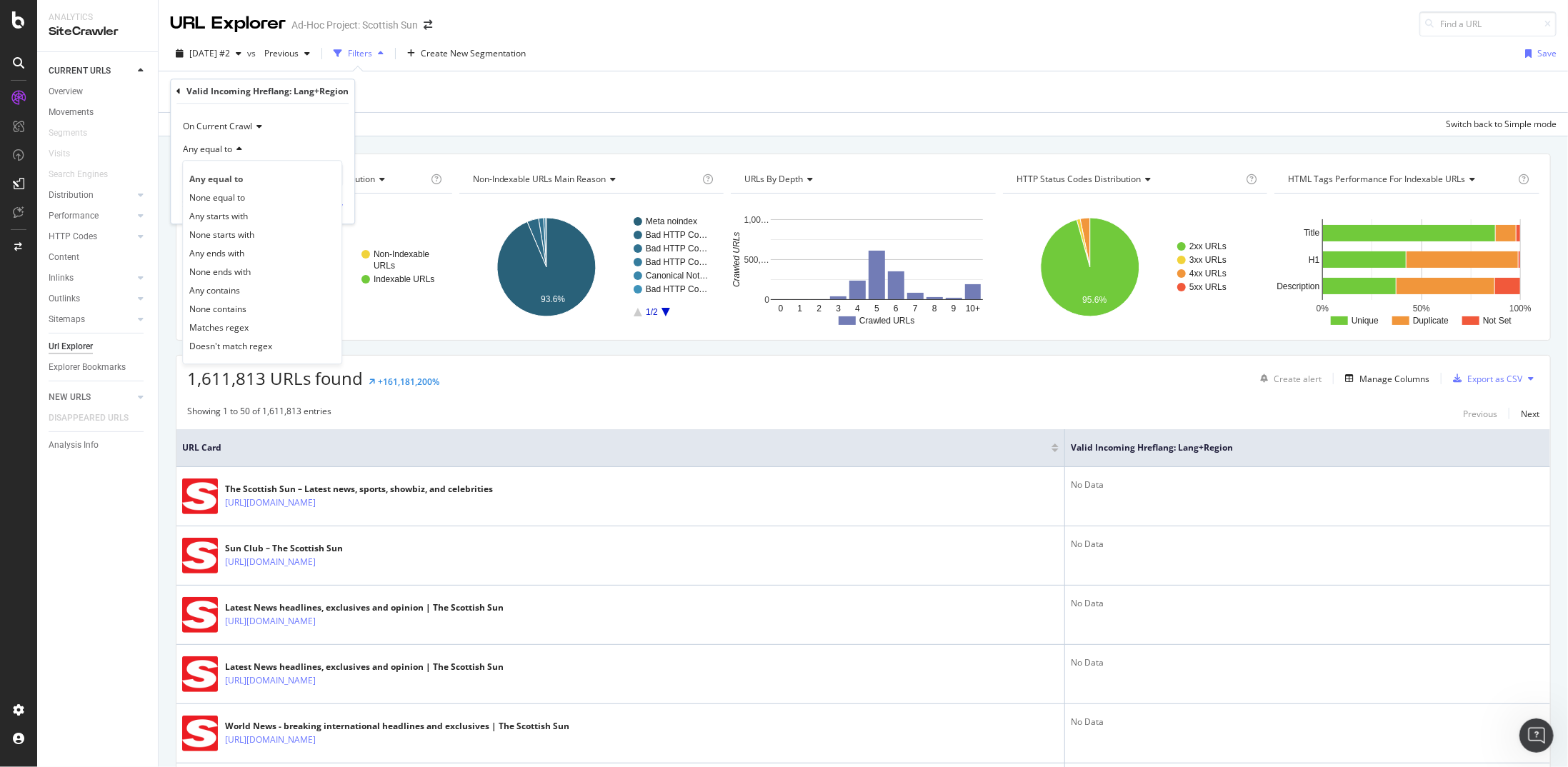
drag, startPoint x: 236, startPoint y: 154, endPoint x: 215, endPoint y: 152, distance: 21.1
click at [215, 152] on span "Any equal to" at bounding box center [208, 149] width 50 height 12
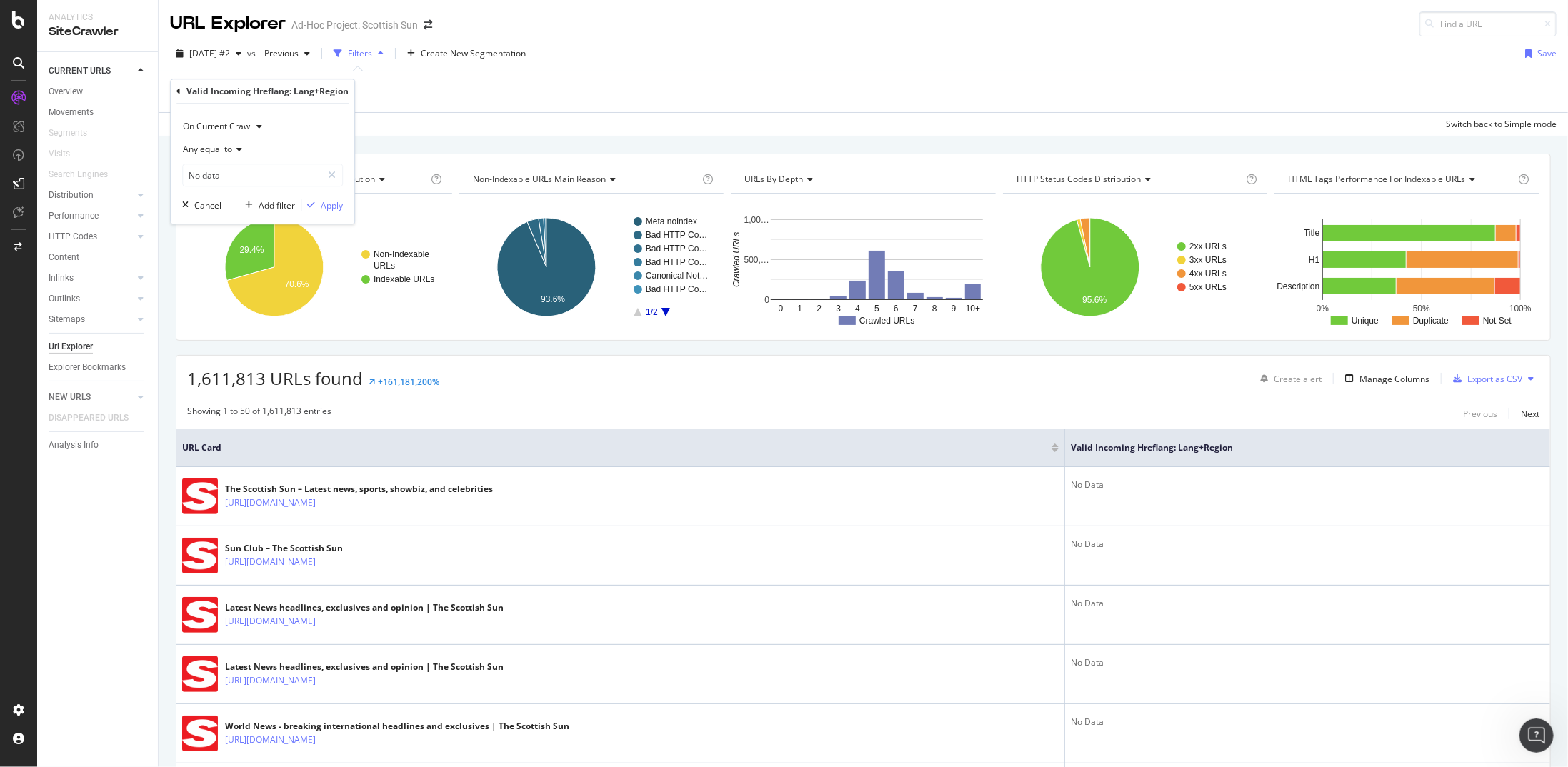
click at [215, 152] on span "Any equal to" at bounding box center [208, 149] width 50 height 12
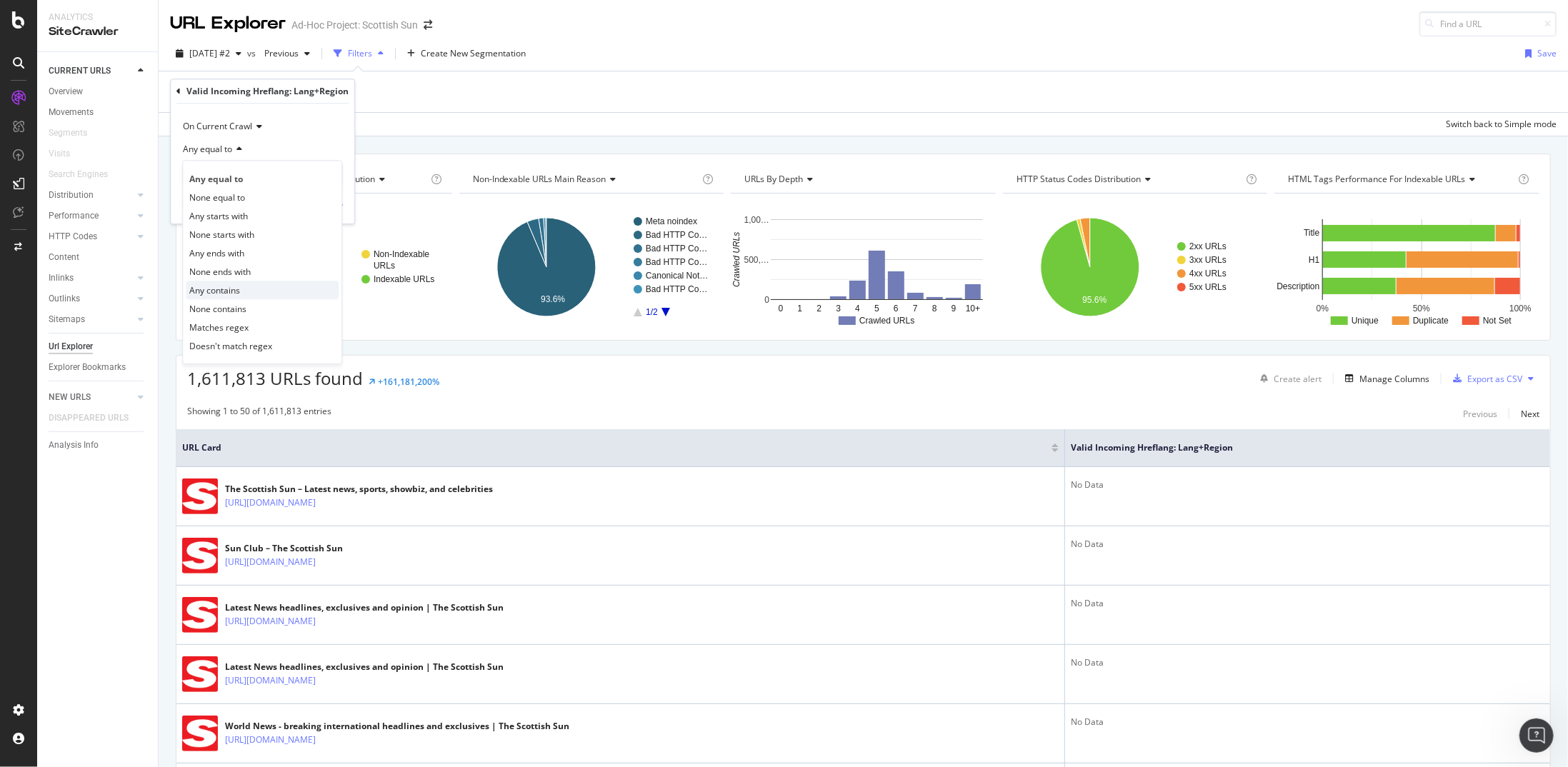
click at [238, 285] on span "Any contains" at bounding box center [214, 290] width 50 height 12
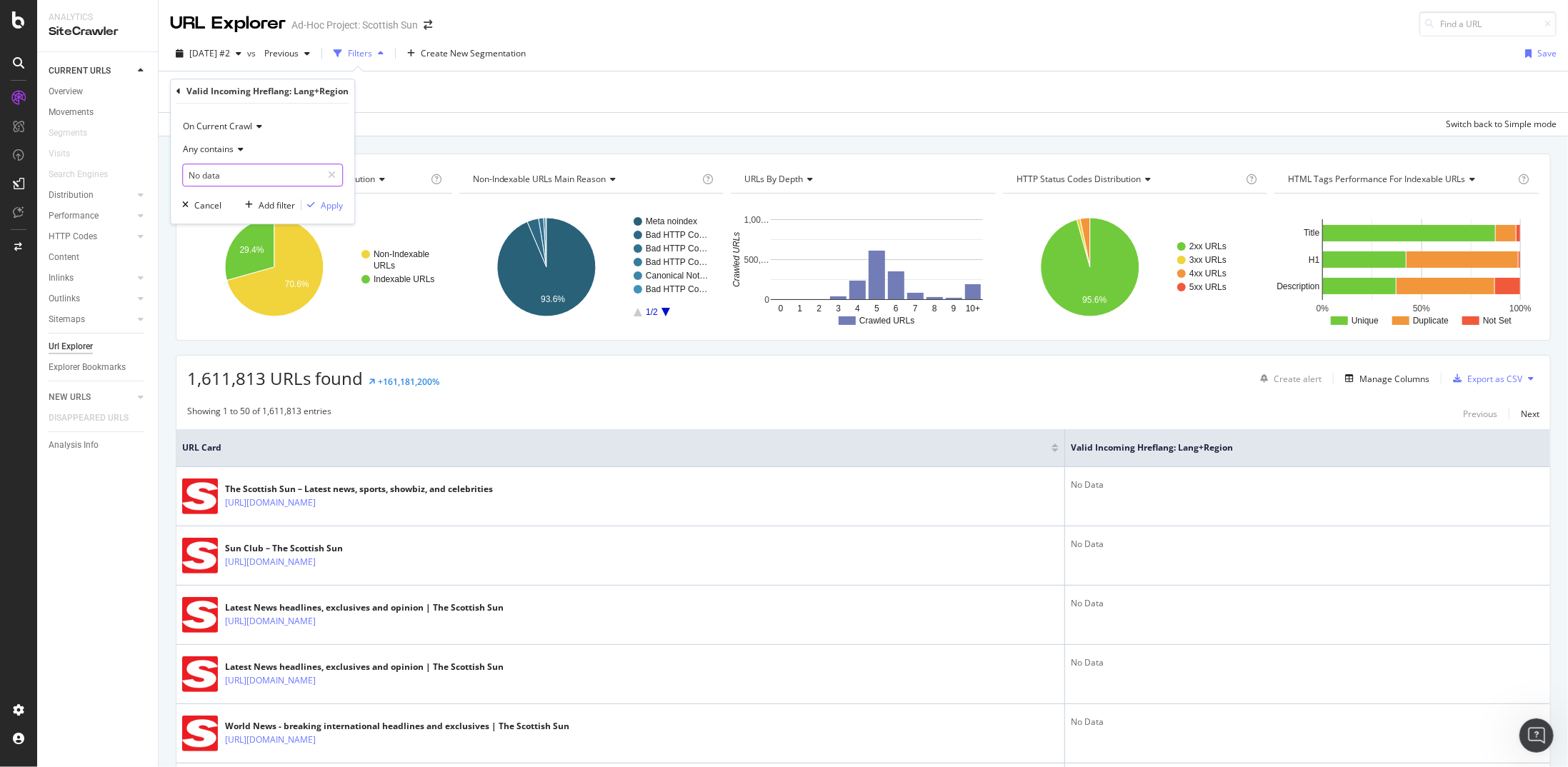
click at [204, 178] on input "No data" at bounding box center [252, 175] width 139 height 23
click at [204, 177] on input "No data" at bounding box center [252, 175] width 139 height 23
type input "No Data"
click at [317, 202] on div "button" at bounding box center [310, 205] width 19 height 8
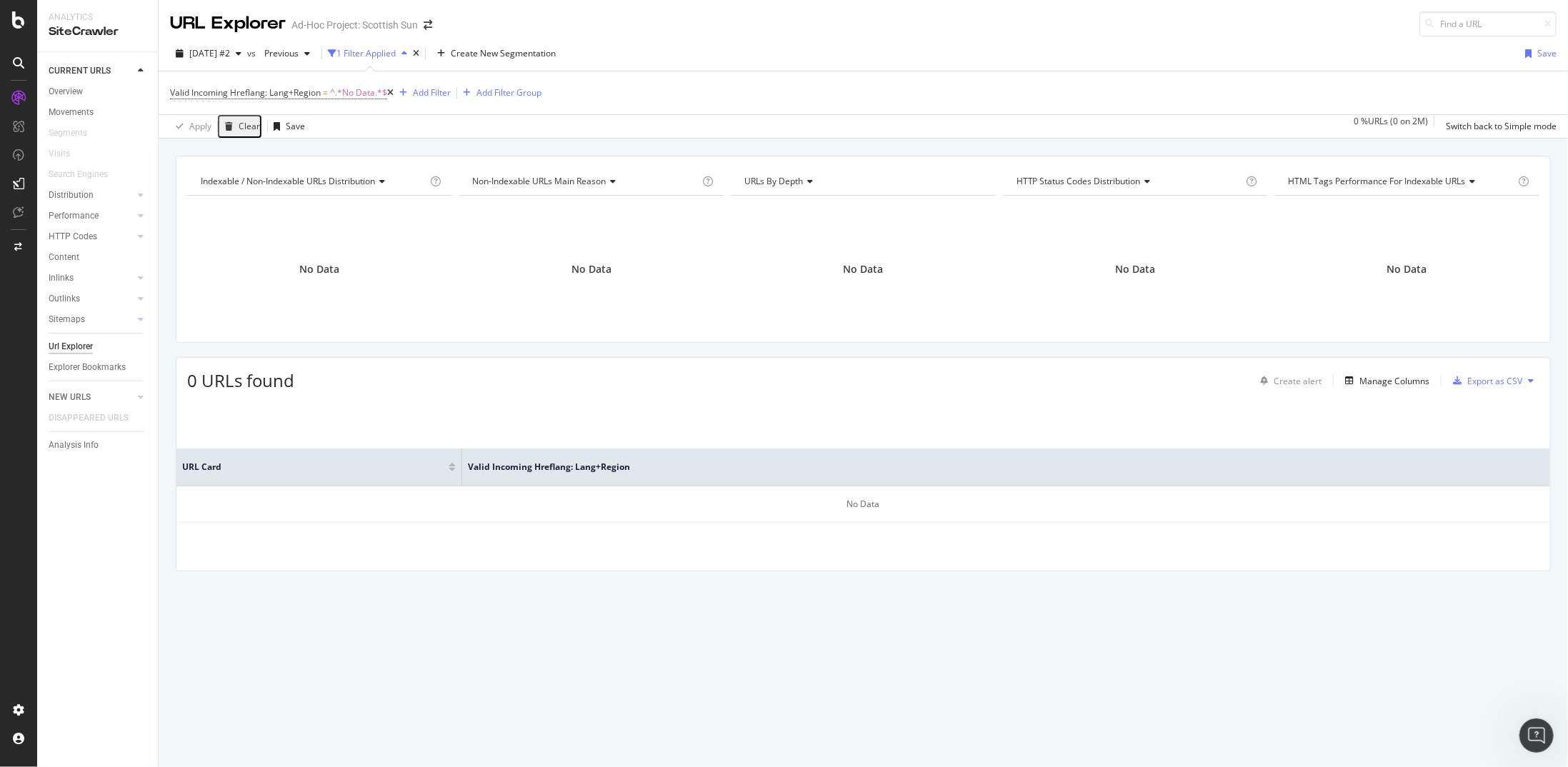
click at [392, 92] on icon at bounding box center [390, 93] width 7 height 8
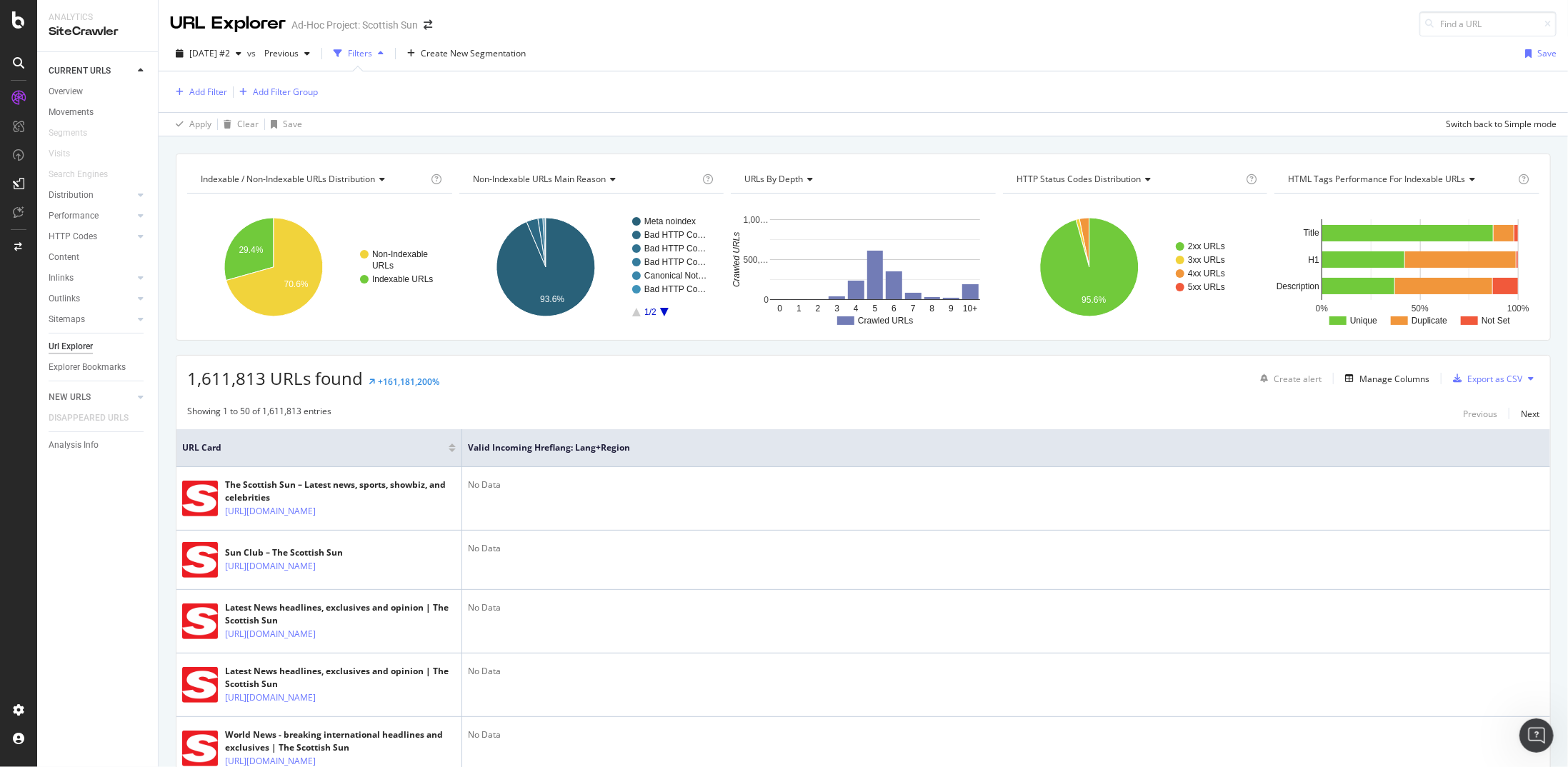
click at [372, 51] on div "Filters" at bounding box center [360, 53] width 24 height 12
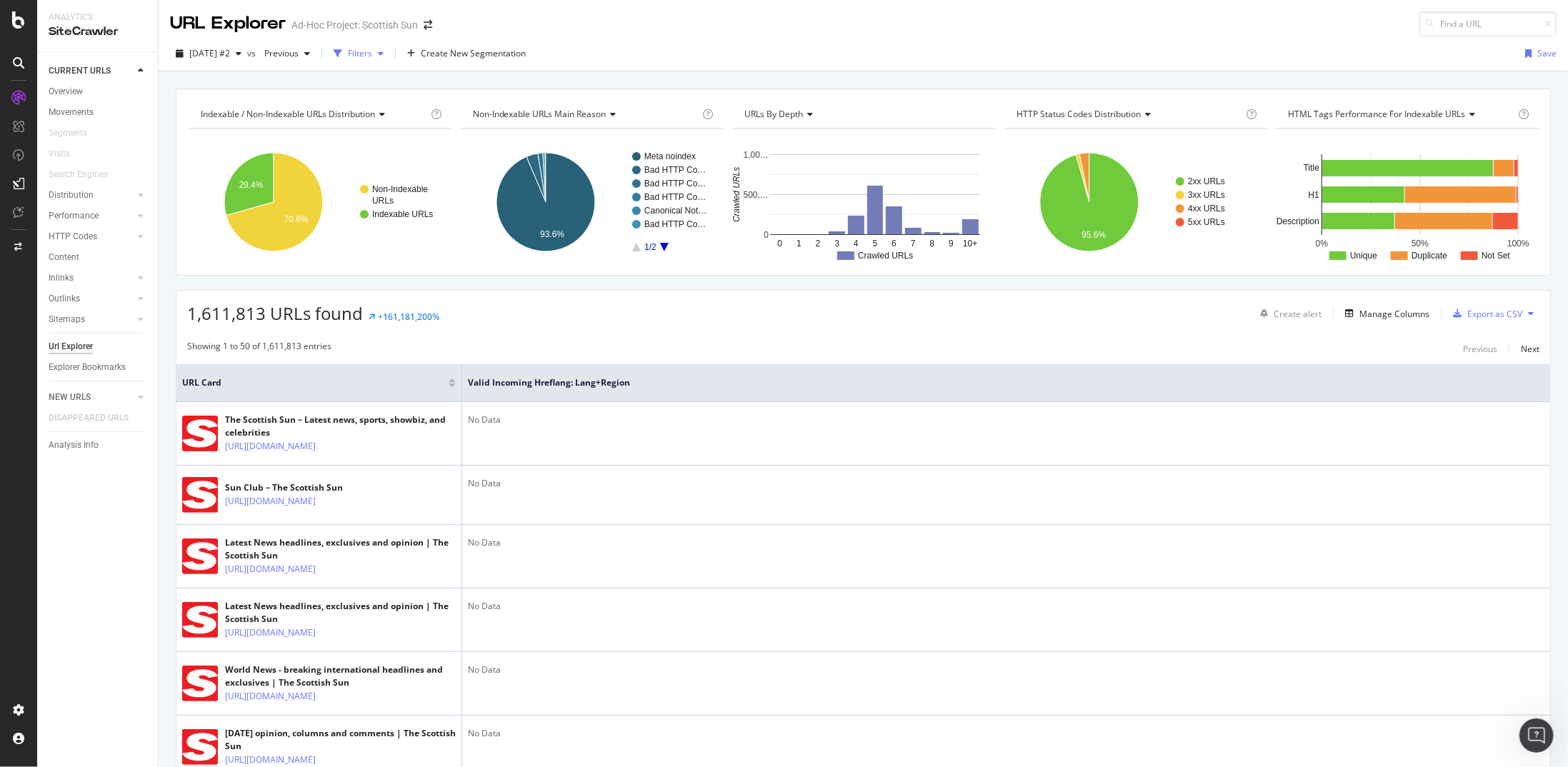
click at [372, 51] on div "Filters" at bounding box center [360, 53] width 24 height 12
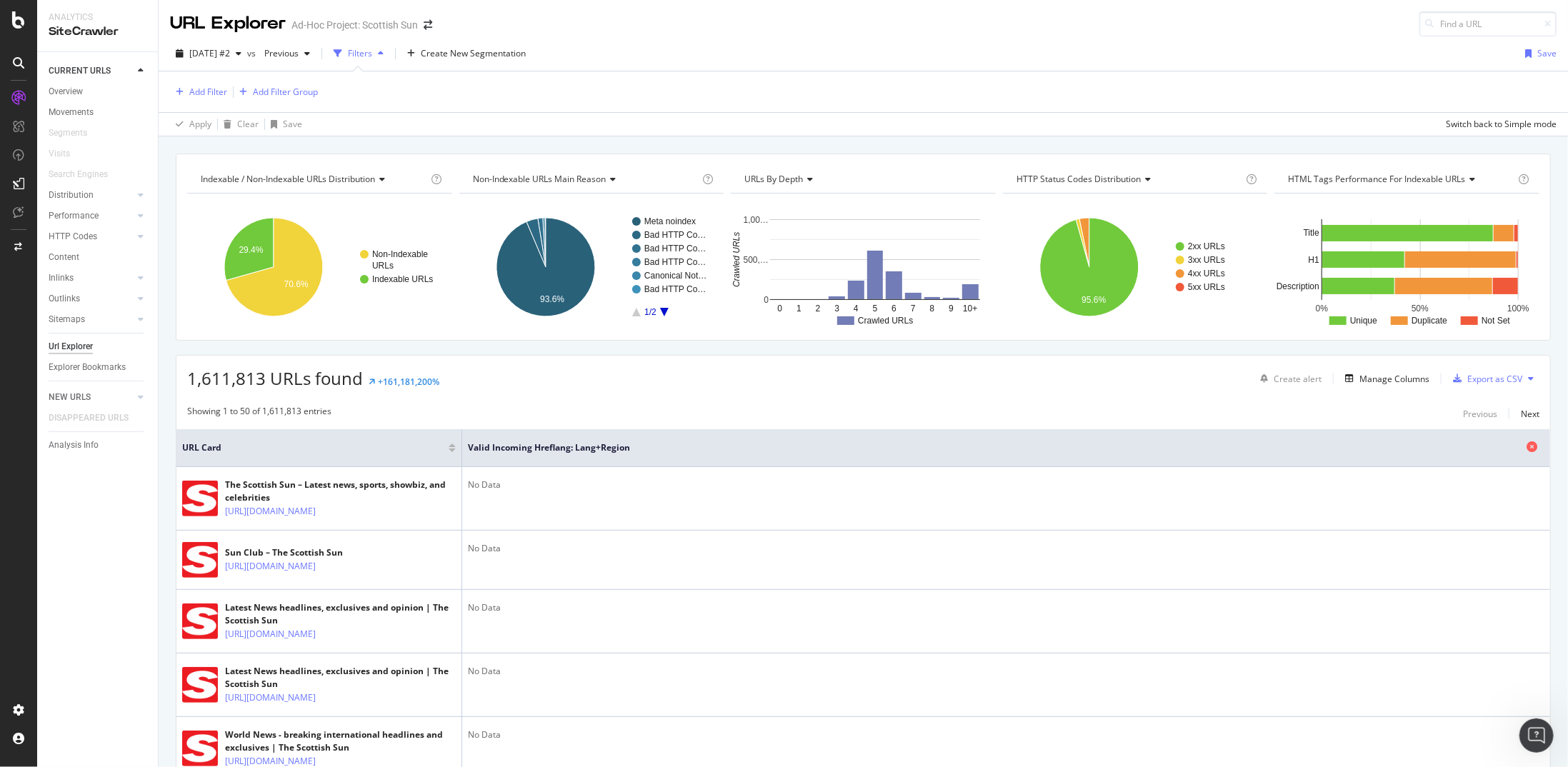
click at [1527, 446] on icon at bounding box center [1532, 446] width 11 height 11
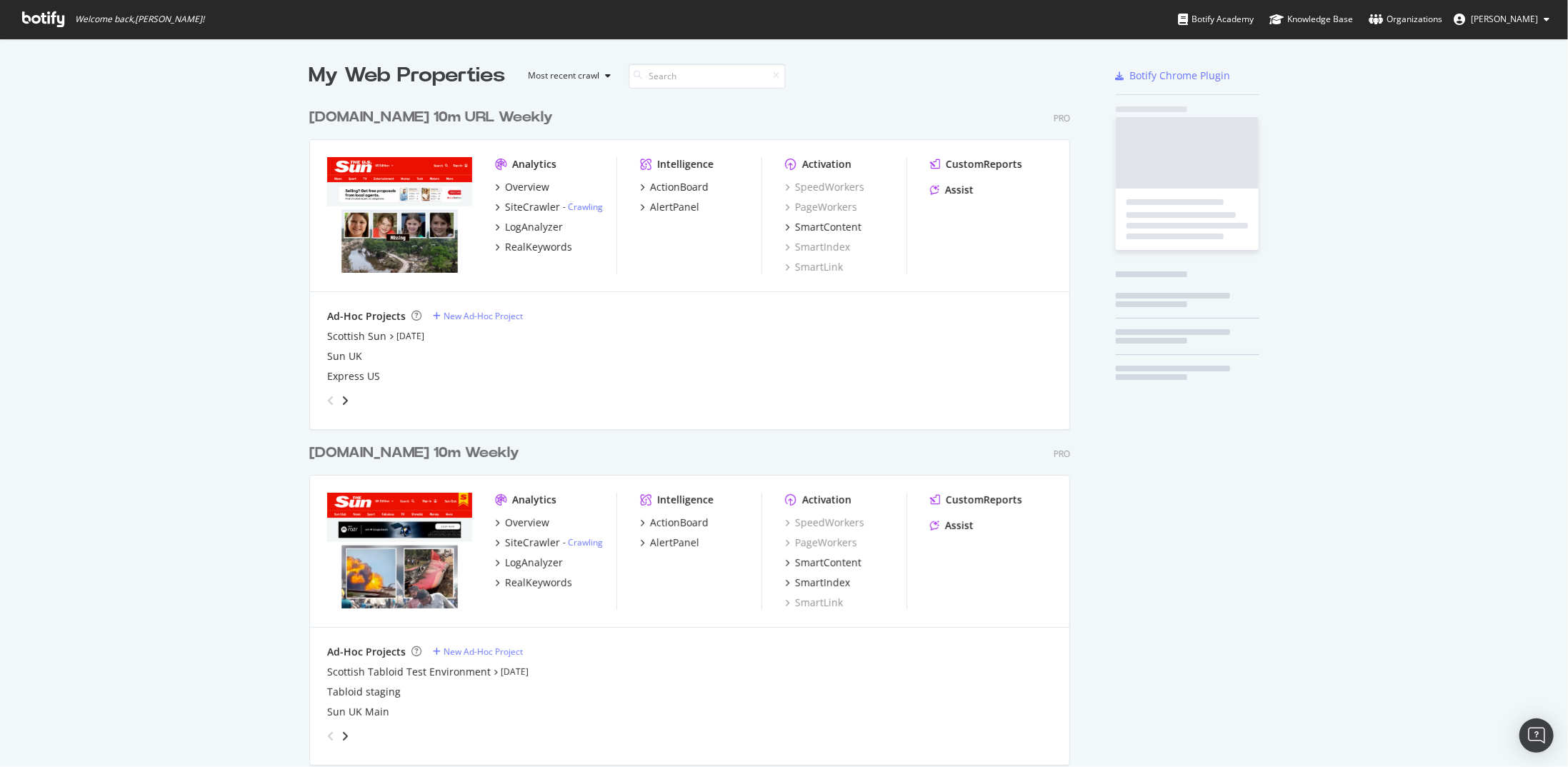
scroll to position [1580, 762]
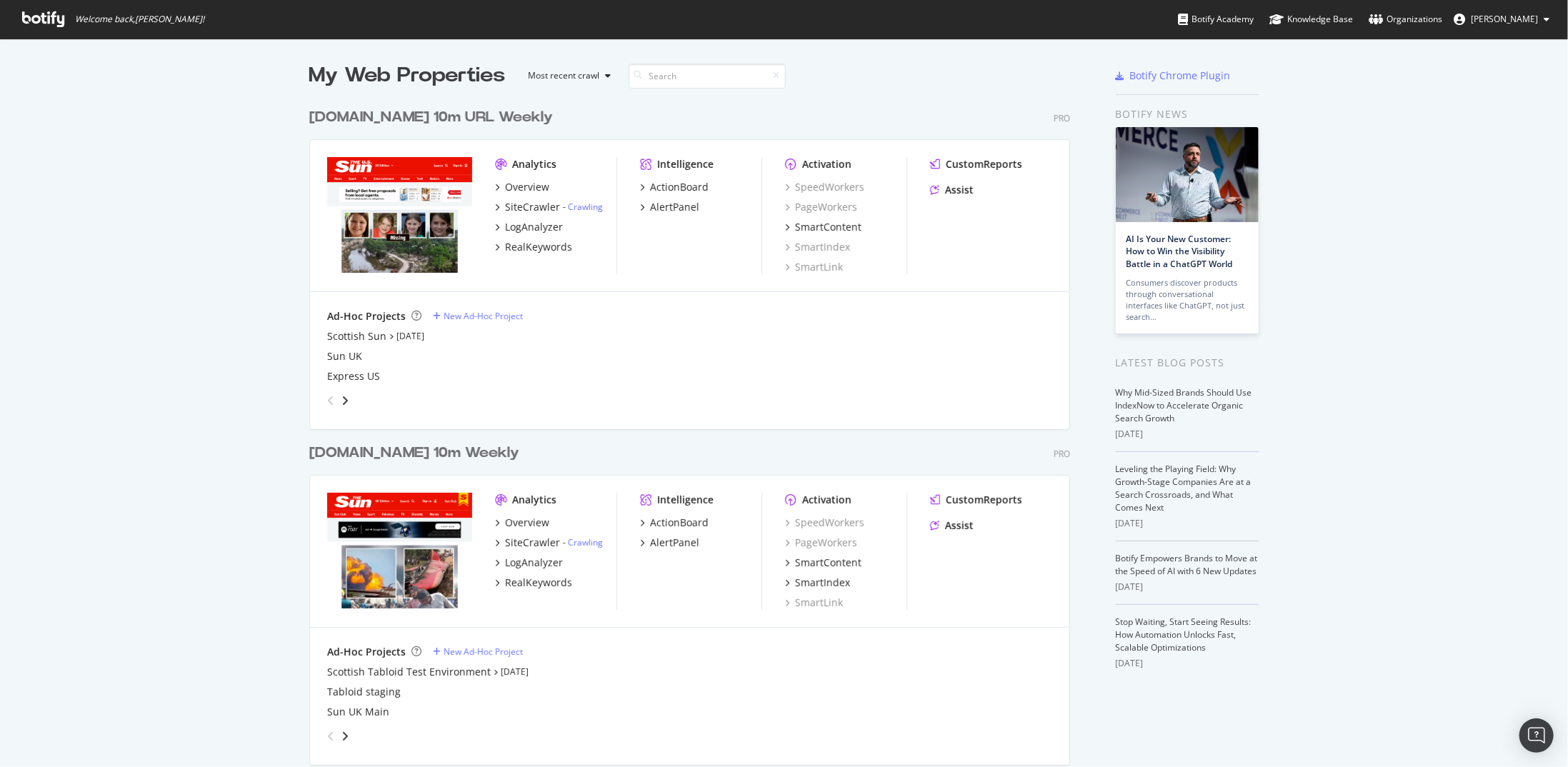
click at [343, 398] on div "angle-right" at bounding box center [345, 400] width 10 height 14
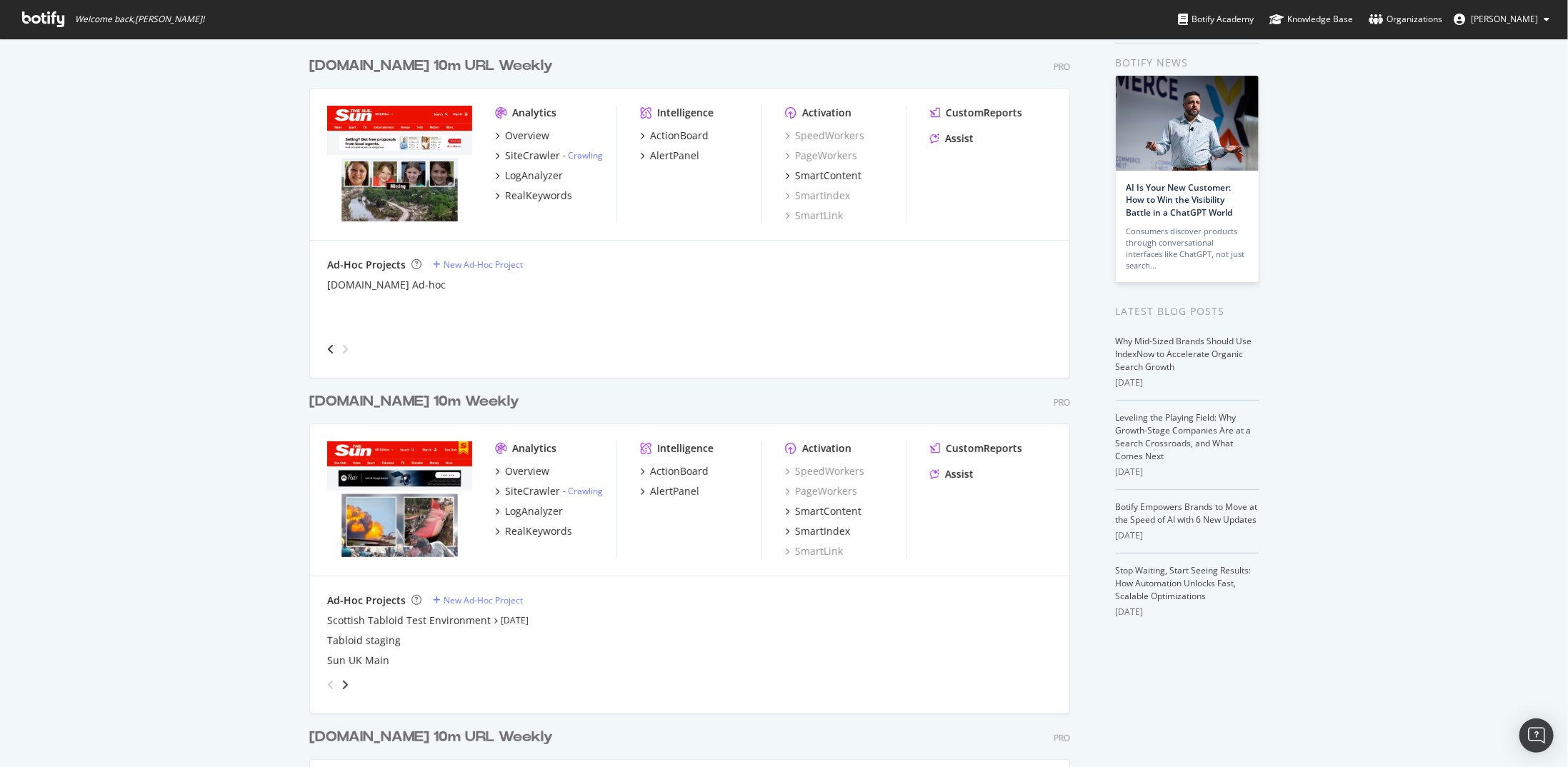
scroll to position [71, 0]
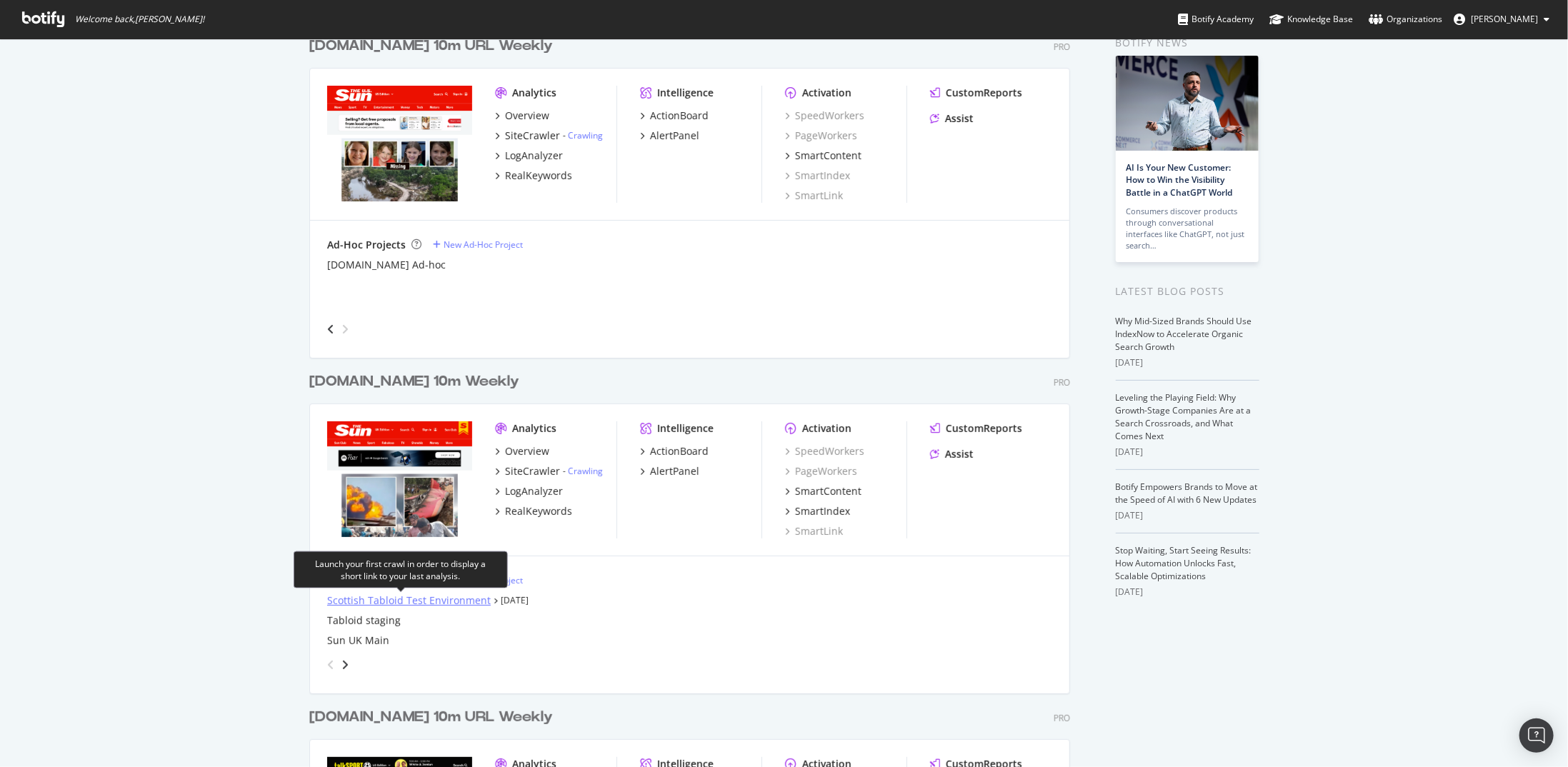
click at [444, 598] on div "Scottish Tabloid Test Environment" at bounding box center [409, 600] width 164 height 14
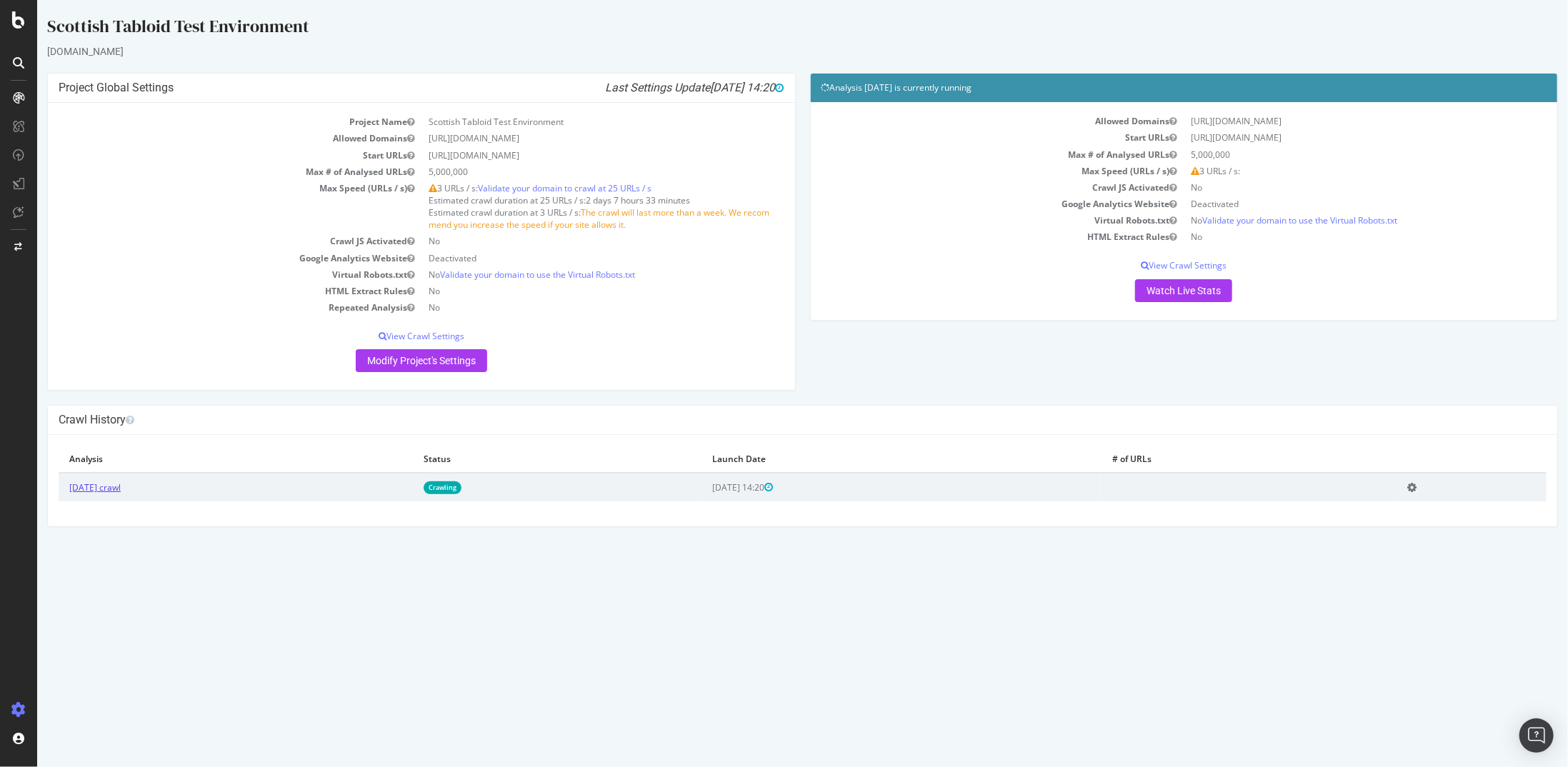
click at [111, 485] on link "2025 Aug. 8th crawl" at bounding box center [94, 487] width 51 height 12
